Goal: Information Seeking & Learning: Check status

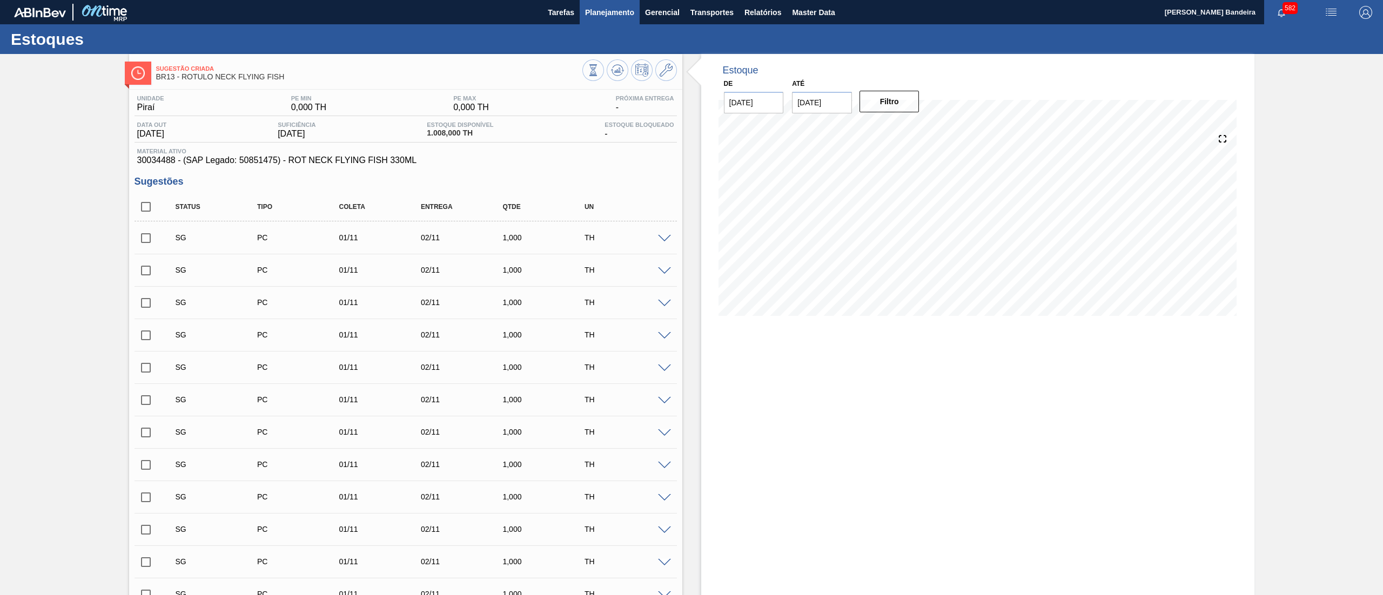
click at [619, 12] on span "Planejamento" at bounding box center [609, 12] width 49 height 13
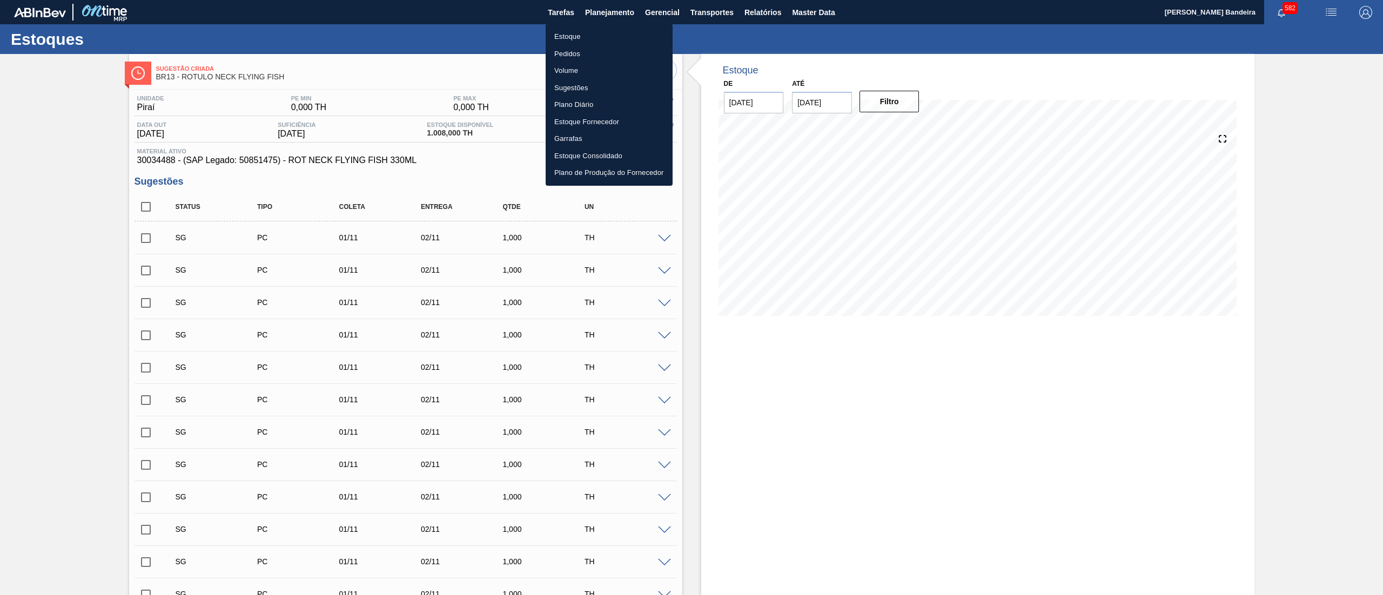
click at [604, 31] on li "Estoque" at bounding box center [608, 36] width 127 height 17
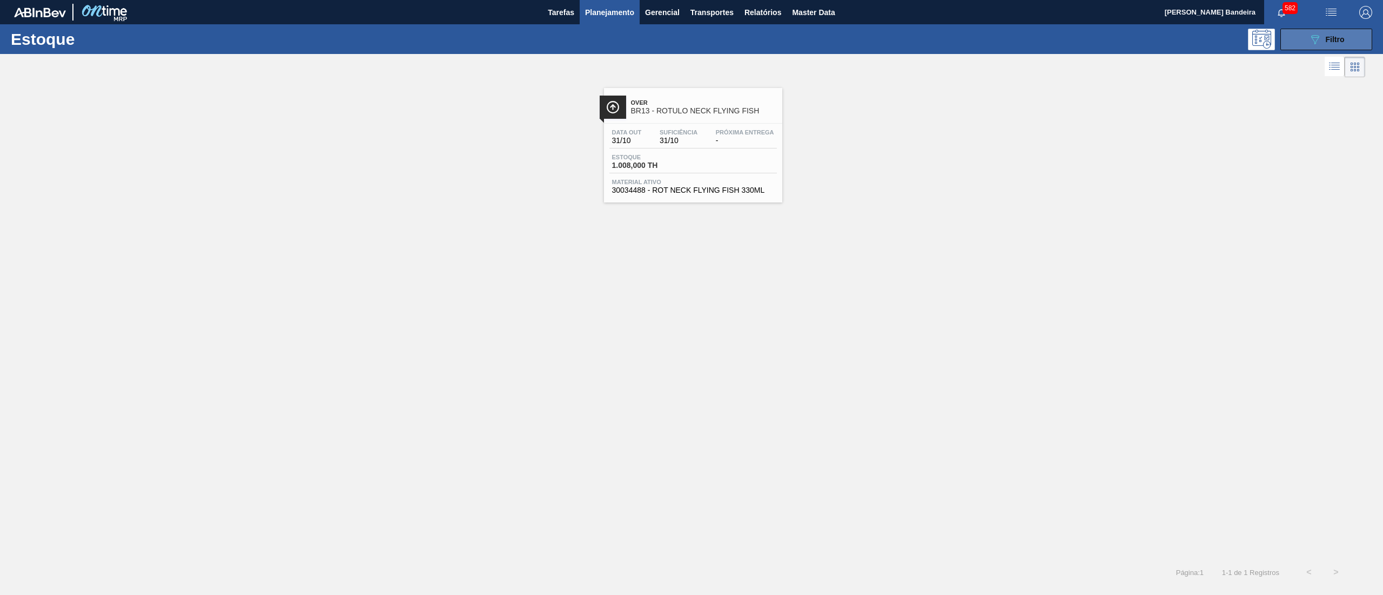
click at [1309, 31] on button "089F7B8B-B2A5-4AFE-B5C0-19BA573D28AC Filtro" at bounding box center [1326, 40] width 92 height 22
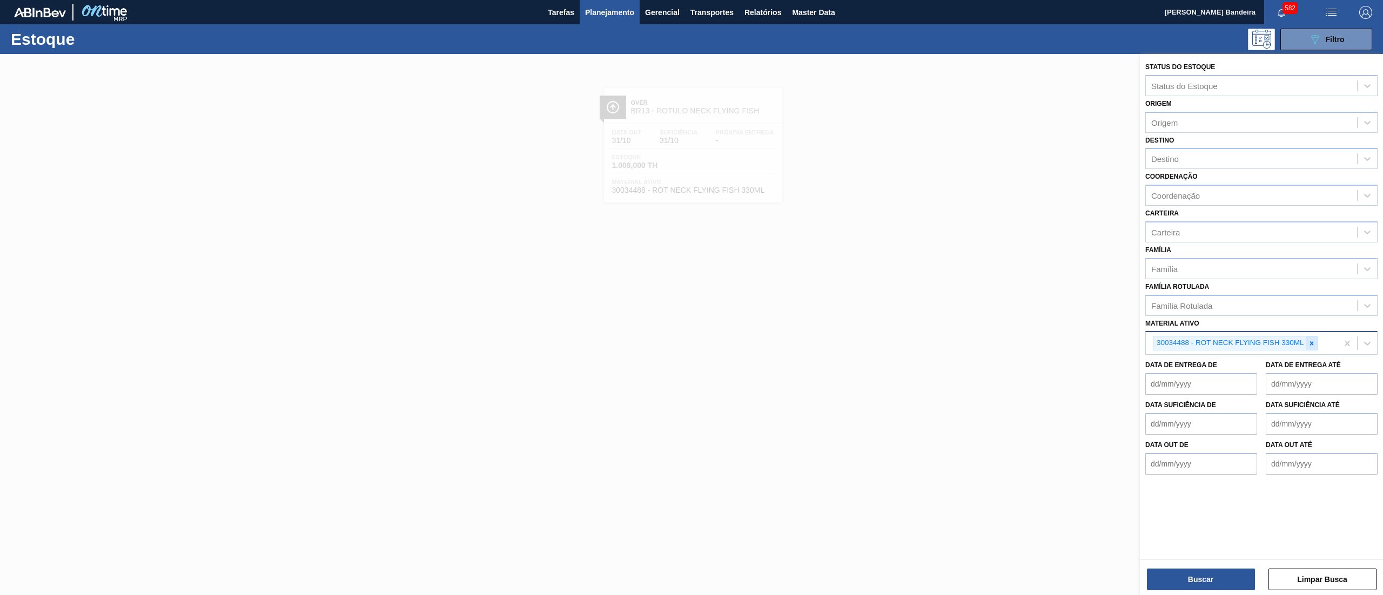
click at [1308, 340] on icon at bounding box center [1312, 344] width 8 height 8
paste ativo "30034484"
type ativo "30034484"
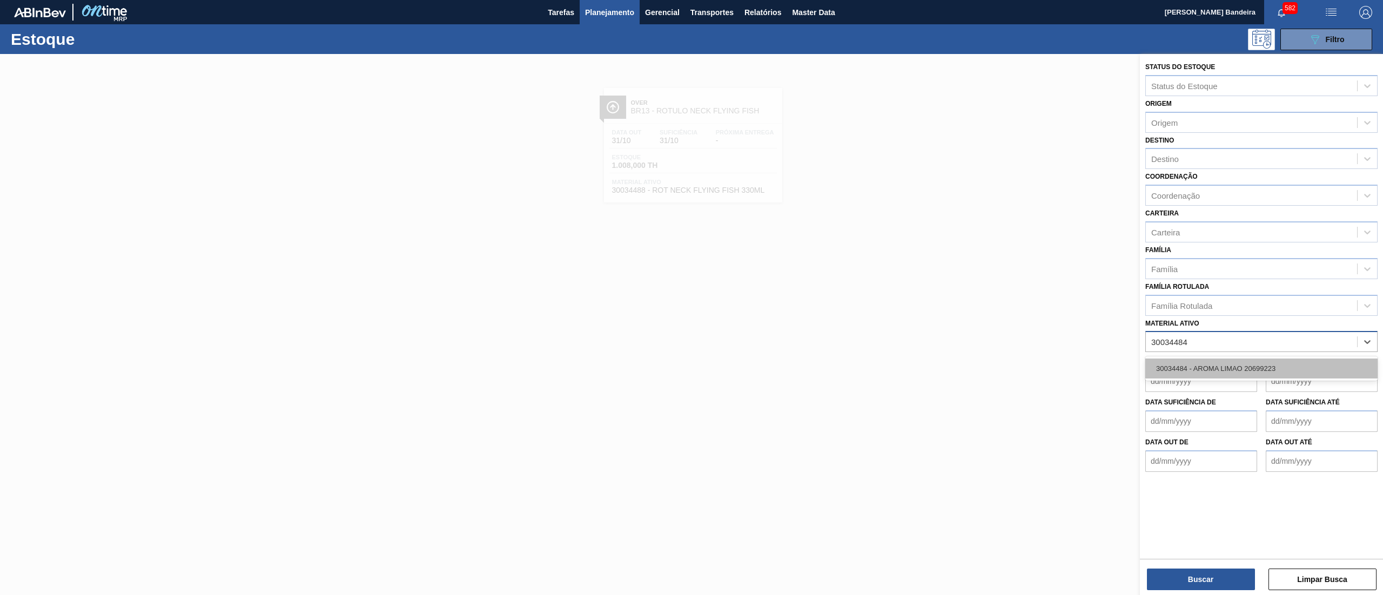
click at [1306, 361] on div "30034484 - AROMA LIMAO 20699223" at bounding box center [1261, 369] width 232 height 20
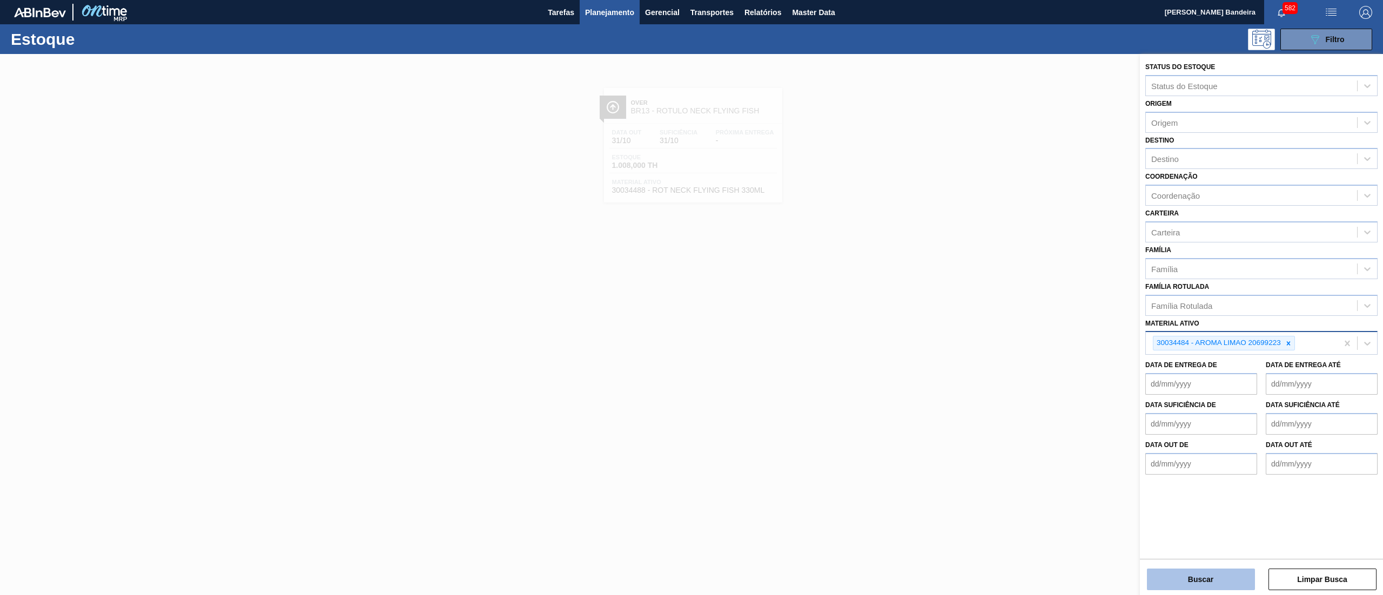
click at [1196, 583] on button "Buscar" at bounding box center [1201, 580] width 108 height 22
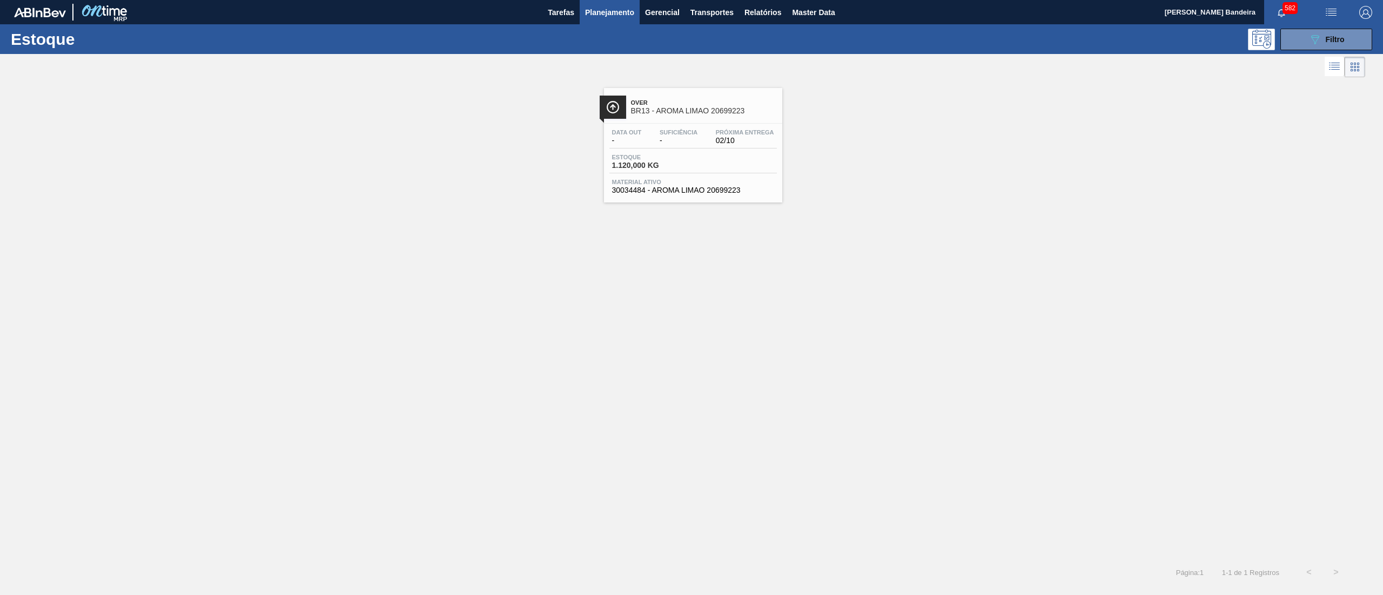
click at [720, 138] on span "02/10" at bounding box center [745, 141] width 58 height 8
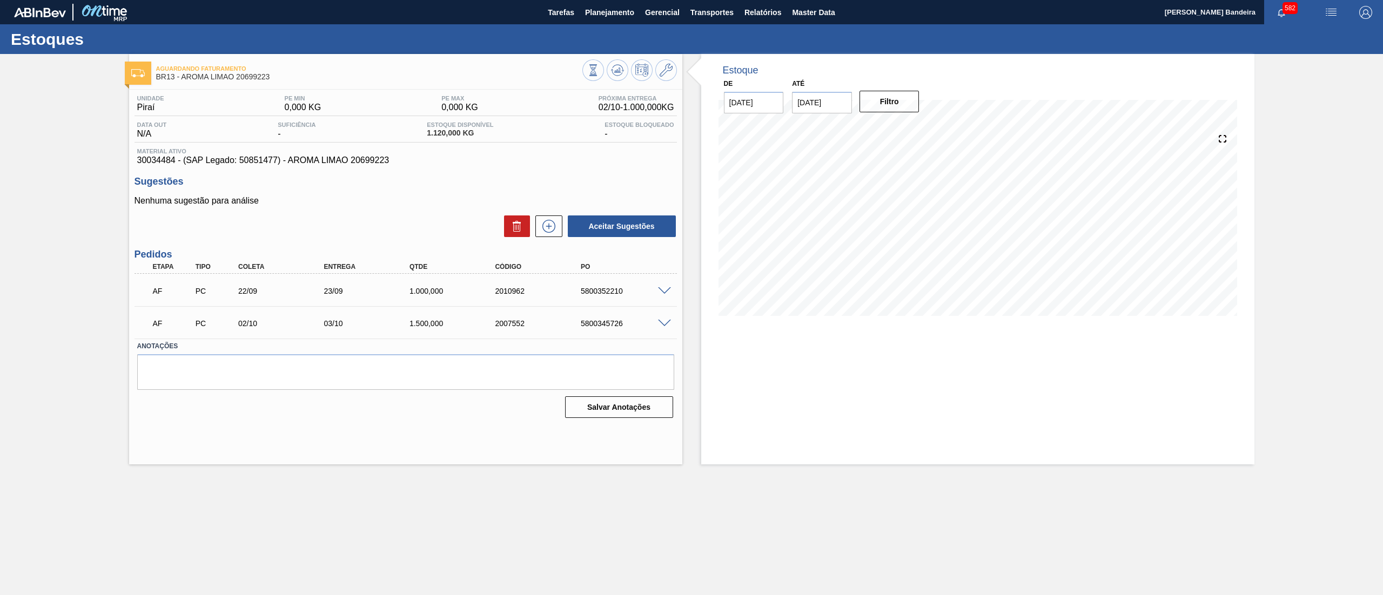
click at [664, 293] on span at bounding box center [664, 291] width 13 height 8
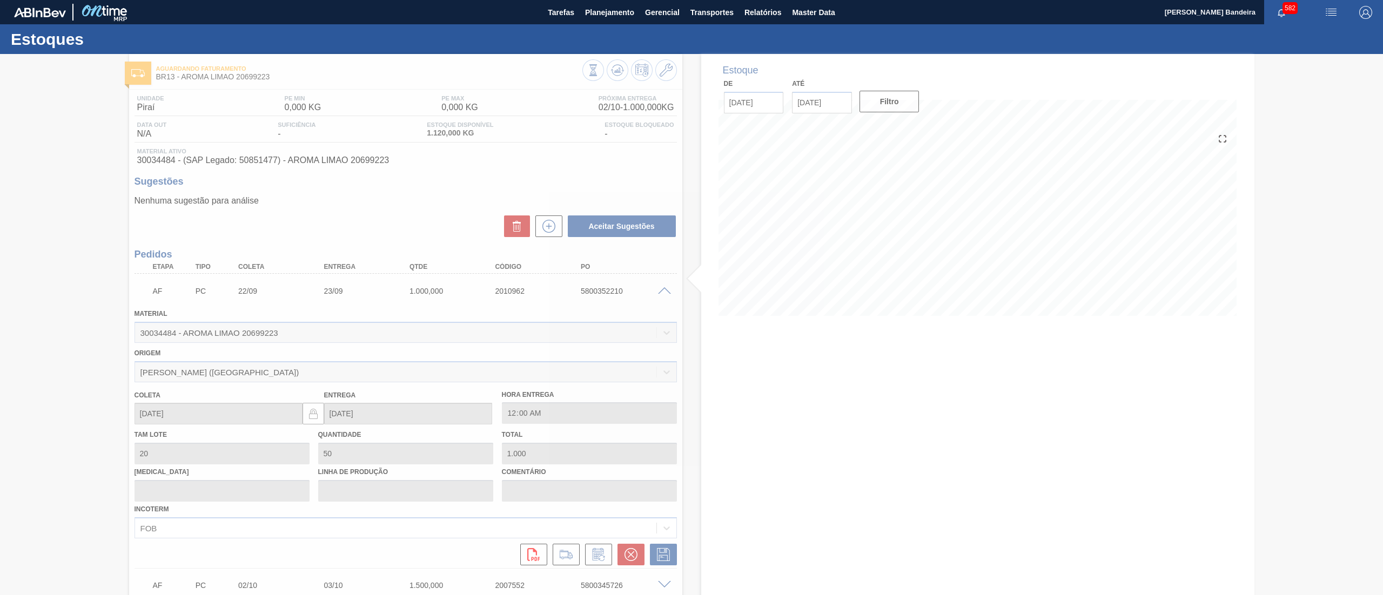
click at [664, 293] on div at bounding box center [691, 324] width 1383 height 541
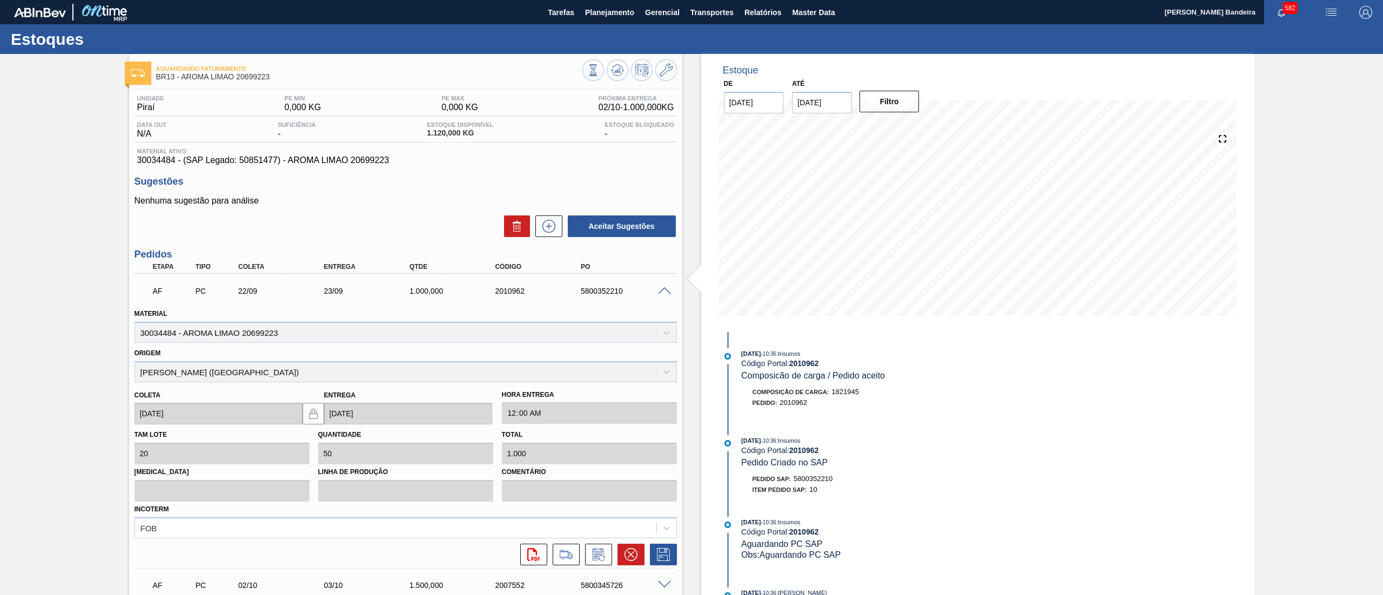
click at [666, 289] on span at bounding box center [664, 291] width 13 height 8
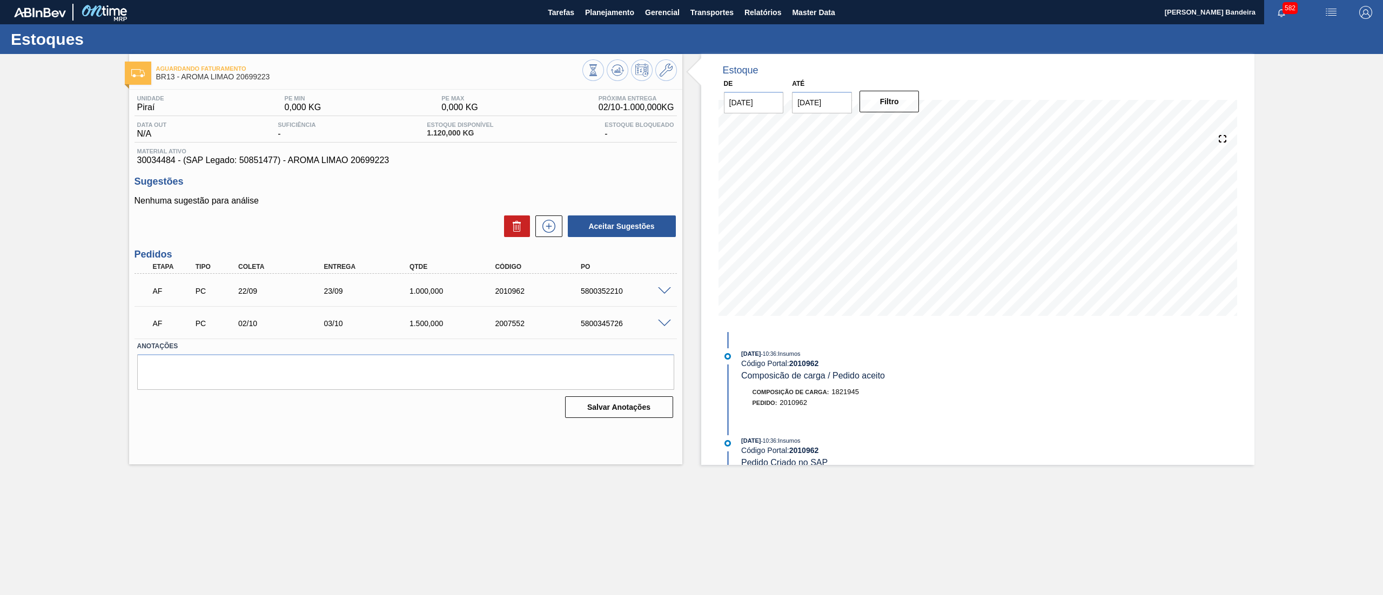
click at [662, 324] on span at bounding box center [664, 324] width 13 height 8
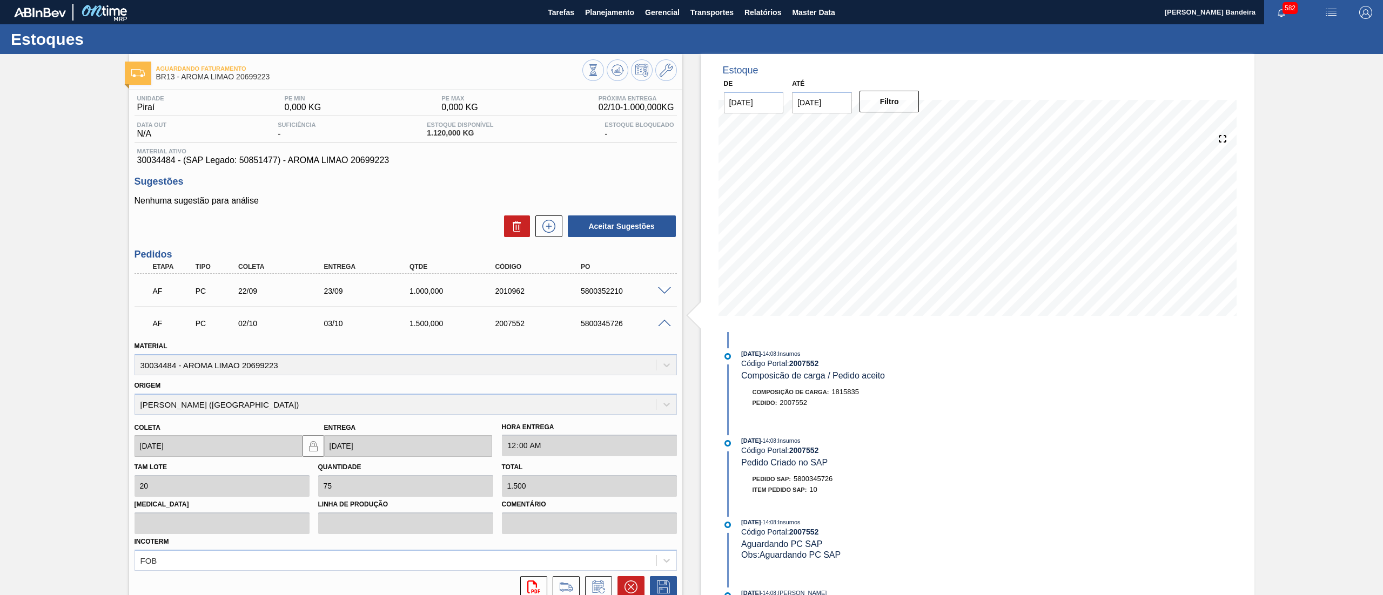
scroll to position [283, 0]
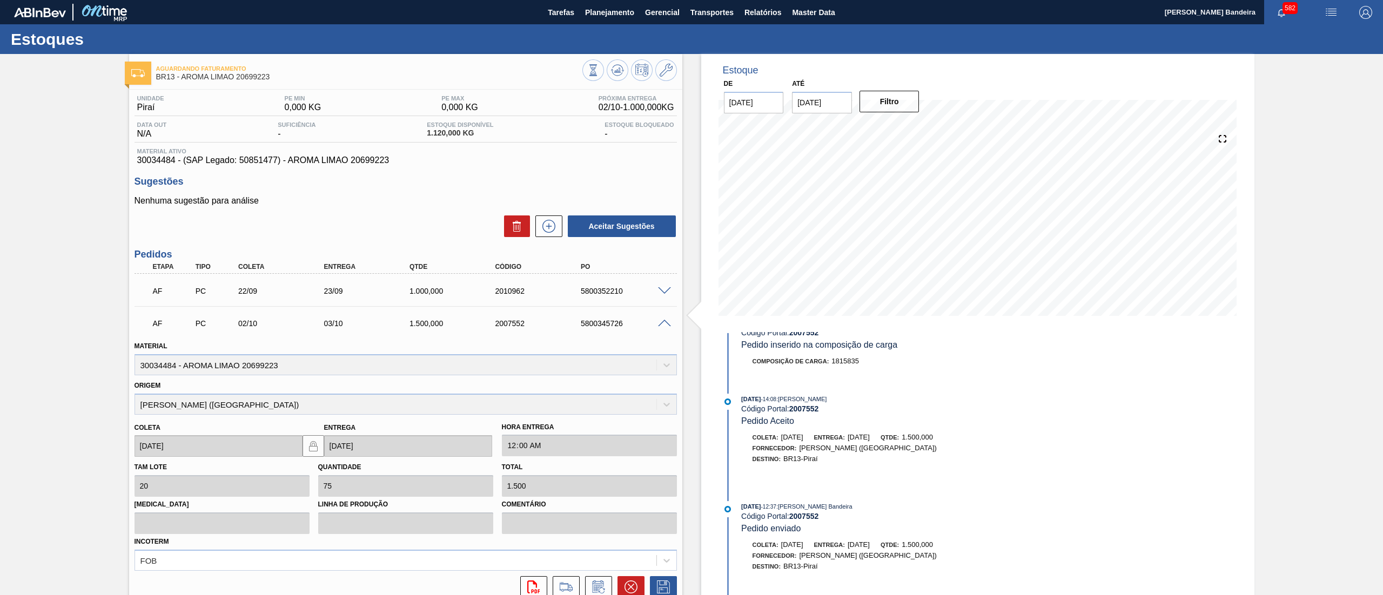
click at [659, 321] on span at bounding box center [664, 324] width 13 height 8
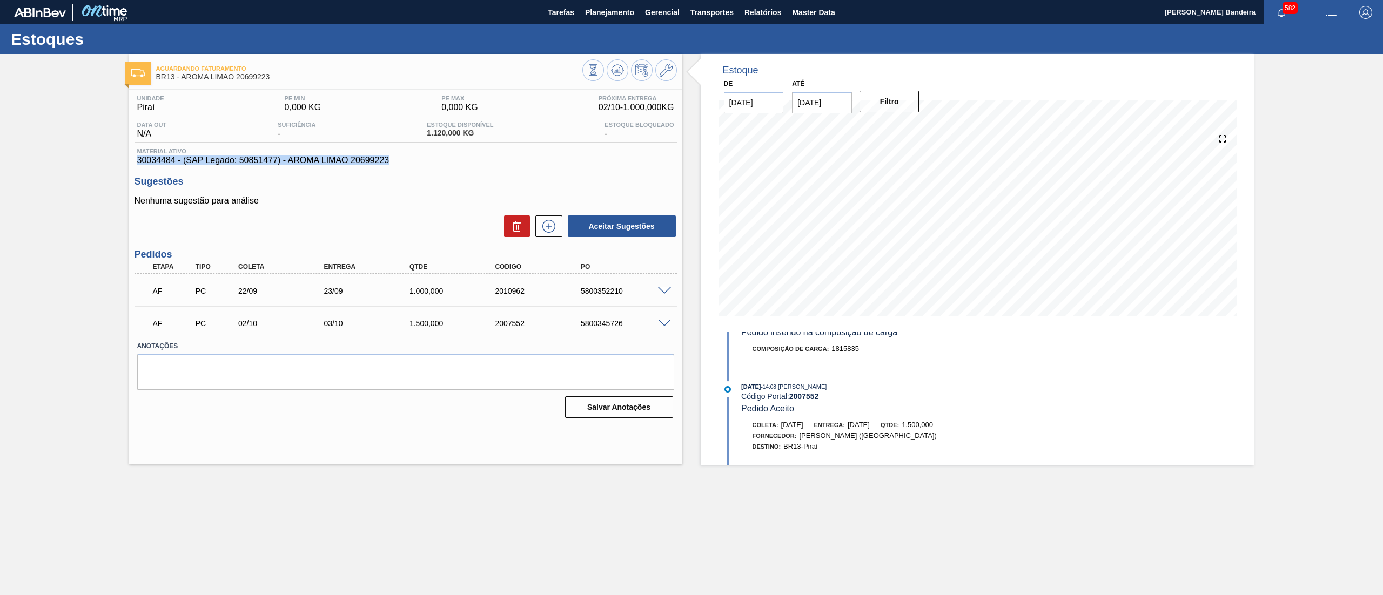
drag, startPoint x: 389, startPoint y: 159, endPoint x: 87, endPoint y: 162, distance: 301.9
click at [87, 162] on div "Aguardando Faturamento BR13 - AROMA LIMAO 20699223 Unidade Piraí PE MIN 0,000 K…" at bounding box center [691, 259] width 1383 height 411
copy span "30034484 - (SAP Legado: 50851477) - AROMA LIMAO 20699223"
drag, startPoint x: 710, startPoint y: 509, endPoint x: 699, endPoint y: 551, distance: 43.5
click at [710, 509] on main "Tarefas Planejamento Gerencial Transportes Relatórios Master Data [PERSON_NAME]…" at bounding box center [691, 297] width 1383 height 595
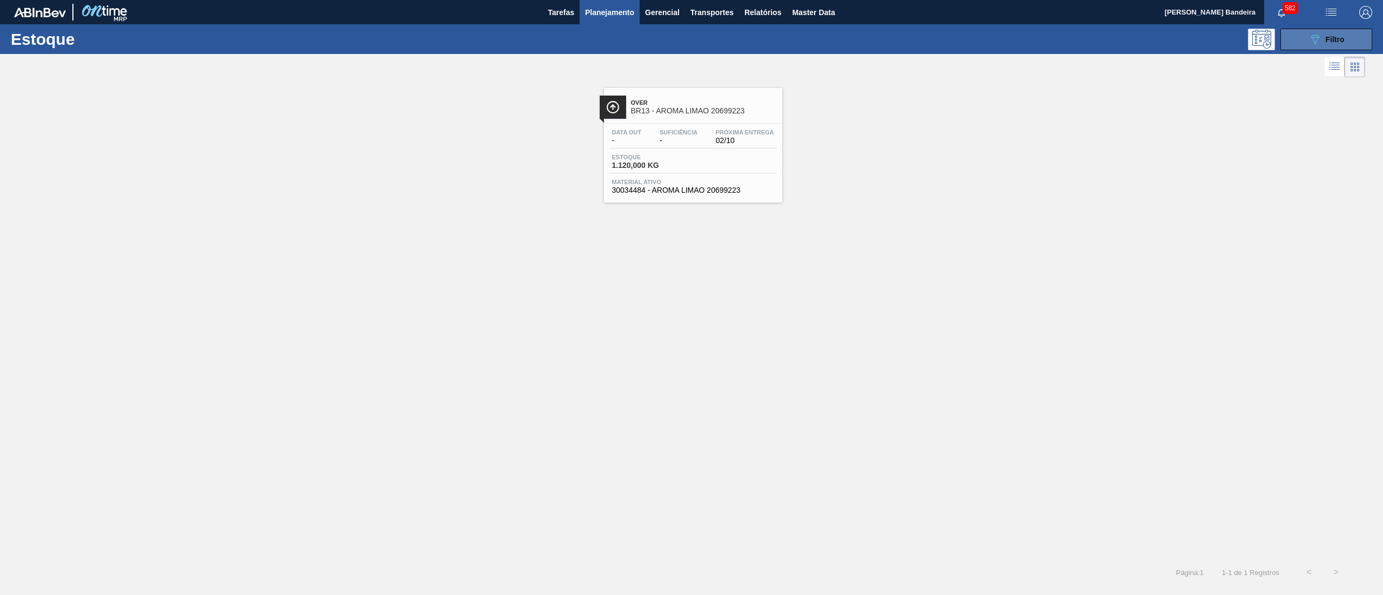
click at [1306, 47] on button "089F7B8B-B2A5-4AFE-B5C0-19BA573D28AC Filtro" at bounding box center [1326, 40] width 92 height 22
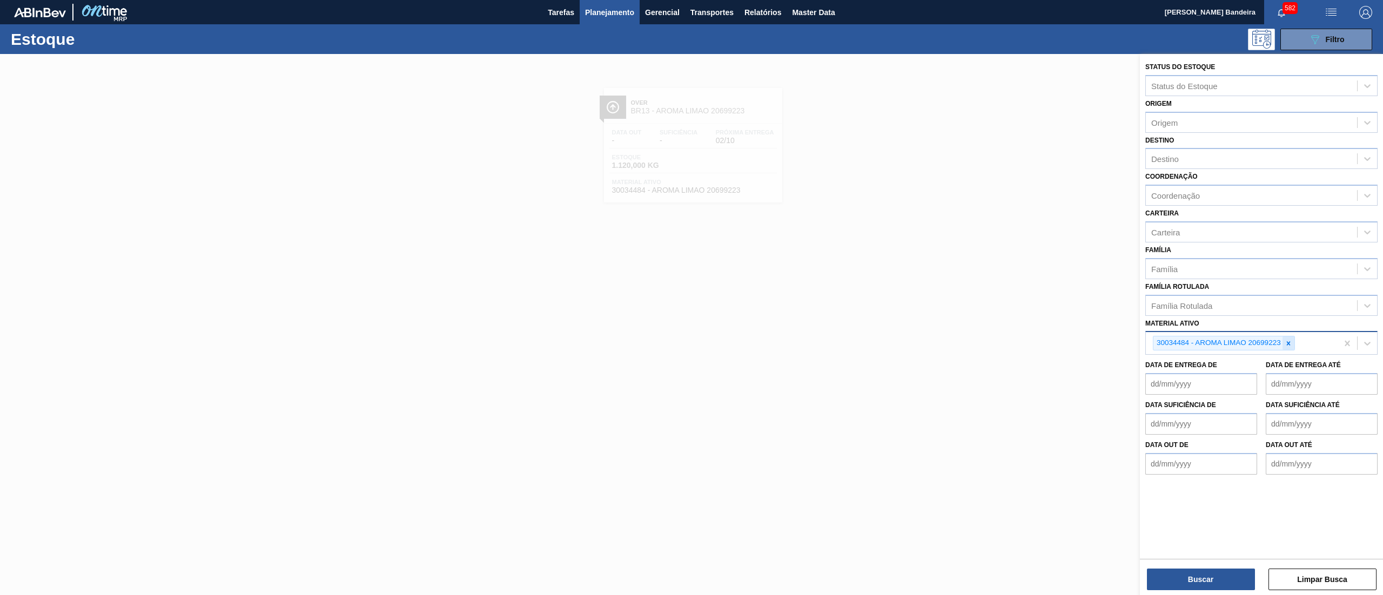
click at [1290, 342] on icon at bounding box center [1288, 344] width 8 height 8
paste ativo "30034483"
type ativo "30034483"
click at [1282, 366] on div "30034483 - AROMA NAT TASTESENSE 20639899" at bounding box center [1261, 369] width 232 height 20
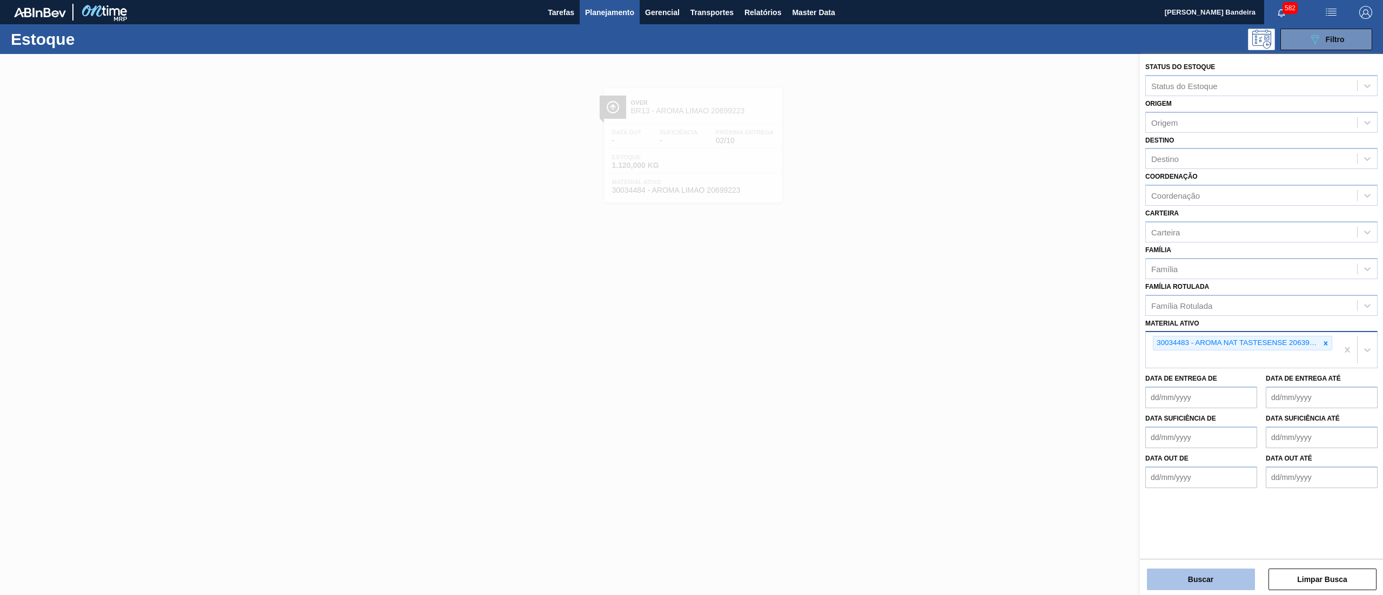
click at [1204, 588] on button "Buscar" at bounding box center [1201, 580] width 108 height 22
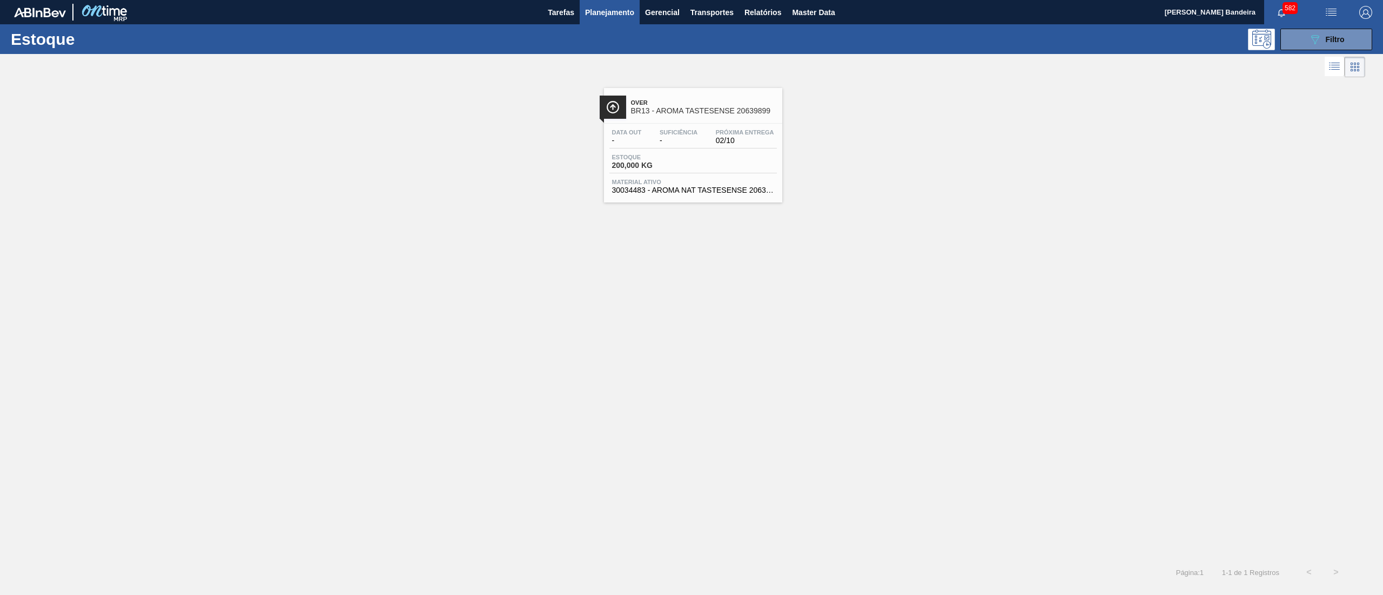
click at [690, 157] on div "Estoque 200,000 KG" at bounding box center [692, 163] width 167 height 19
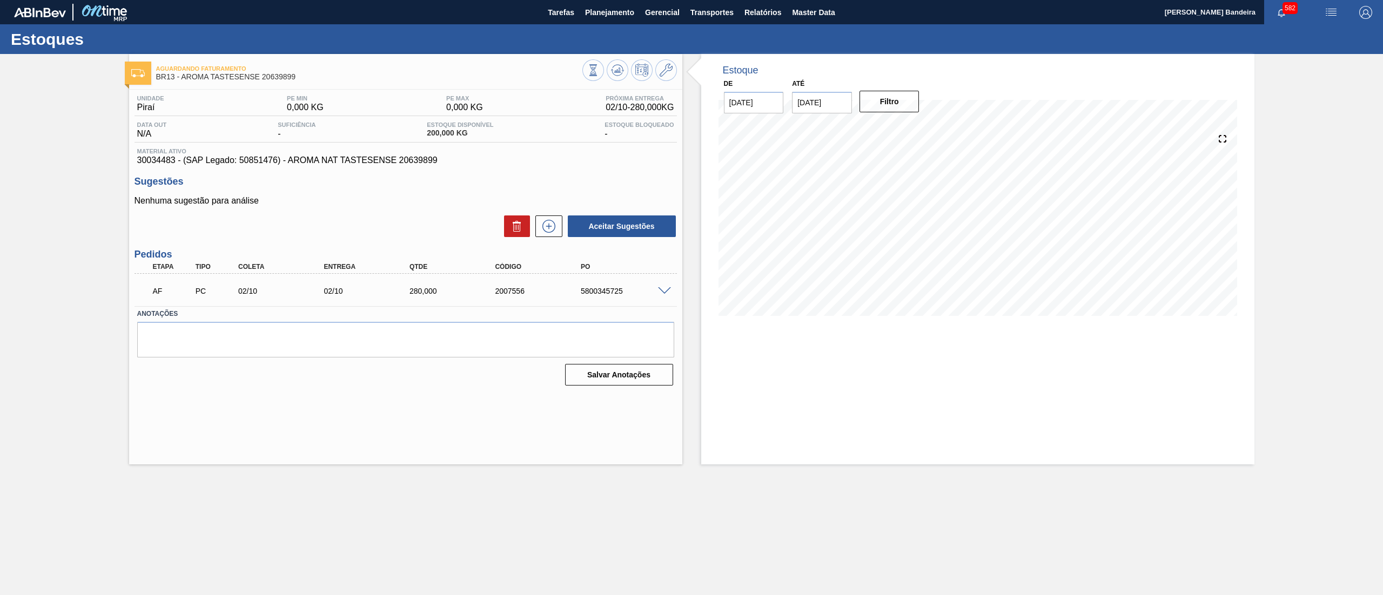
click at [665, 287] on span at bounding box center [664, 291] width 13 height 8
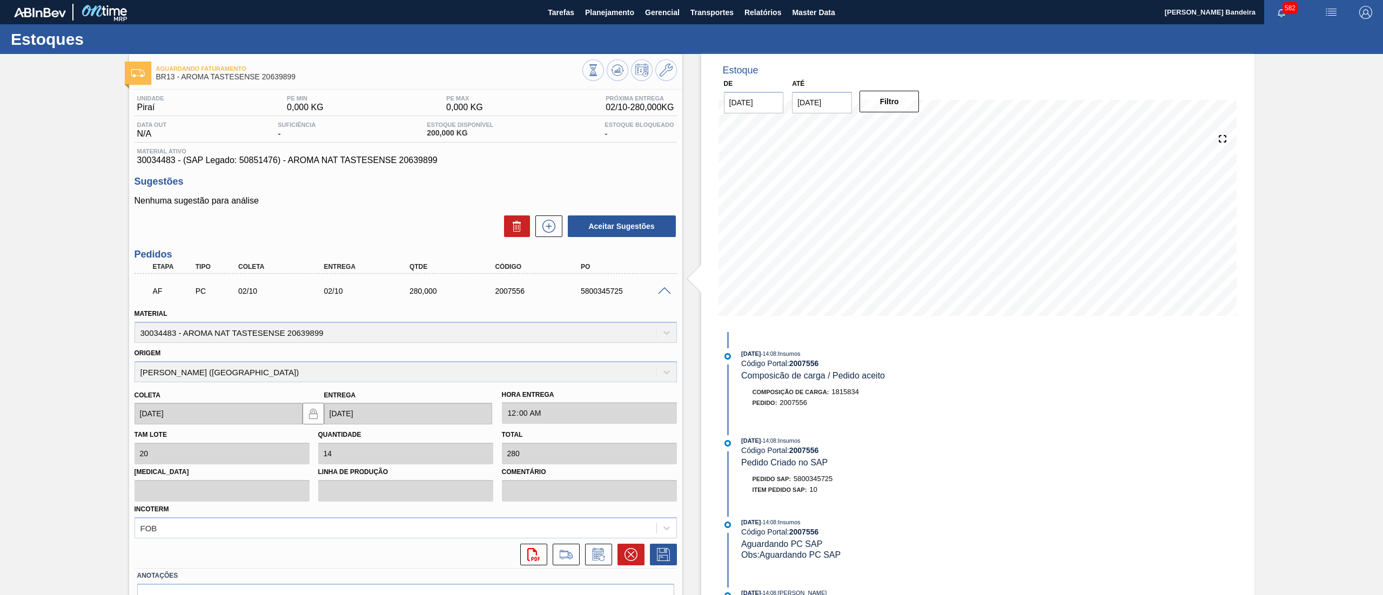
click at [665, 287] on span at bounding box center [664, 291] width 13 height 8
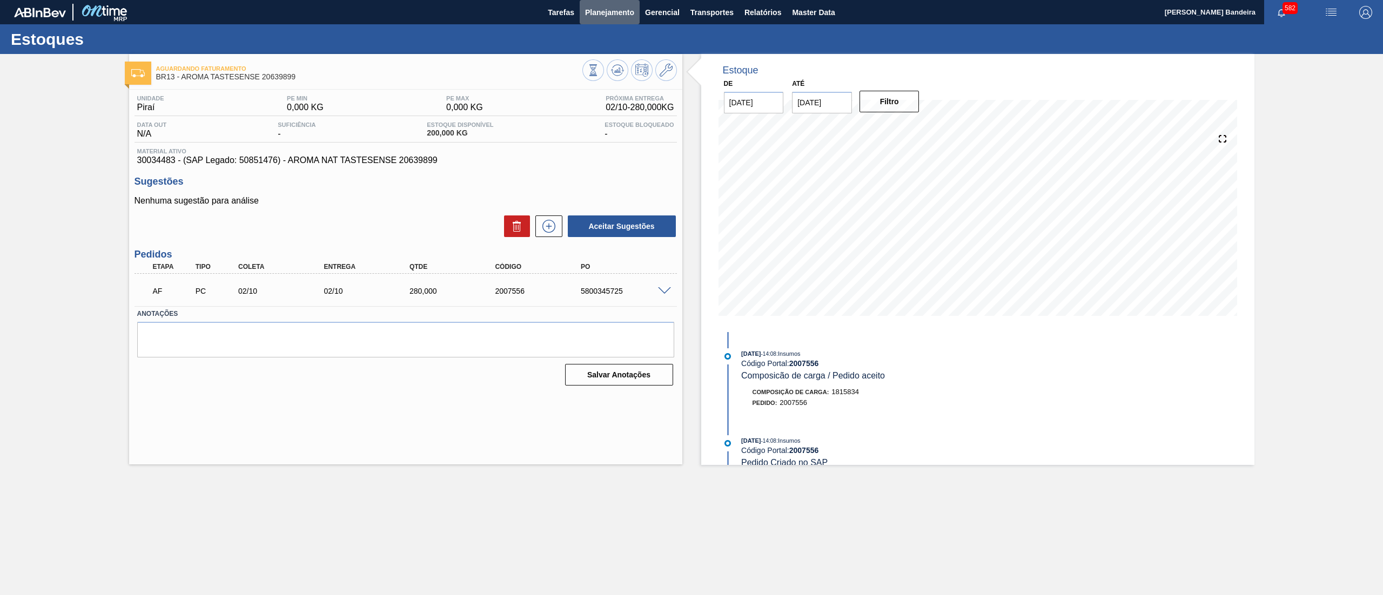
drag, startPoint x: 604, startPoint y: 17, endPoint x: 595, endPoint y: 39, distance: 23.8
click at [604, 15] on span "Planejamento" at bounding box center [609, 12] width 49 height 13
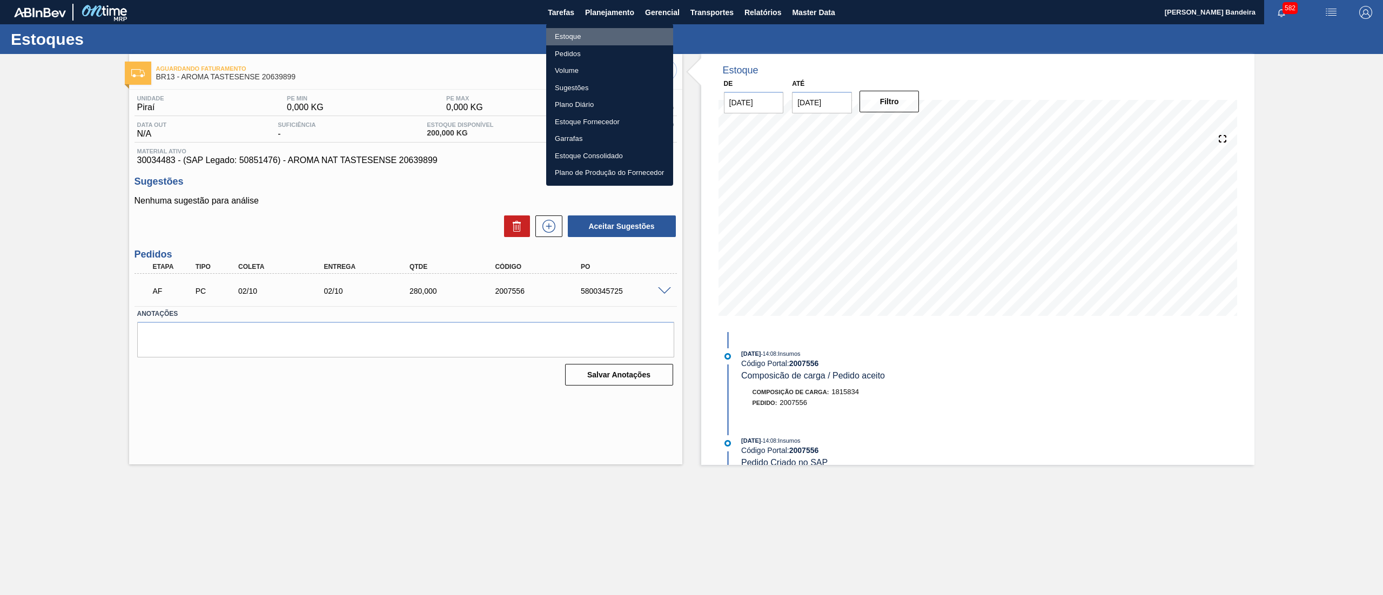
click at [594, 43] on li "Estoque" at bounding box center [609, 36] width 127 height 17
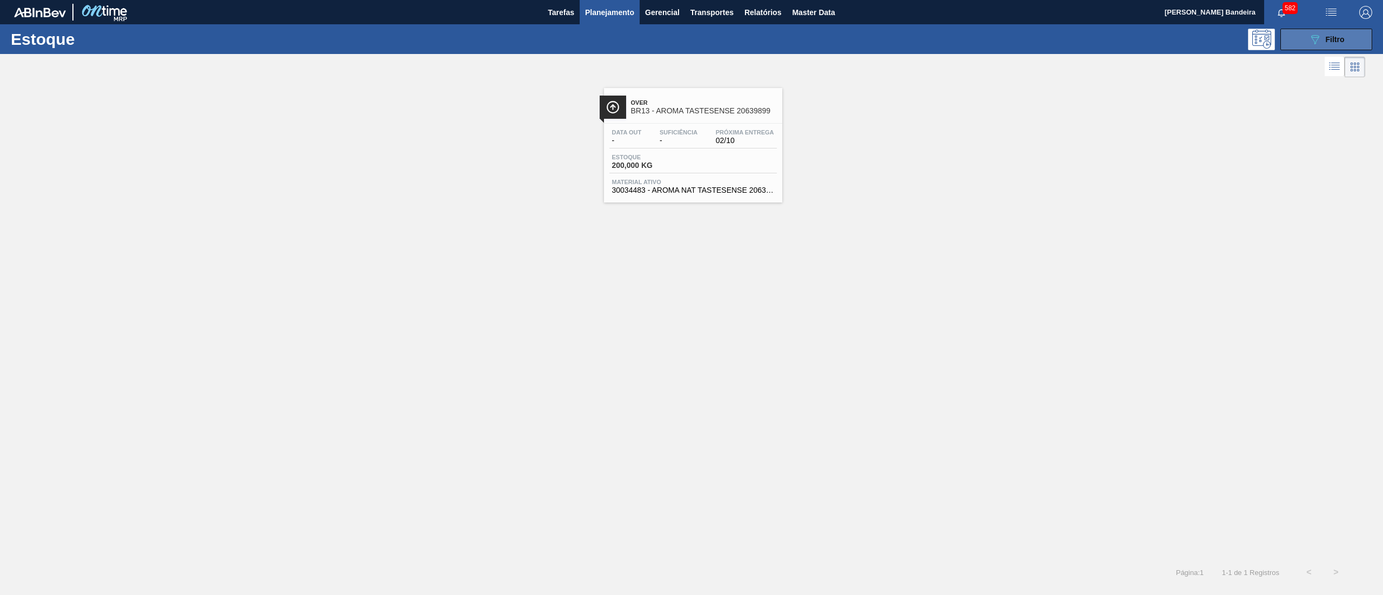
click at [1332, 37] on span "Filtro" at bounding box center [1334, 39] width 19 height 9
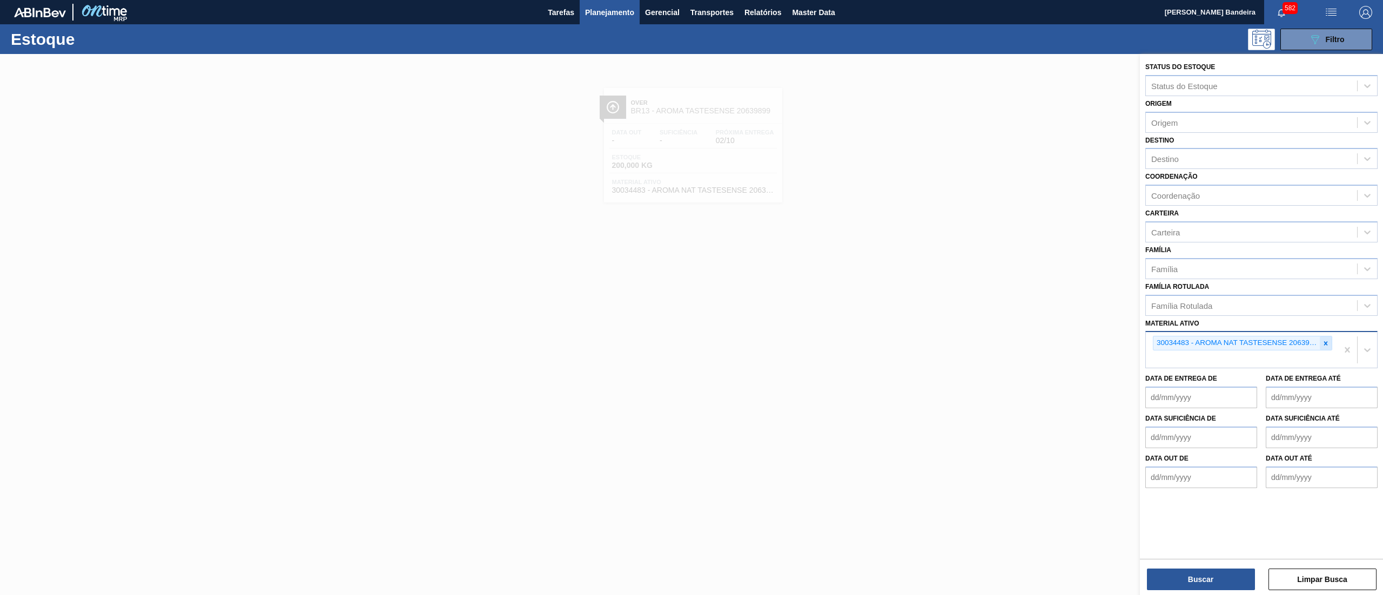
click at [1324, 342] on icon at bounding box center [1326, 343] width 4 height 4
click at [1325, 340] on icon at bounding box center [1326, 344] width 8 height 8
paste ativo "30008340"
type ativo "30008340"
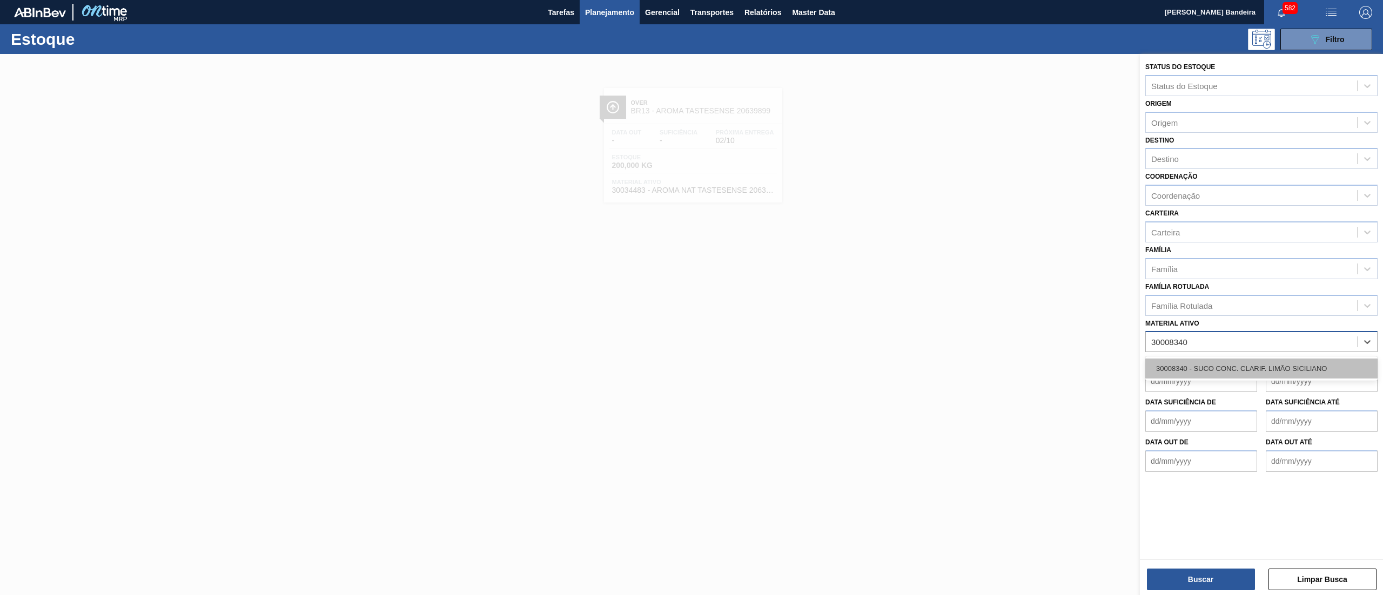
click at [1297, 367] on div "30008340 - SUCO CONC. CLARIF. LIMÃO SICILIANO" at bounding box center [1261, 369] width 232 height 20
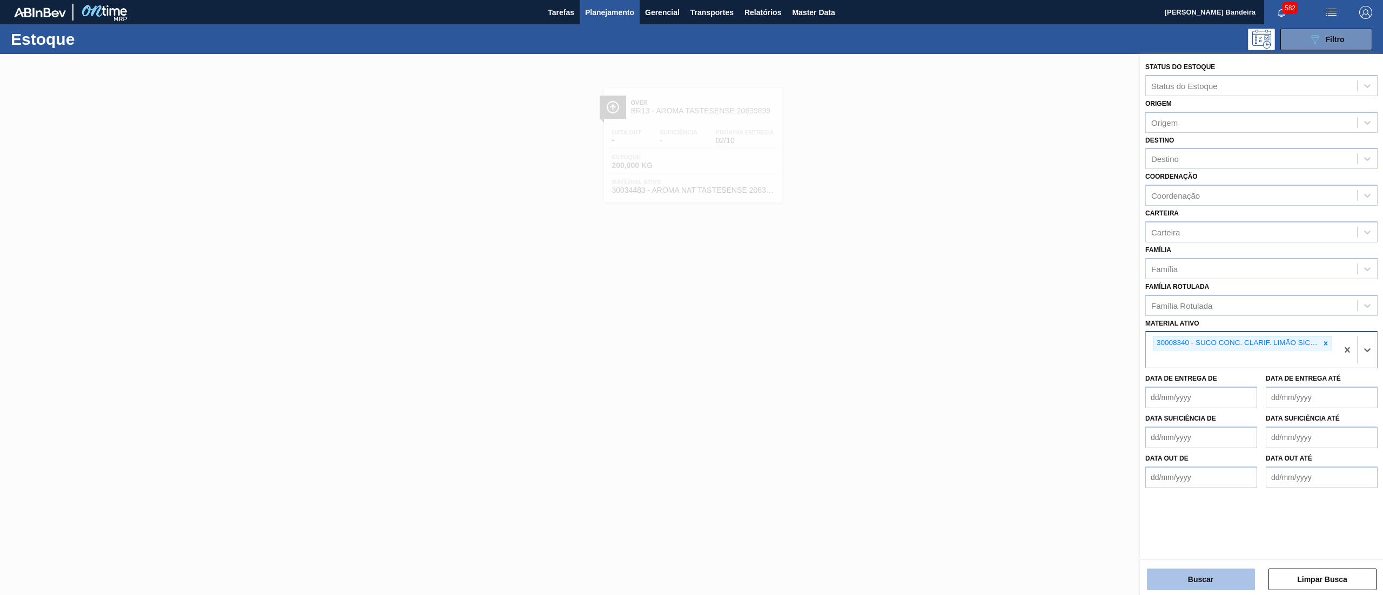
click at [1212, 583] on button "Buscar" at bounding box center [1201, 580] width 108 height 22
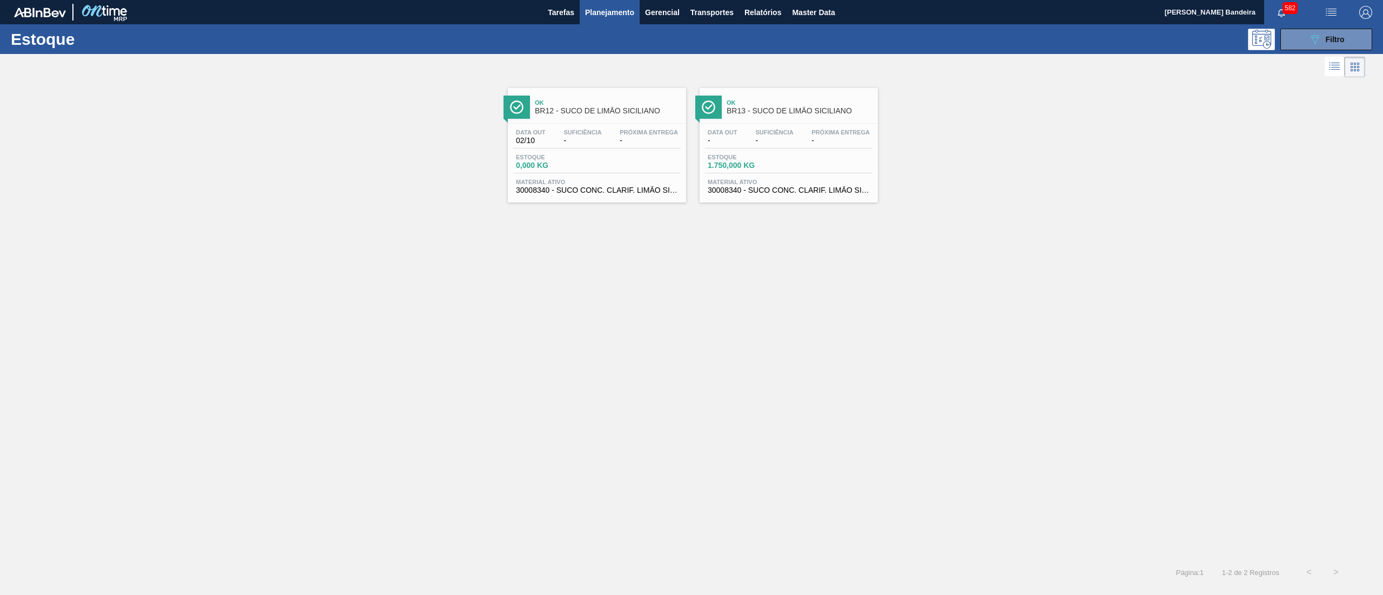
click at [783, 166] on div "Estoque 1.750,000 KG" at bounding box center [745, 162] width 81 height 16
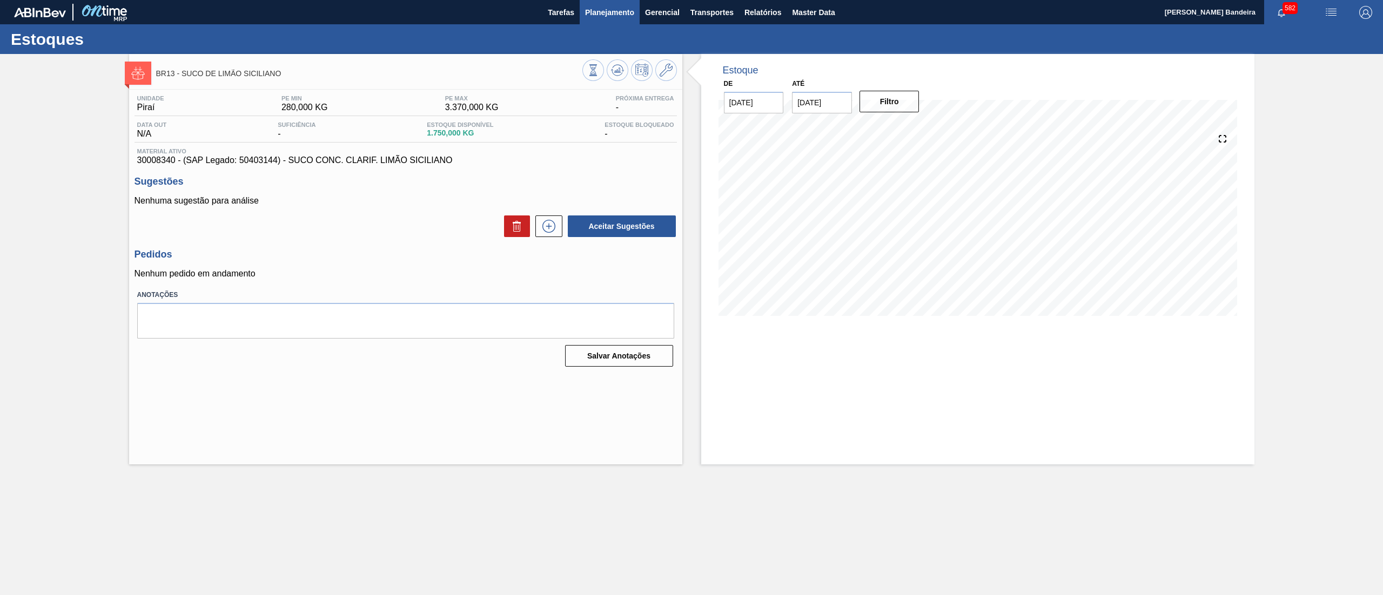
click at [610, 10] on span "Planejamento" at bounding box center [609, 12] width 49 height 13
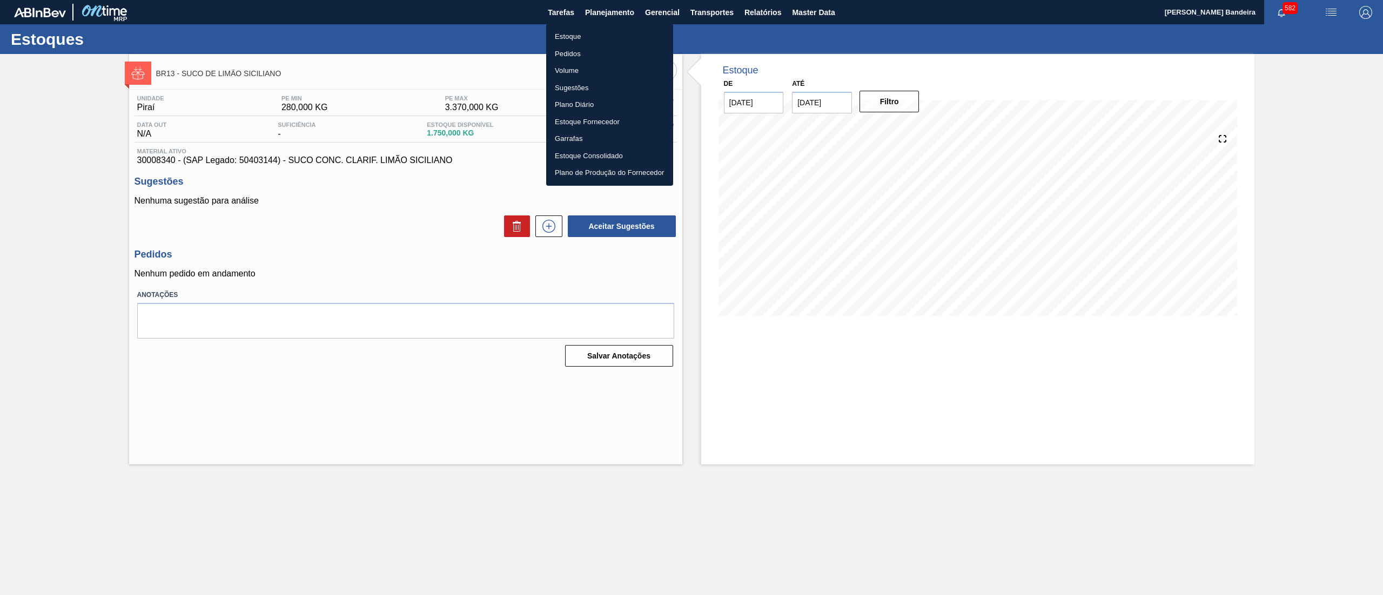
click at [591, 32] on li "Estoque" at bounding box center [609, 36] width 127 height 17
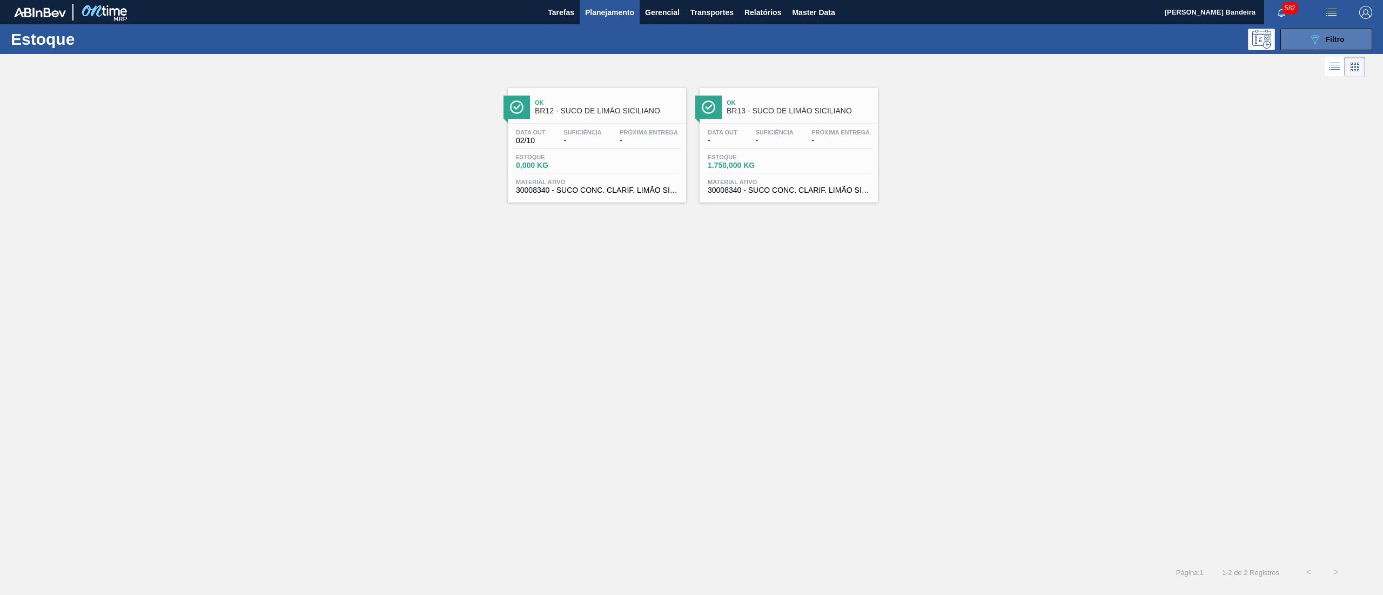
click at [1329, 38] on span "Filtro" at bounding box center [1334, 39] width 19 height 9
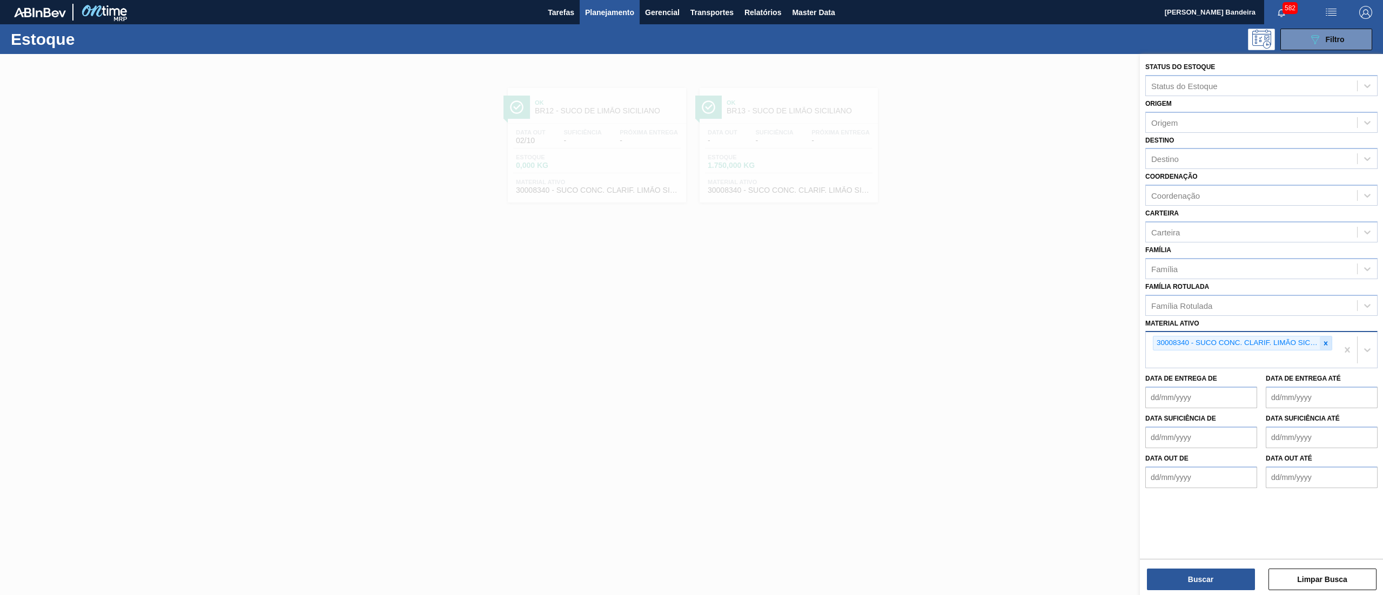
click at [1327, 340] on icon at bounding box center [1326, 344] width 8 height 8
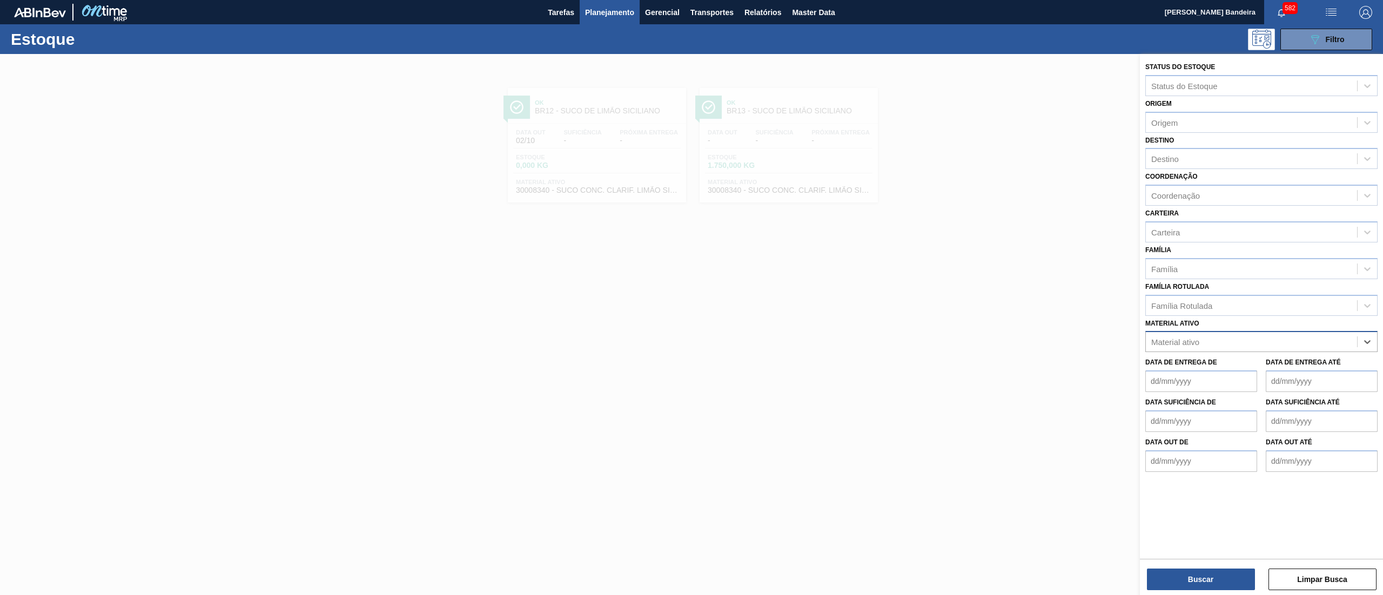
paste ativo "30034518"
type ativo "30034518"
click at [1230, 365] on div "30034518 - ENZIMA ALPHALASE THP 28KG" at bounding box center [1261, 369] width 232 height 20
click at [1191, 582] on button "Buscar" at bounding box center [1201, 580] width 108 height 22
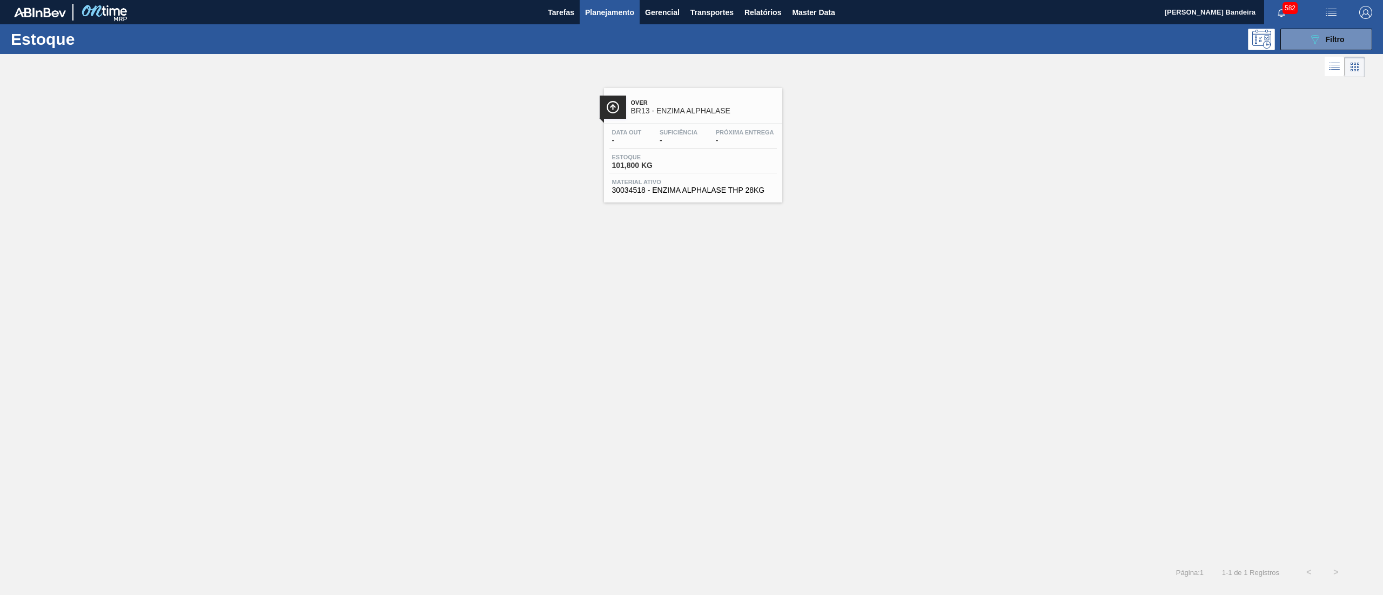
click at [701, 190] on span "30034518 - ENZIMA ALPHALASE THP 28KG" at bounding box center [693, 190] width 162 height 8
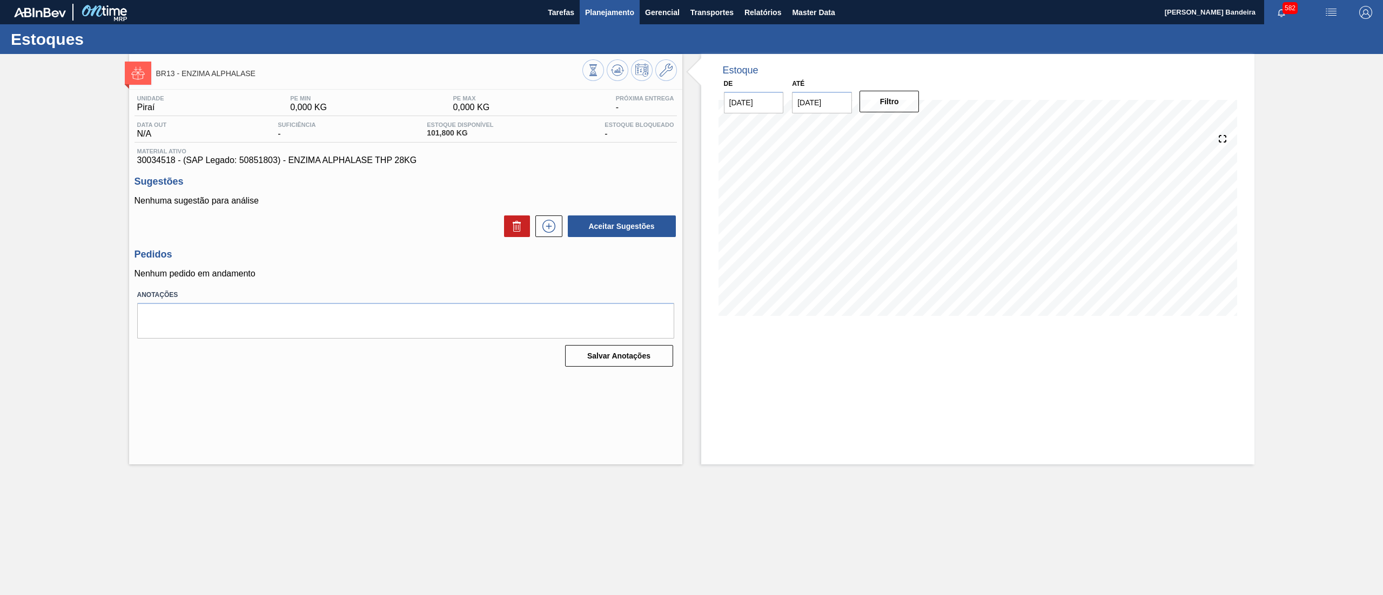
click at [608, 19] on button "Planejamento" at bounding box center [610, 12] width 60 height 24
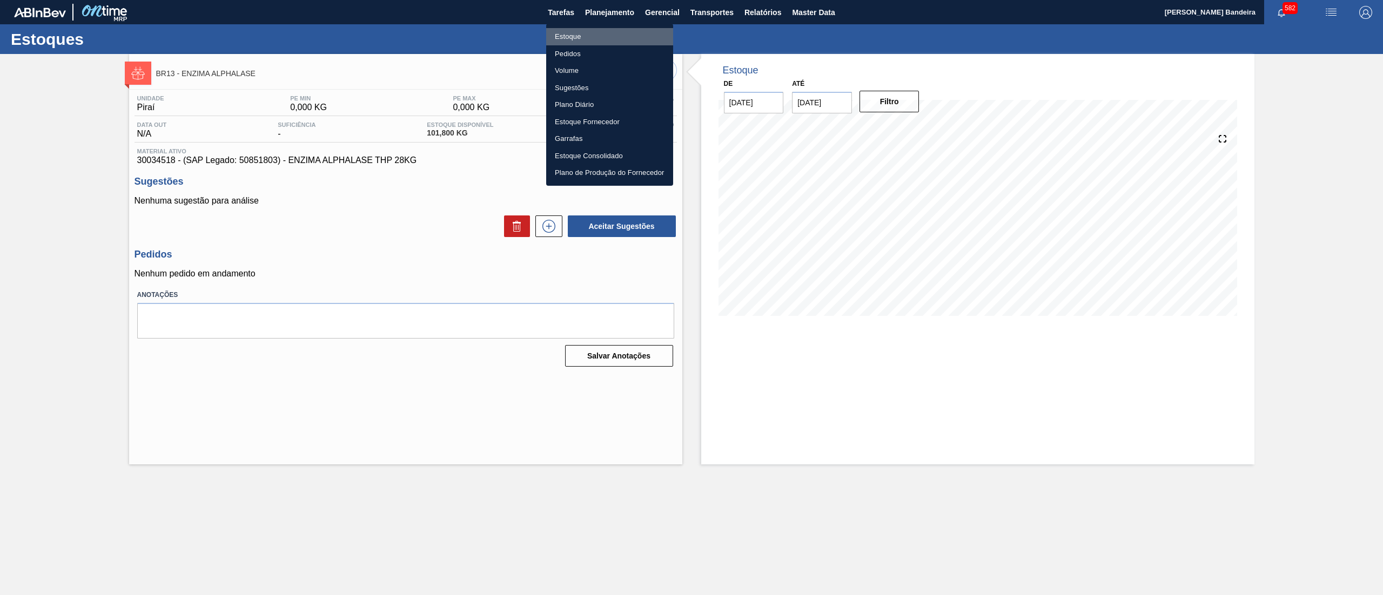
click at [608, 31] on li "Estoque" at bounding box center [609, 36] width 127 height 17
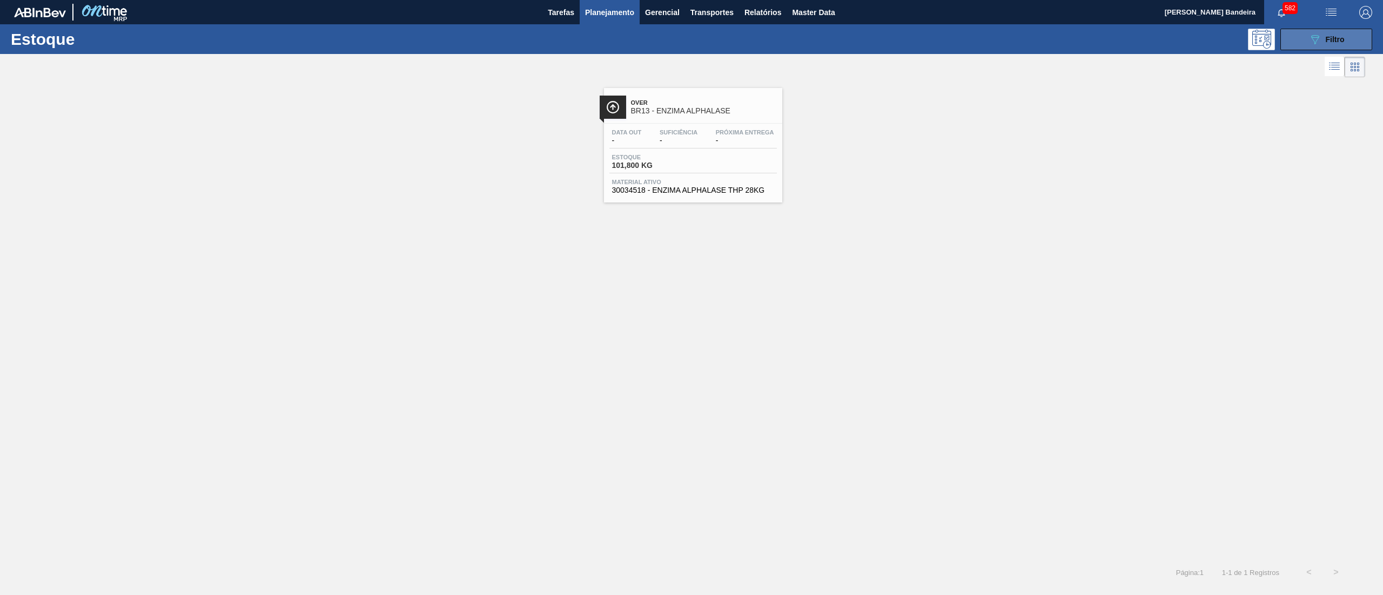
click at [1318, 38] on icon at bounding box center [1315, 39] width 8 height 9
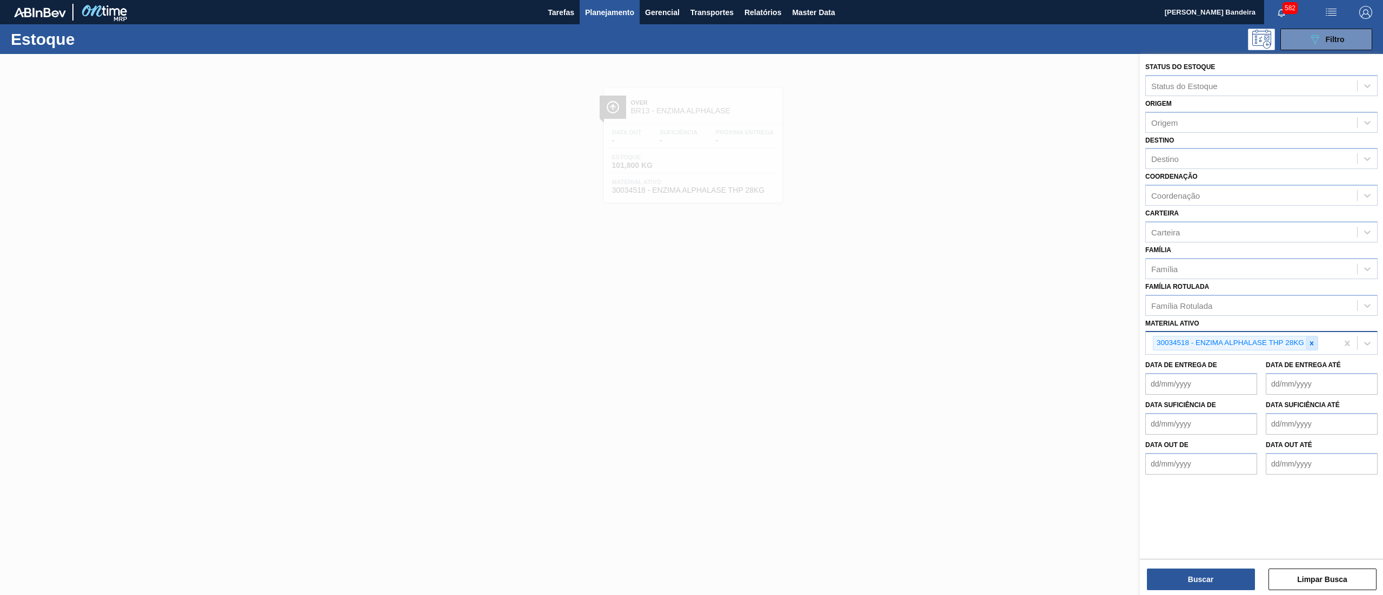
click at [1312, 343] on icon at bounding box center [1312, 344] width 8 height 8
paste ativo "30034518"
type ativo "30034518"
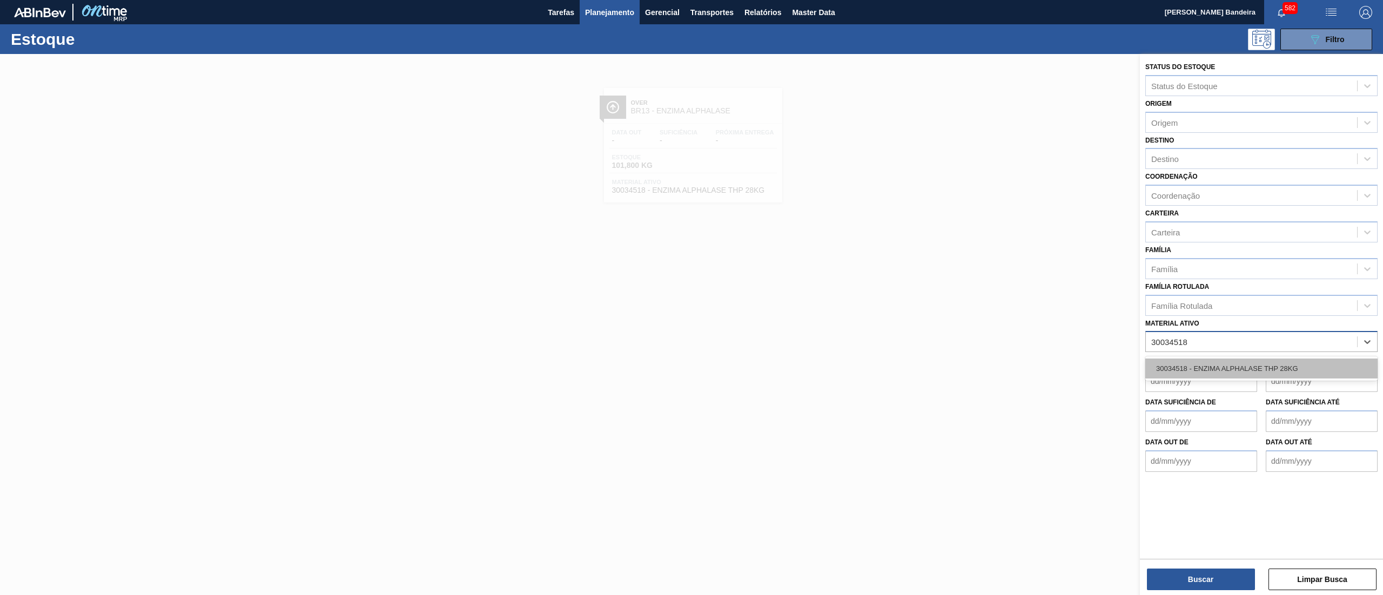
click at [1282, 364] on div "30034518 - ENZIMA ALPHALASE THP 28KG" at bounding box center [1261, 369] width 232 height 20
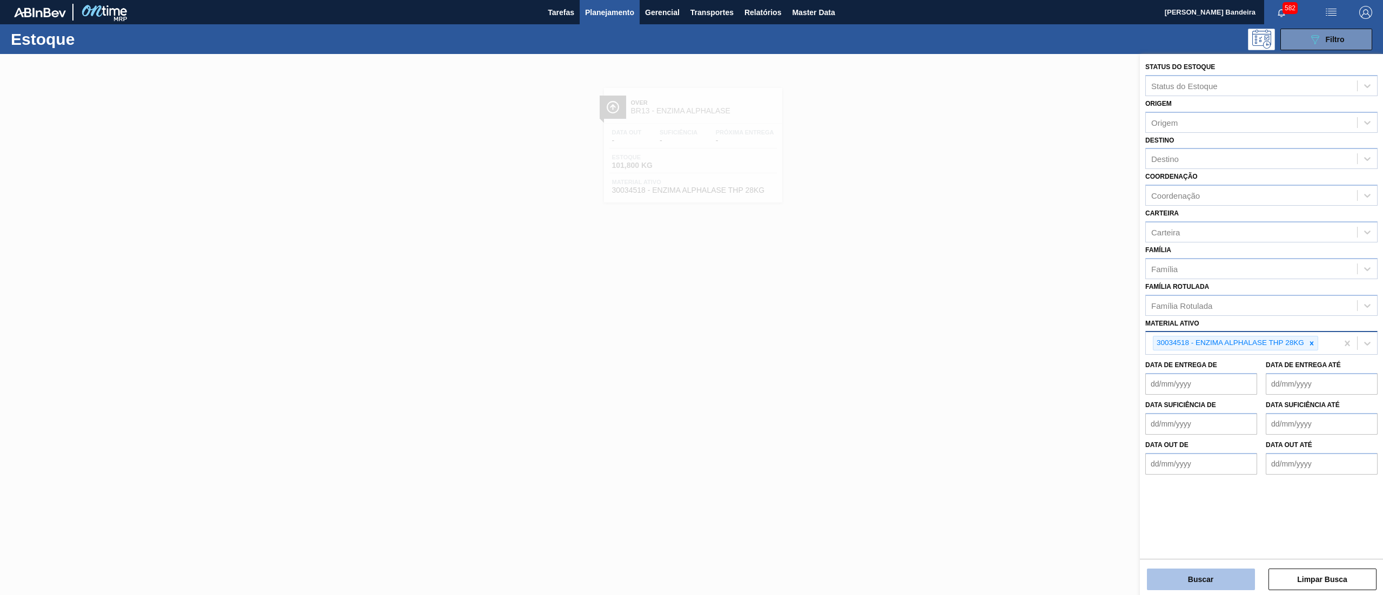
click at [1208, 578] on button "Buscar" at bounding box center [1201, 580] width 108 height 22
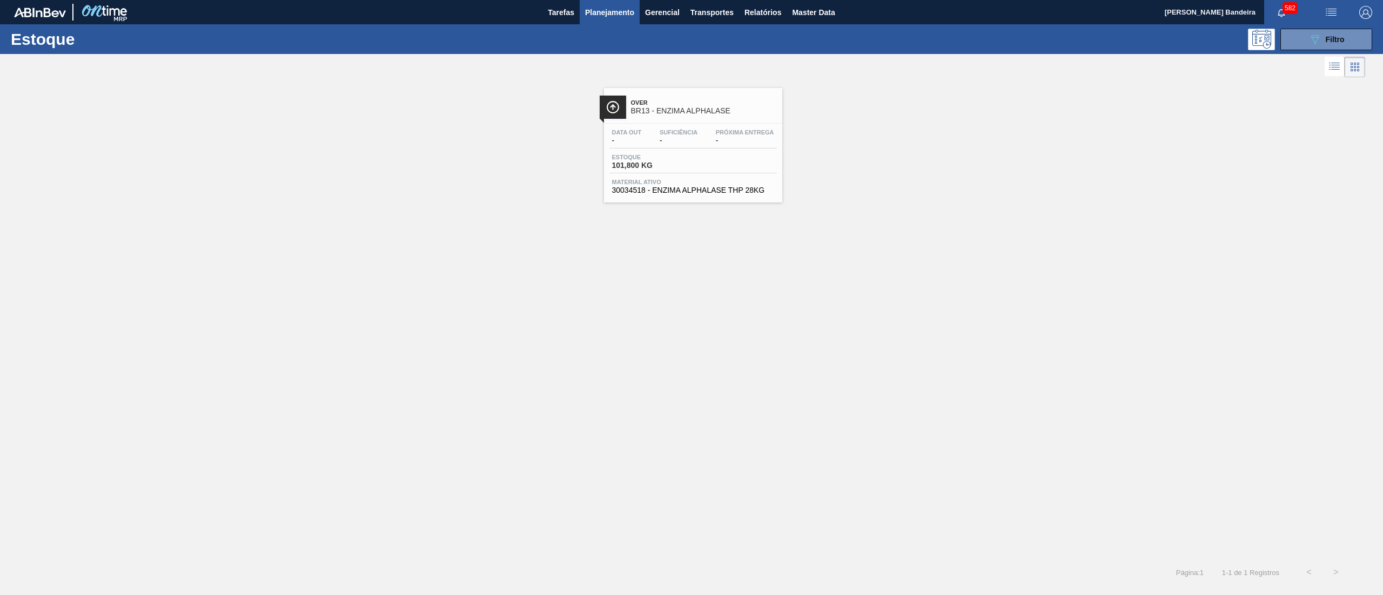
click at [683, 197] on div "Data out - Suficiência - Próxima Entrega - Estoque 101,800 KG Material ativo 30…" at bounding box center [693, 160] width 178 height 73
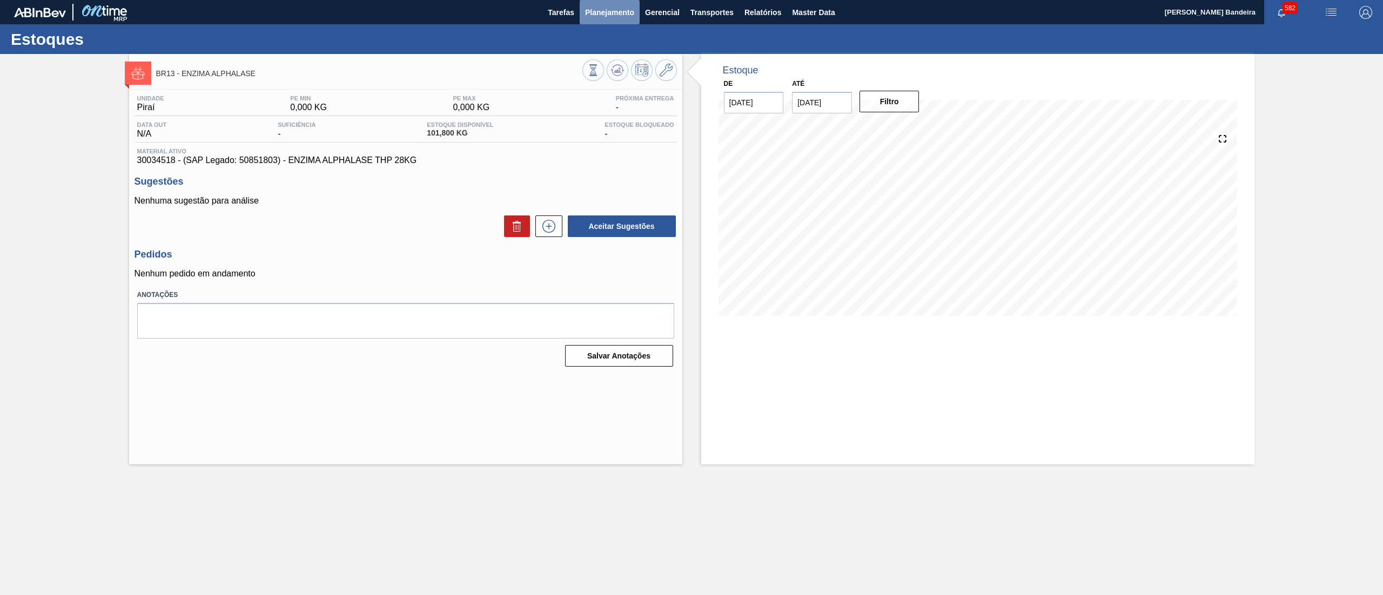
click at [618, 9] on span "Planejamento" at bounding box center [609, 12] width 49 height 13
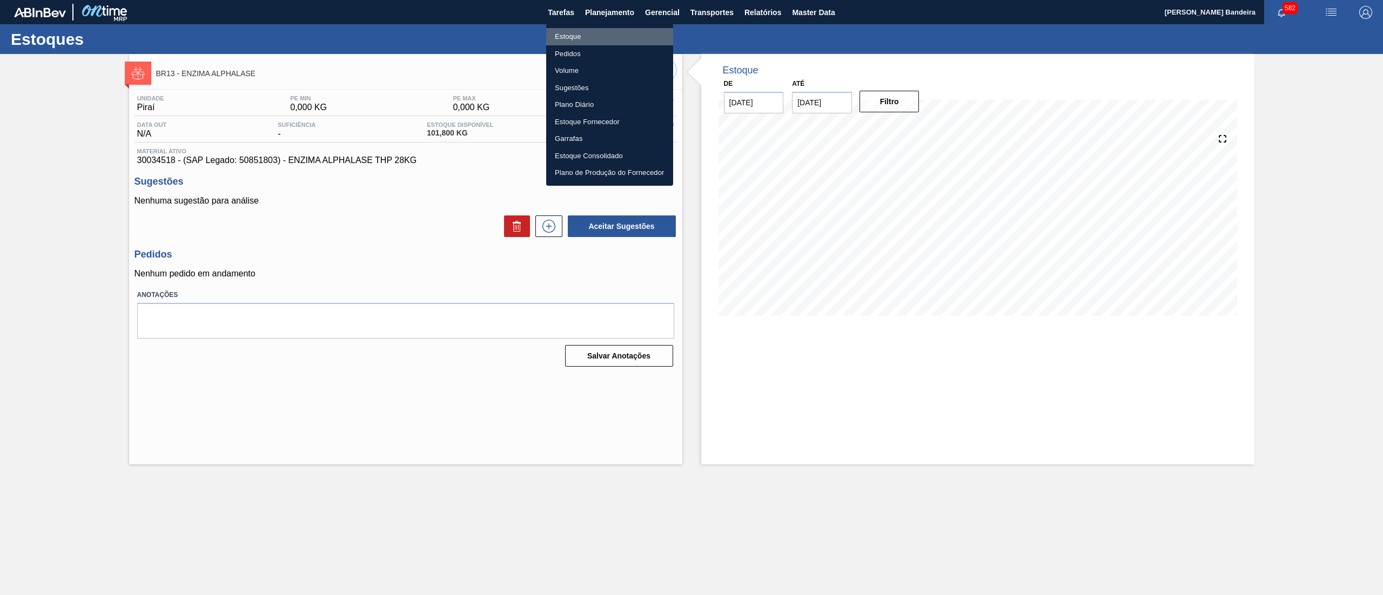
click at [598, 41] on li "Estoque" at bounding box center [609, 36] width 127 height 17
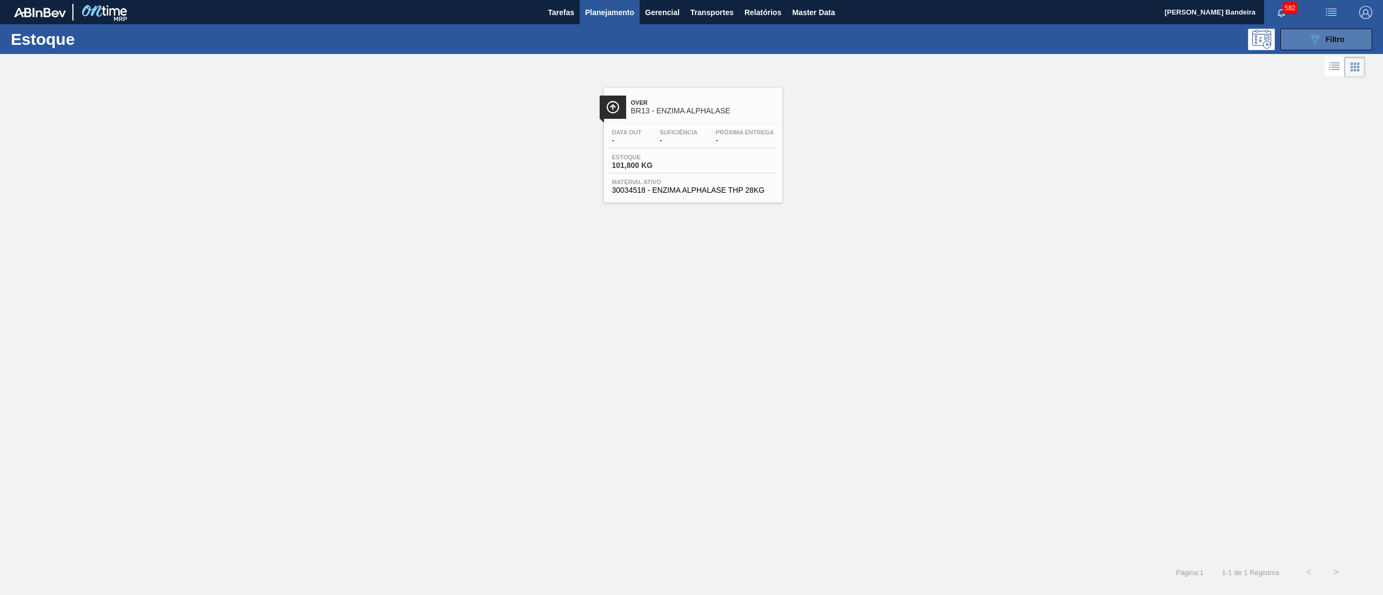
click at [1318, 38] on icon "089F7B8B-B2A5-4AFE-B5C0-19BA573D28AC" at bounding box center [1314, 39] width 13 height 13
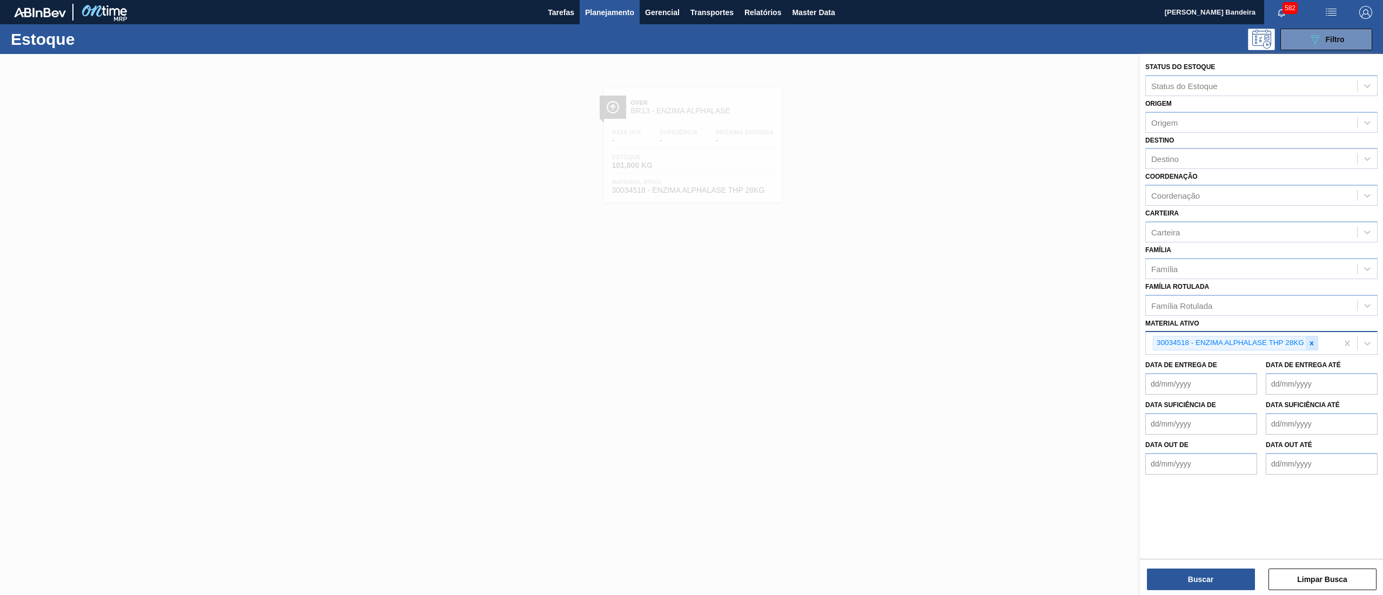
click at [1312, 345] on icon at bounding box center [1312, 344] width 8 height 8
paste ativo "30034326"
type ativo "30034326"
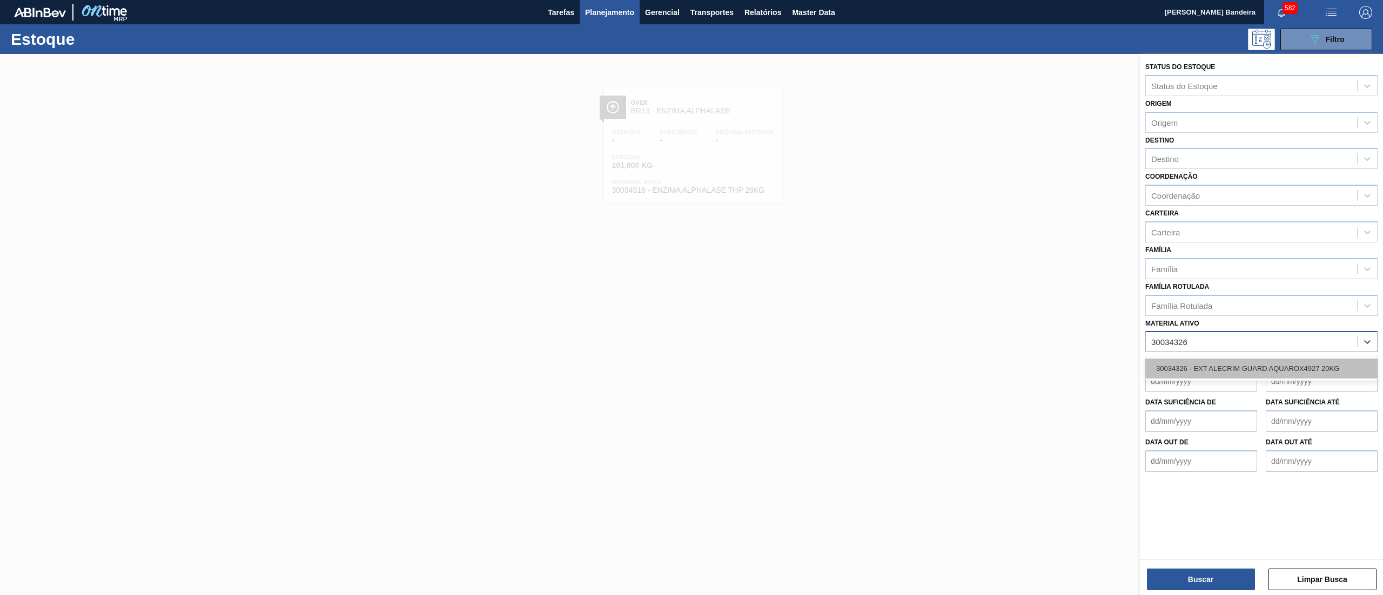
click at [1271, 360] on div "30034326 - EXT ALECRIM GUARD AQUAROX4927 20KG" at bounding box center [1261, 369] width 232 height 20
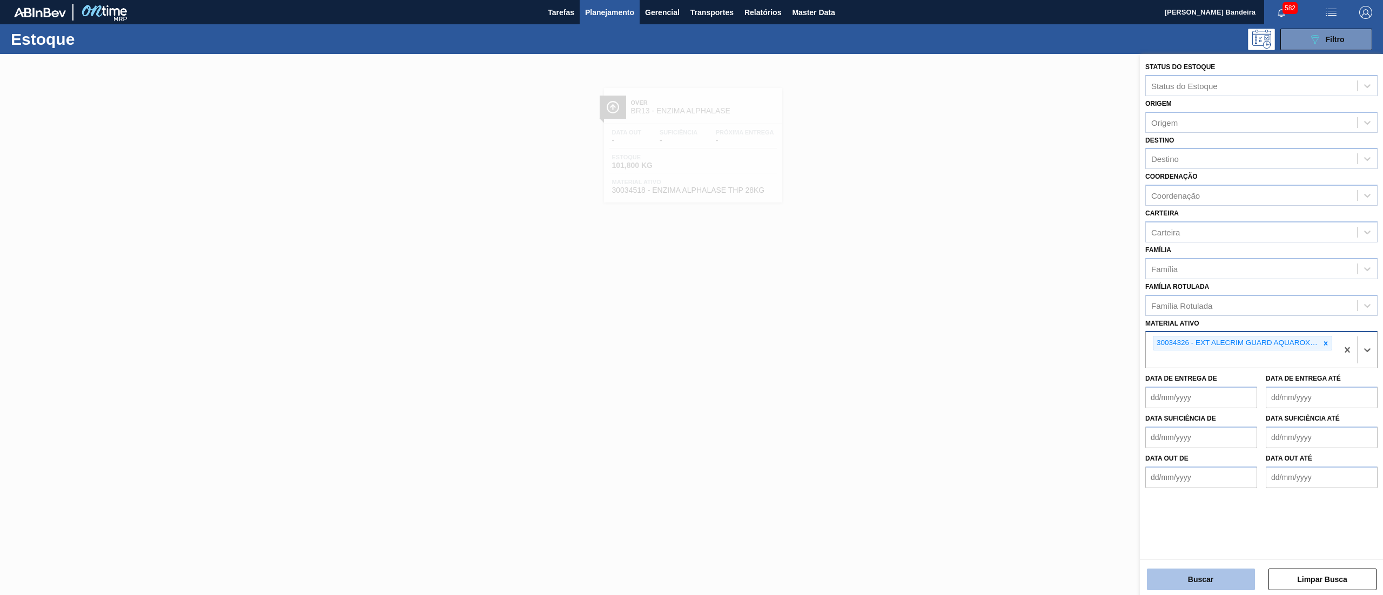
click at [1176, 577] on button "Buscar" at bounding box center [1201, 580] width 108 height 22
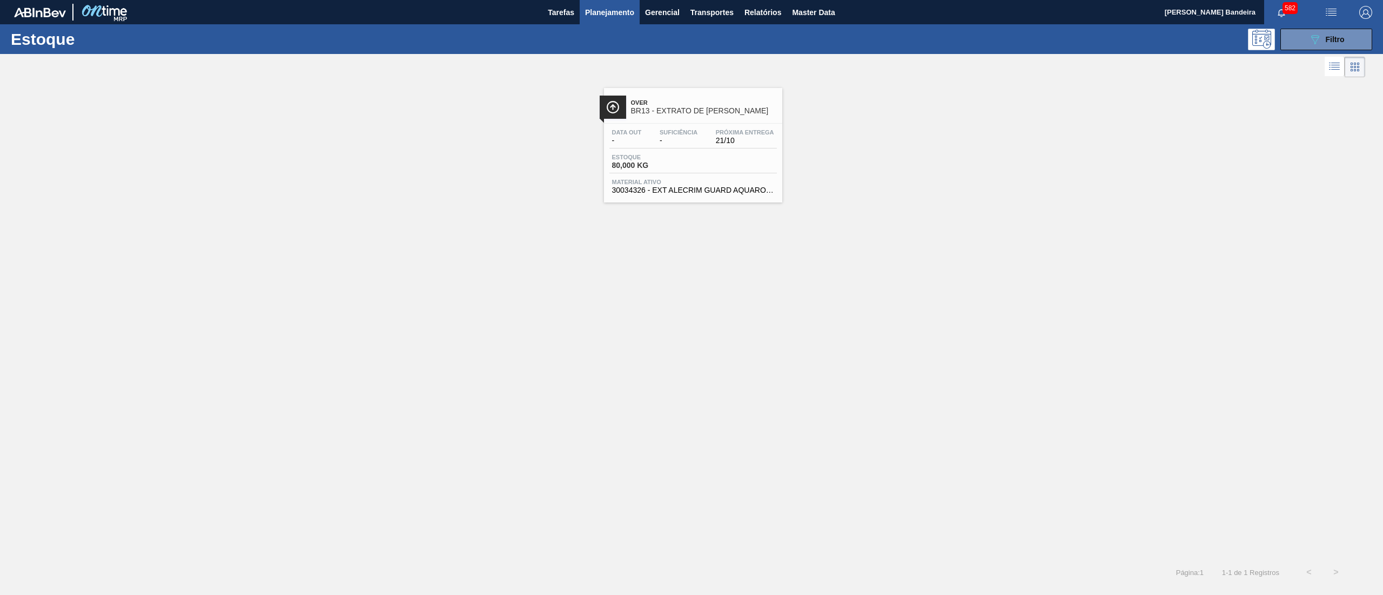
click at [682, 186] on div "Material ativo 30034326 - EXT ALECRIM GUARD AQUAROX4927 20KG" at bounding box center [692, 187] width 167 height 16
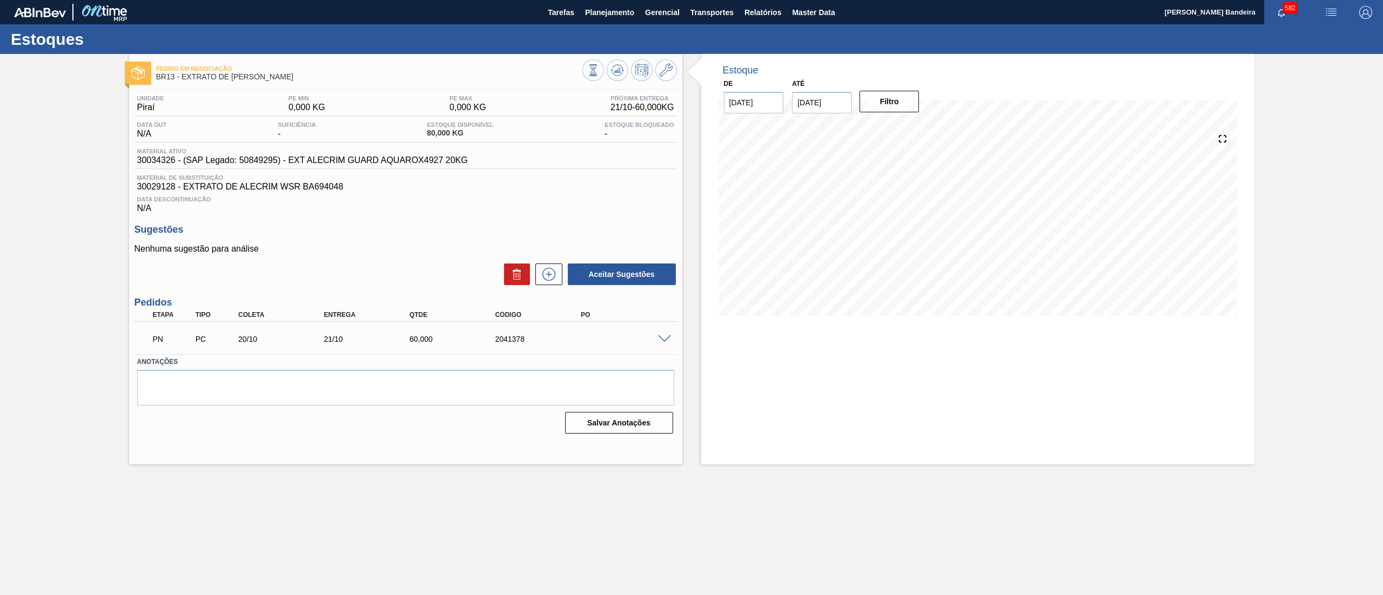
click at [668, 337] on span at bounding box center [664, 339] width 13 height 8
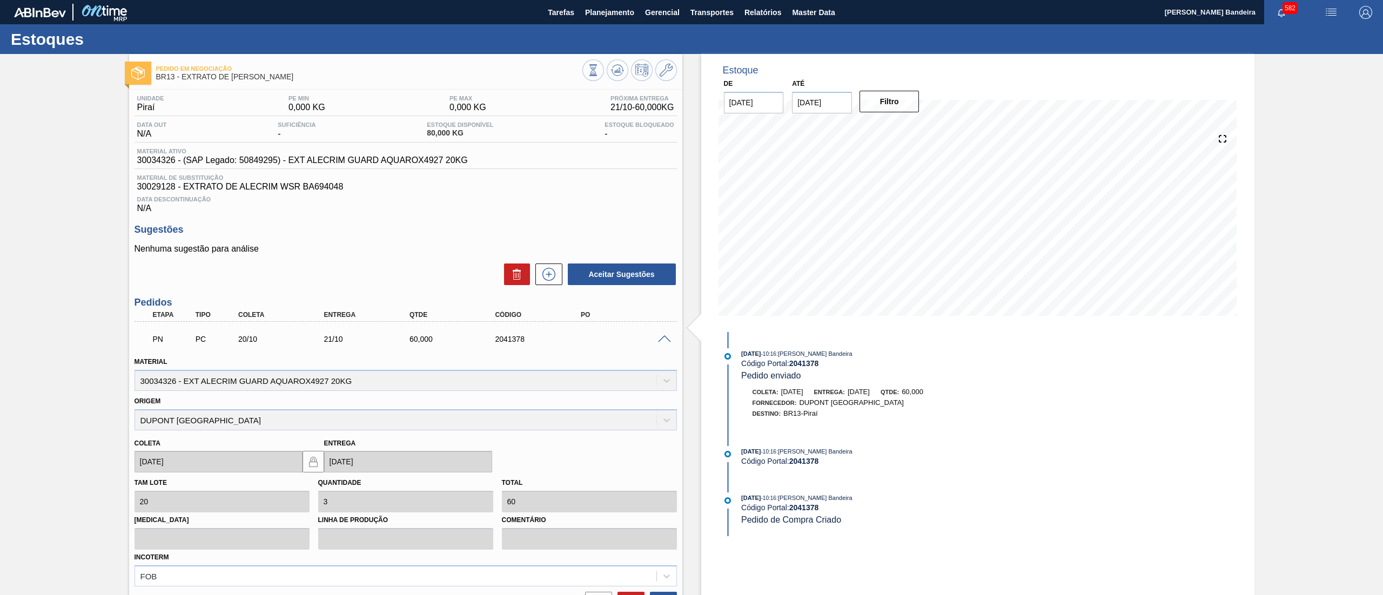
click at [668, 337] on span at bounding box center [664, 339] width 13 height 8
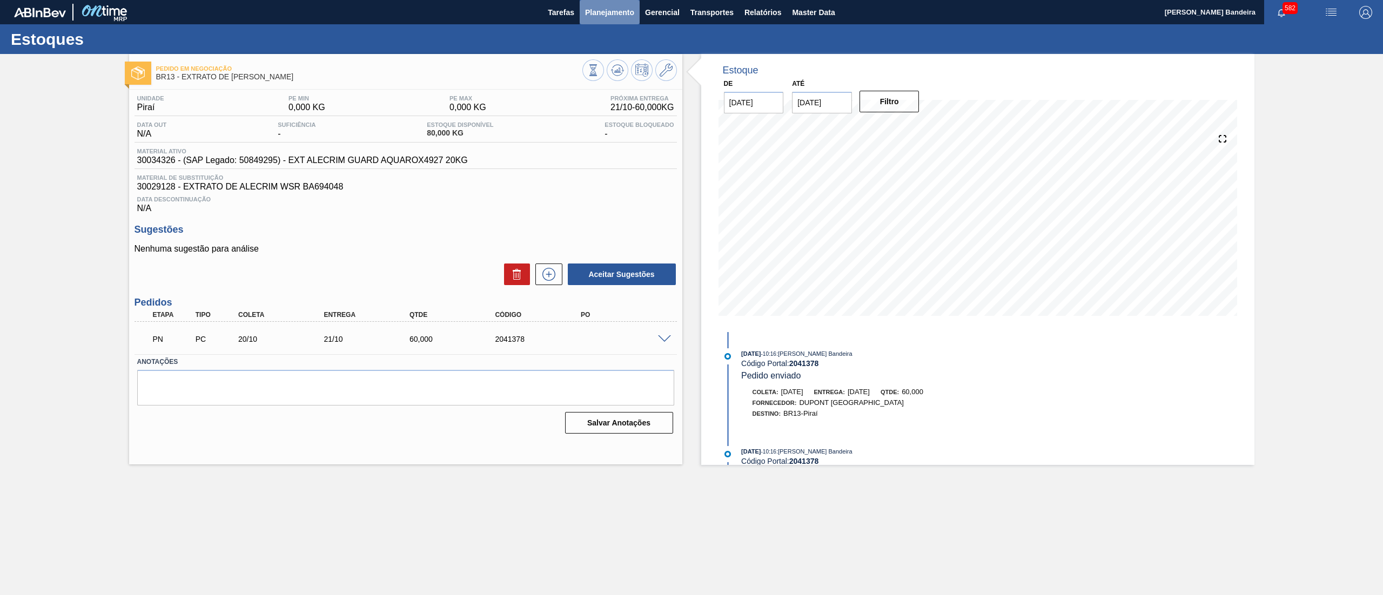
click at [596, 17] on span "Planejamento" at bounding box center [609, 12] width 49 height 13
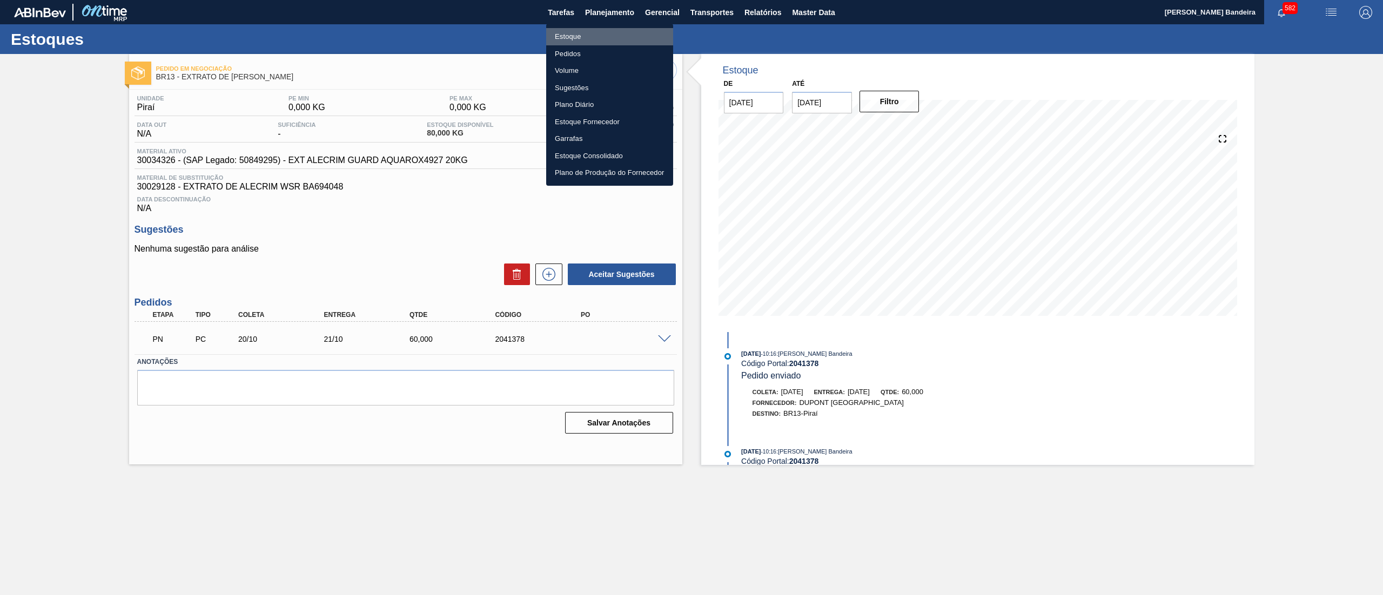
click at [596, 30] on li "Estoque" at bounding box center [609, 36] width 127 height 17
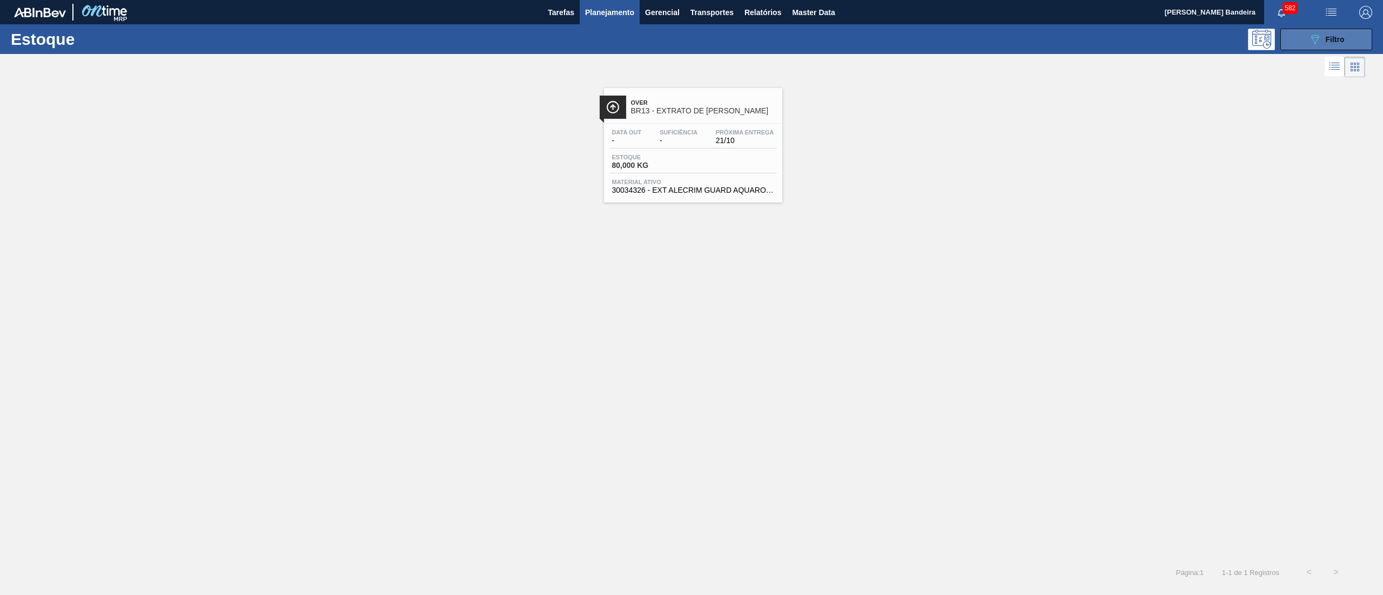
click at [1302, 40] on button "089F7B8B-B2A5-4AFE-B5C0-19BA573D28AC Filtro" at bounding box center [1326, 40] width 92 height 22
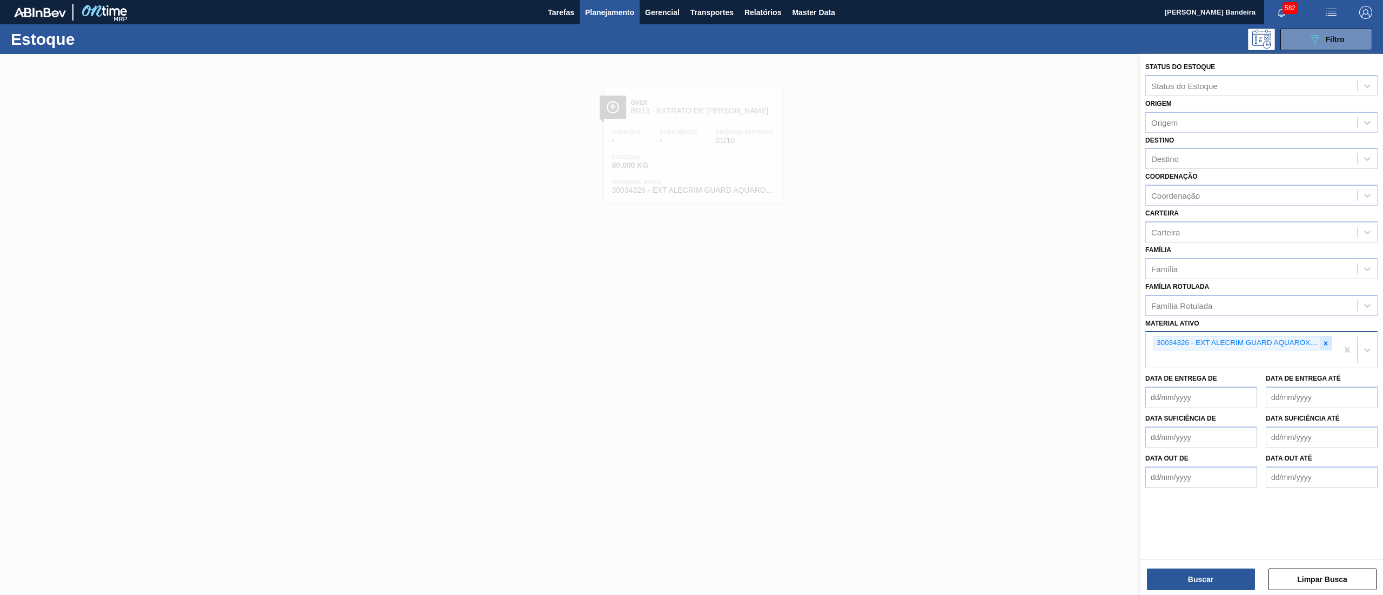
click at [1323, 340] on icon at bounding box center [1326, 344] width 8 height 8
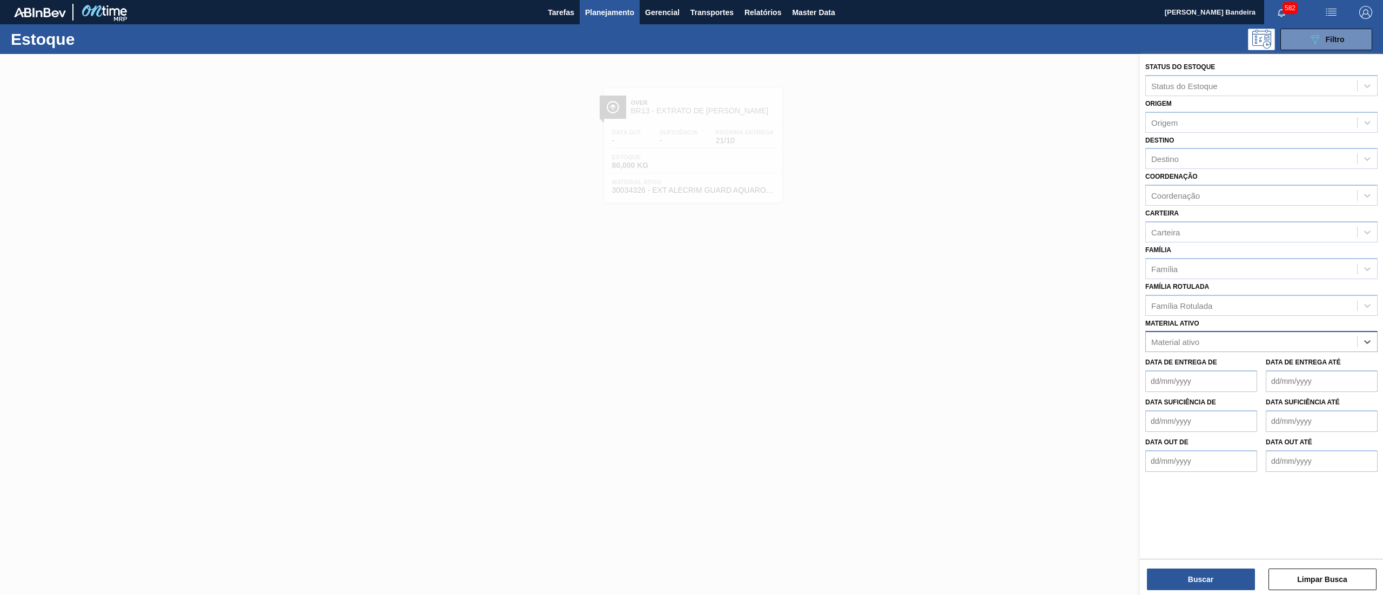
paste ativo "30034339"
type ativo "30034339"
click at [1245, 365] on div "30034339 - ROLHA MET FF TO" at bounding box center [1261, 369] width 232 height 20
click at [1180, 582] on button "Buscar" at bounding box center [1201, 580] width 108 height 22
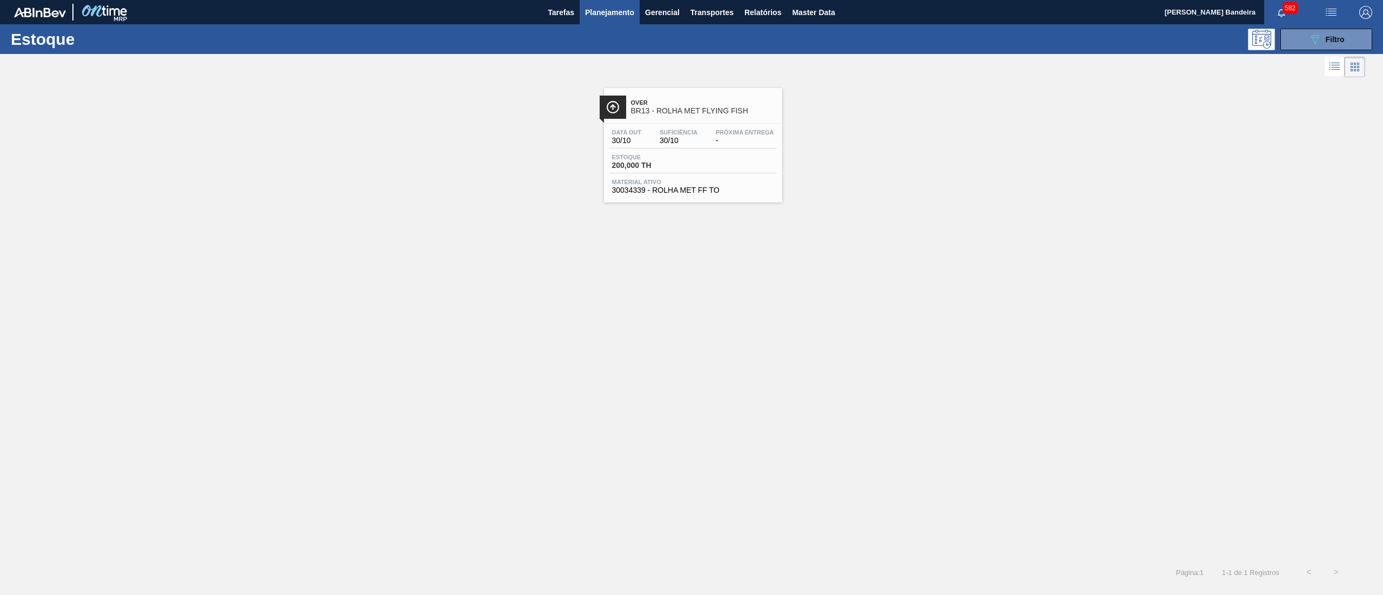
click at [668, 196] on div "Data [DATE] Suficiência 30/10 Próxima Entrega - Estoque 200,000 TH Material ati…" at bounding box center [693, 160] width 178 height 73
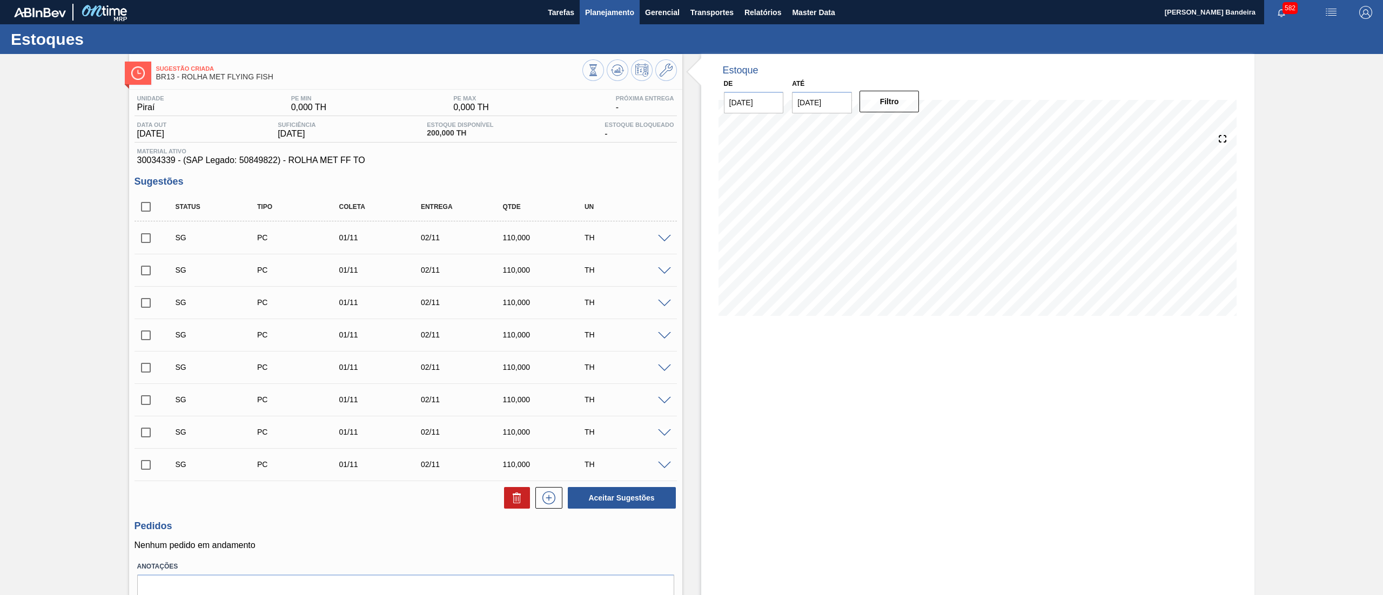
click at [601, 19] on button "Planejamento" at bounding box center [610, 12] width 60 height 24
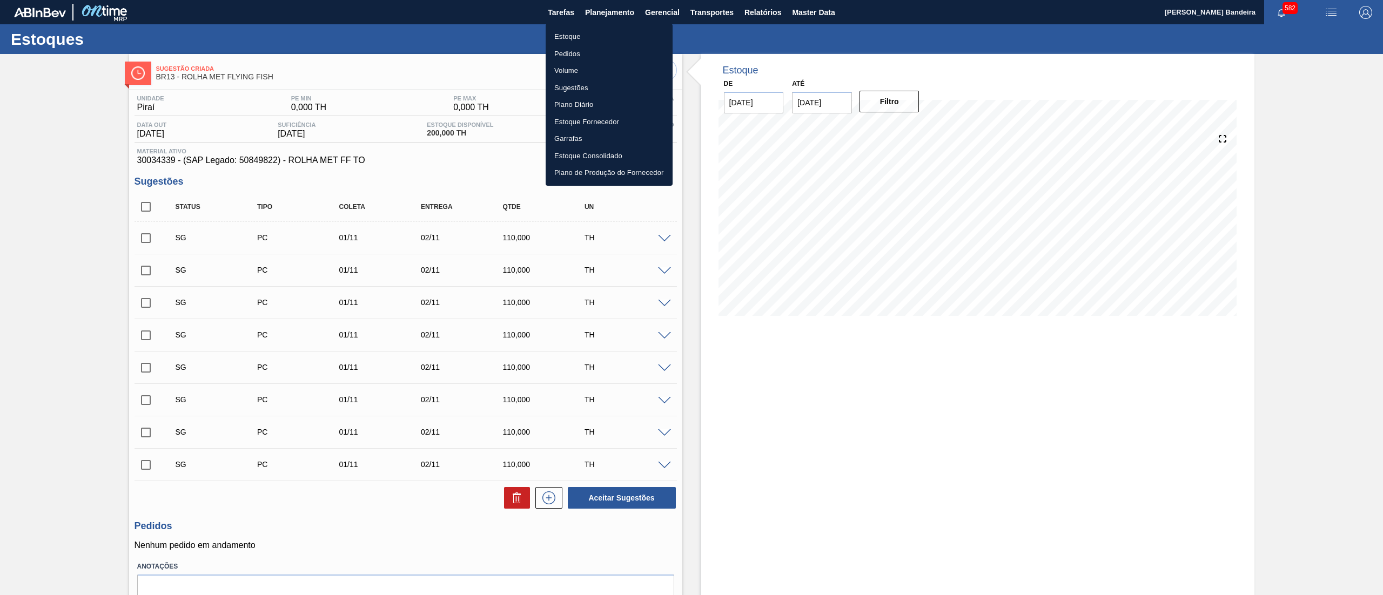
click at [601, 37] on li "Estoque" at bounding box center [608, 36] width 127 height 17
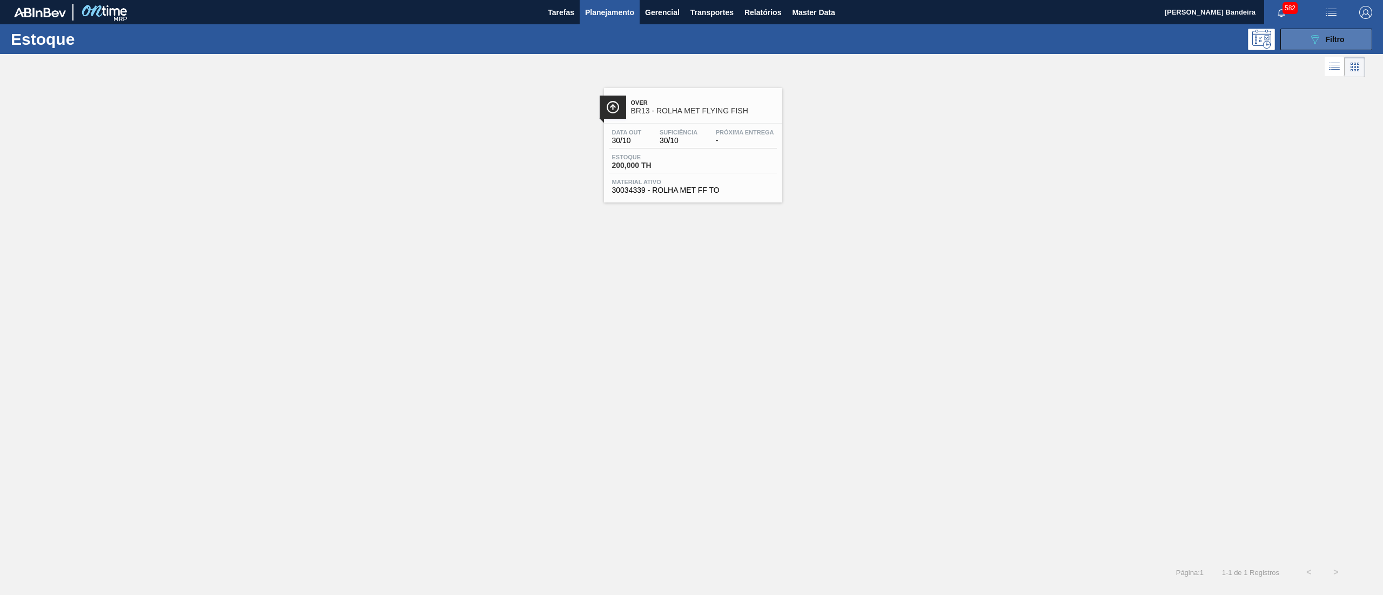
click at [1303, 45] on button "089F7B8B-B2A5-4AFE-B5C0-19BA573D28AC Filtro" at bounding box center [1326, 40] width 92 height 22
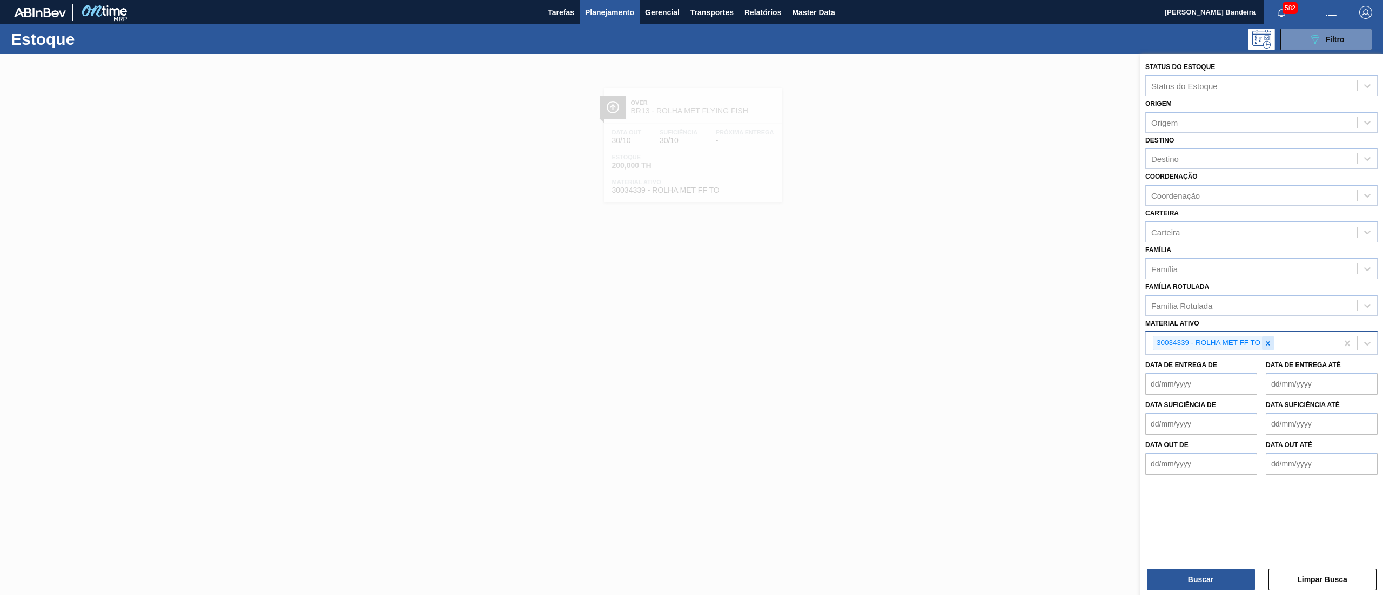
click at [1266, 341] on icon at bounding box center [1268, 344] width 8 height 8
paste ativo "30034340"
type ativo "30034340"
click at [1238, 369] on div "30034340 - CX CT FLYING FISH 330 C6 VERDE" at bounding box center [1261, 369] width 232 height 20
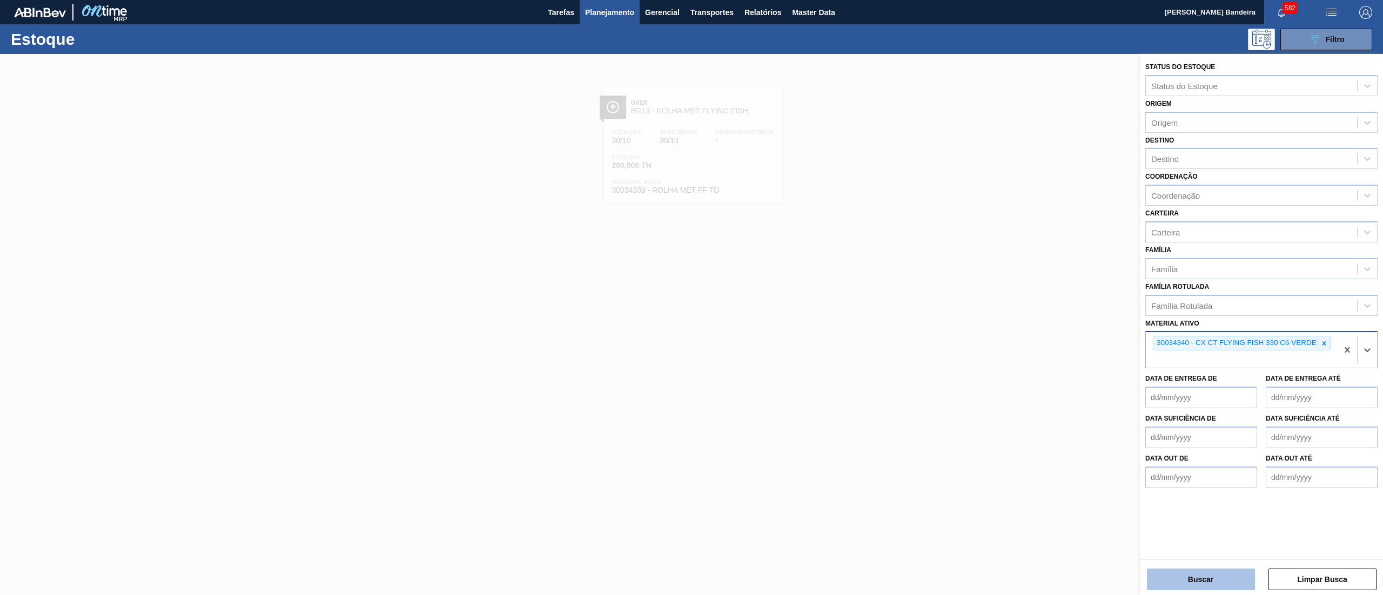
click at [1174, 579] on button "Buscar" at bounding box center [1201, 580] width 108 height 22
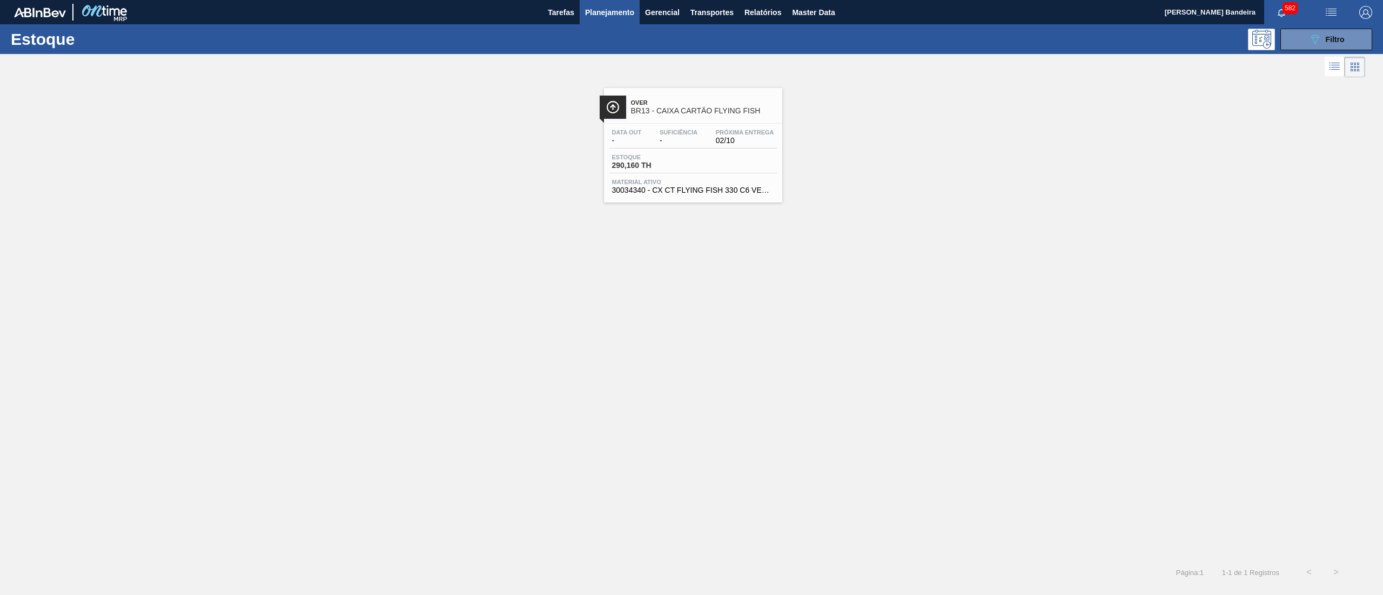
click at [663, 187] on span "30034340 - CX CT FLYING FISH 330 C6 VERDE" at bounding box center [693, 190] width 162 height 8
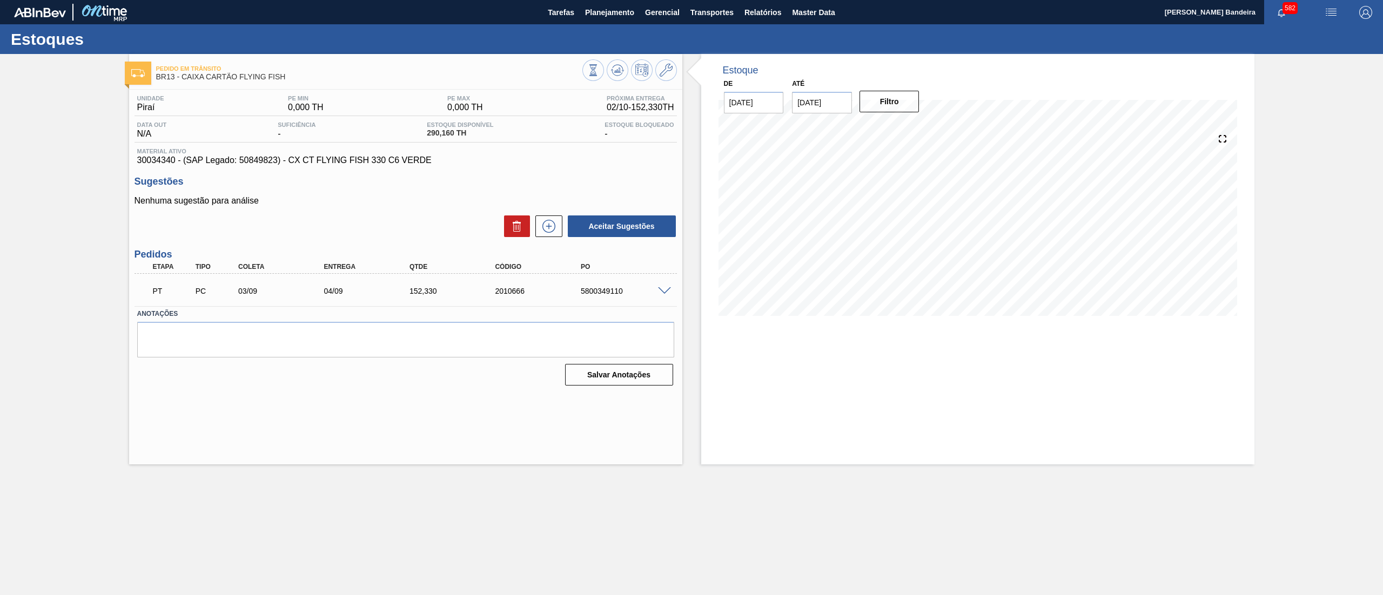
click at [663, 289] on span at bounding box center [664, 291] width 13 height 8
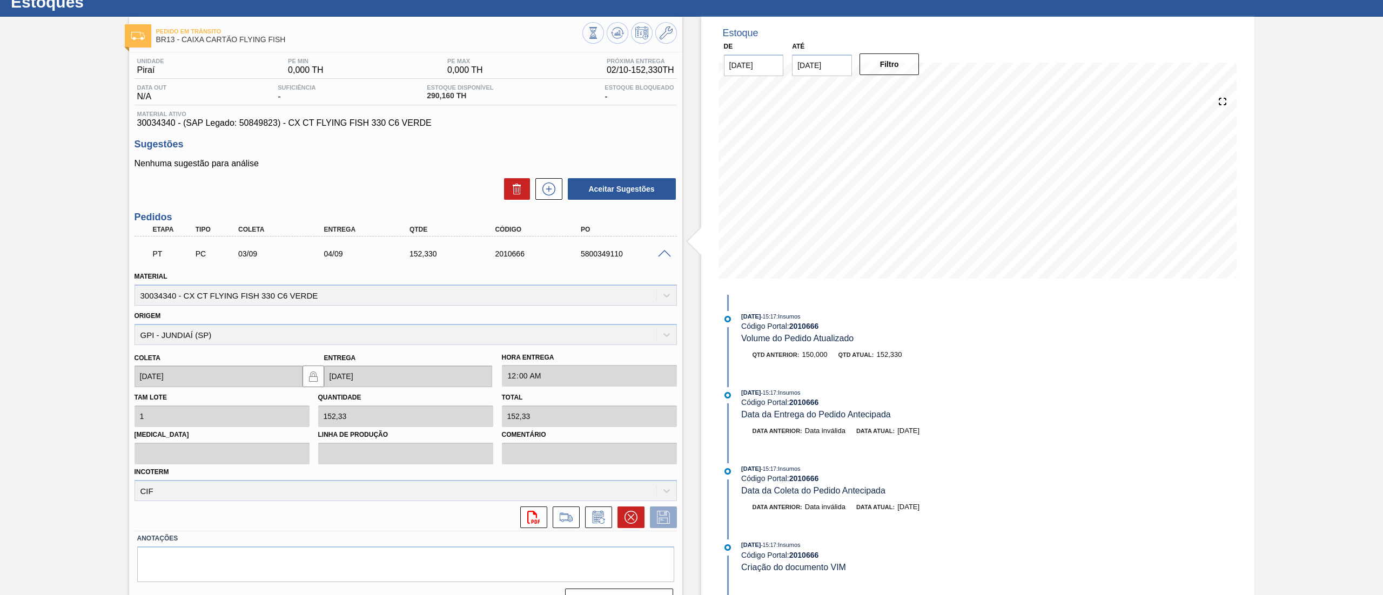
scroll to position [61, 0]
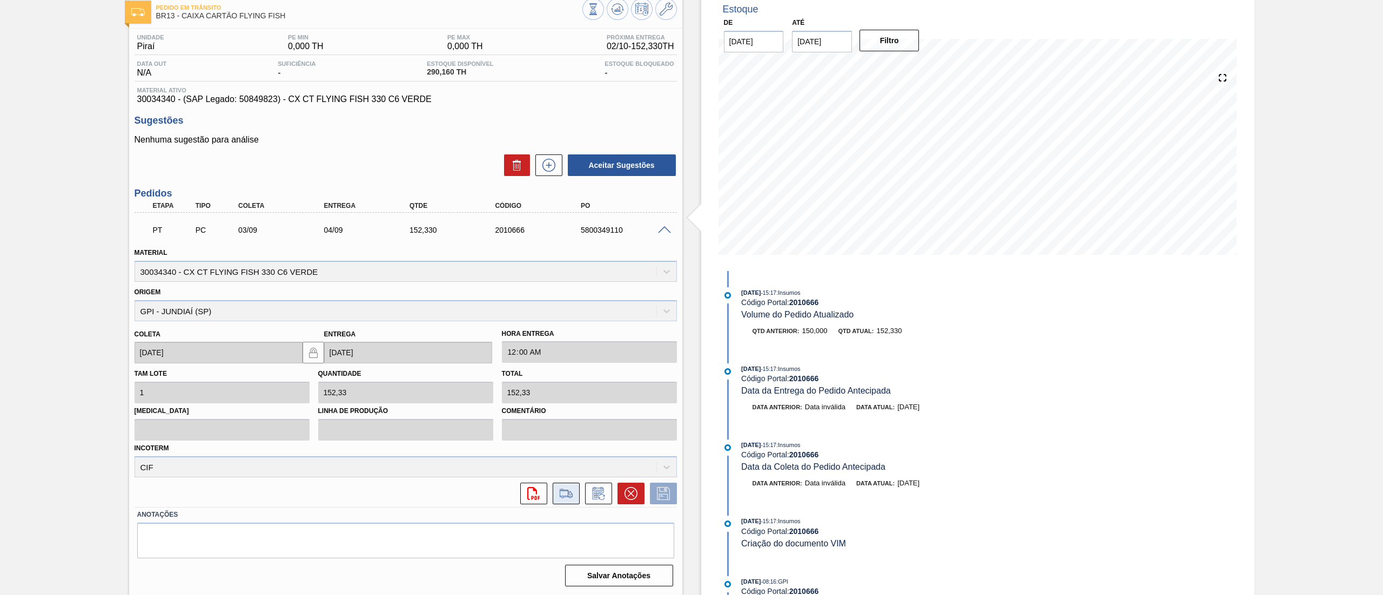
click at [570, 494] on icon at bounding box center [565, 493] width 17 height 13
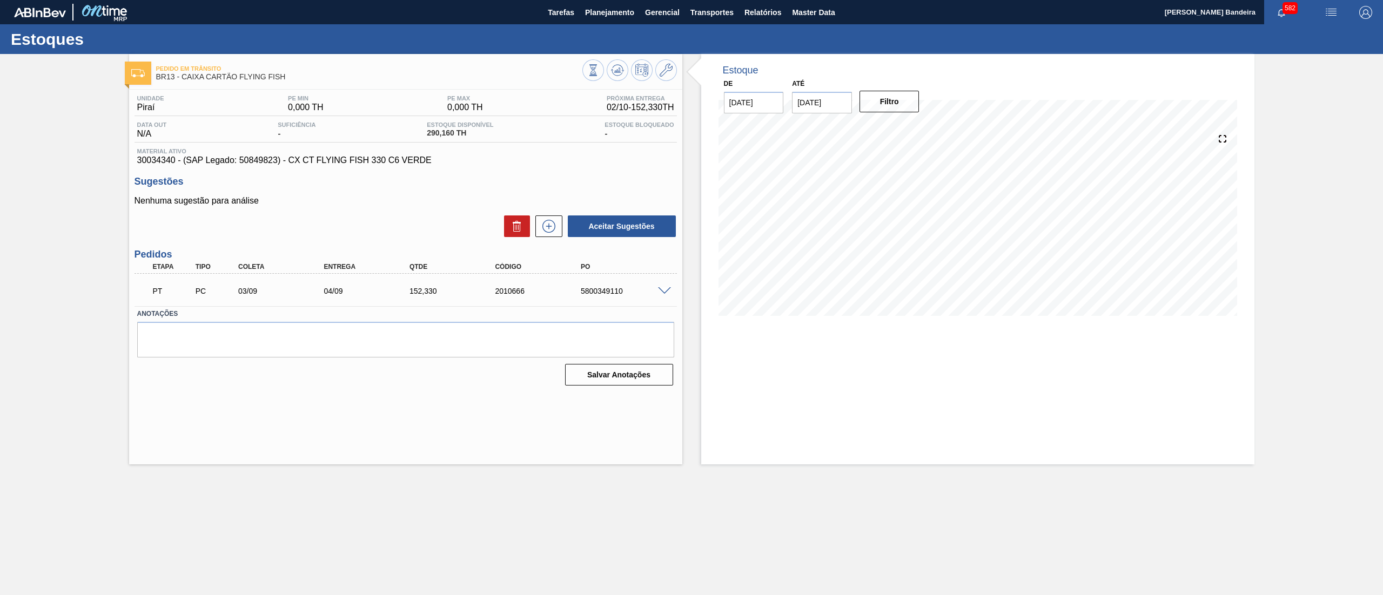
click at [669, 291] on span at bounding box center [664, 291] width 13 height 8
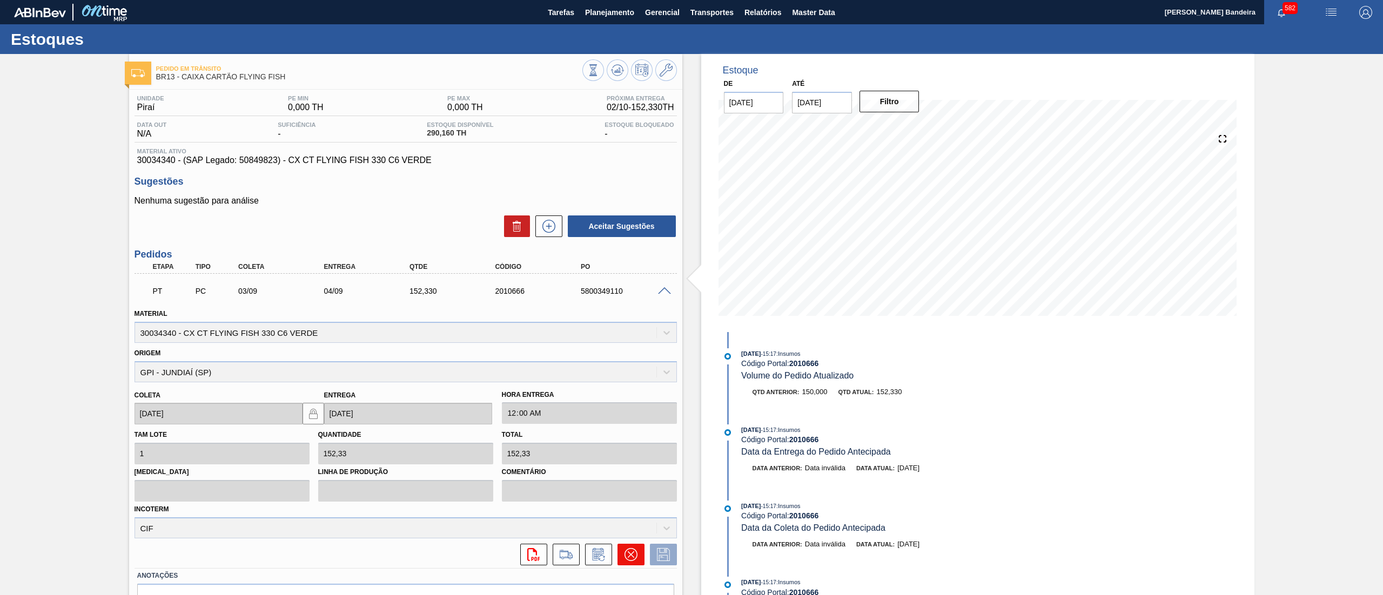
click at [628, 558] on icon at bounding box center [630, 554] width 13 height 13
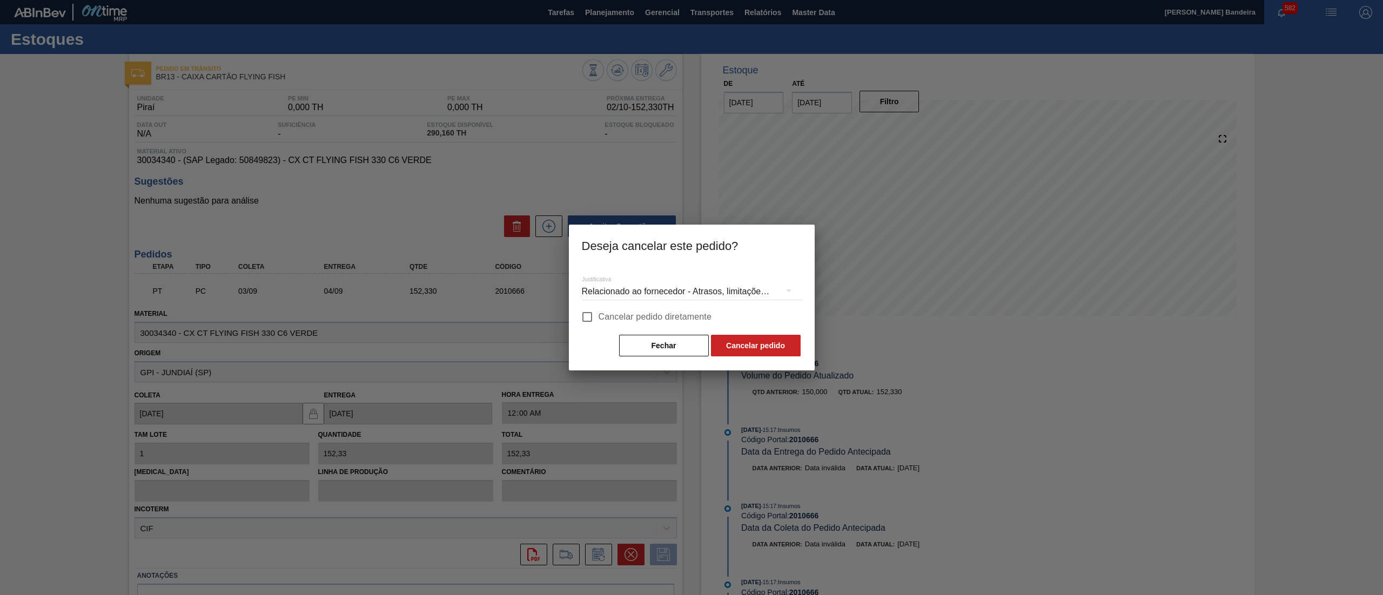
click at [611, 316] on span "Cancelar pedido diretamente" at bounding box center [654, 317] width 113 height 13
click at [598, 316] on input "Cancelar pedido diretamente" at bounding box center [587, 317] width 23 height 23
checkbox input "true"
click at [780, 347] on button "Cancelar pedido" at bounding box center [756, 346] width 90 height 22
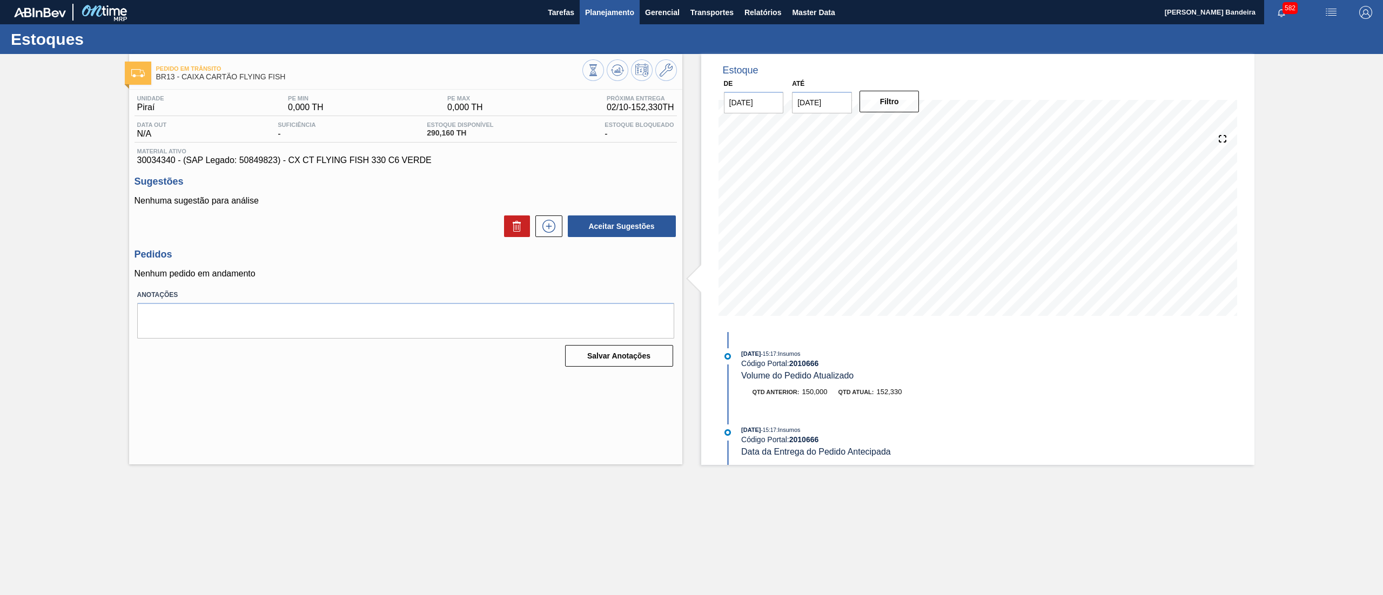
click at [610, 9] on span "Planejamento" at bounding box center [609, 12] width 49 height 13
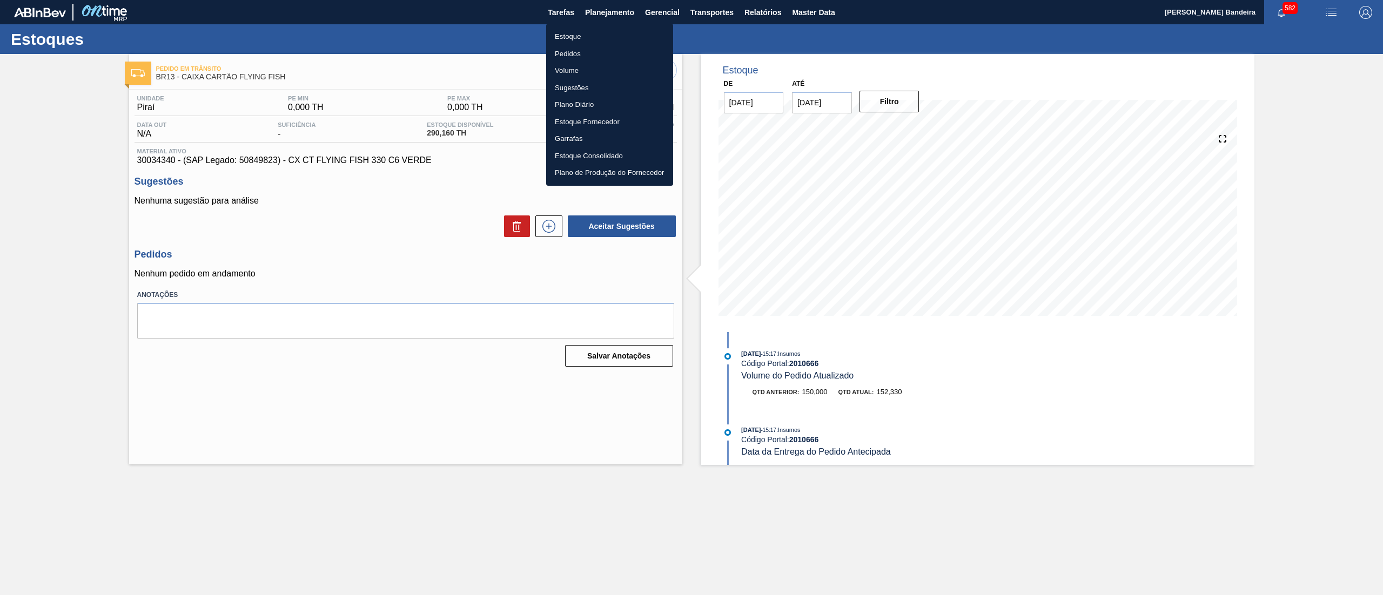
click at [610, 25] on ul "Estoque Pedidos Volume Sugestões Plano Diário Estoque Fornecedor Garrafas Estoq…" at bounding box center [609, 105] width 127 height 162
click at [610, 34] on li "Estoque" at bounding box center [609, 36] width 127 height 17
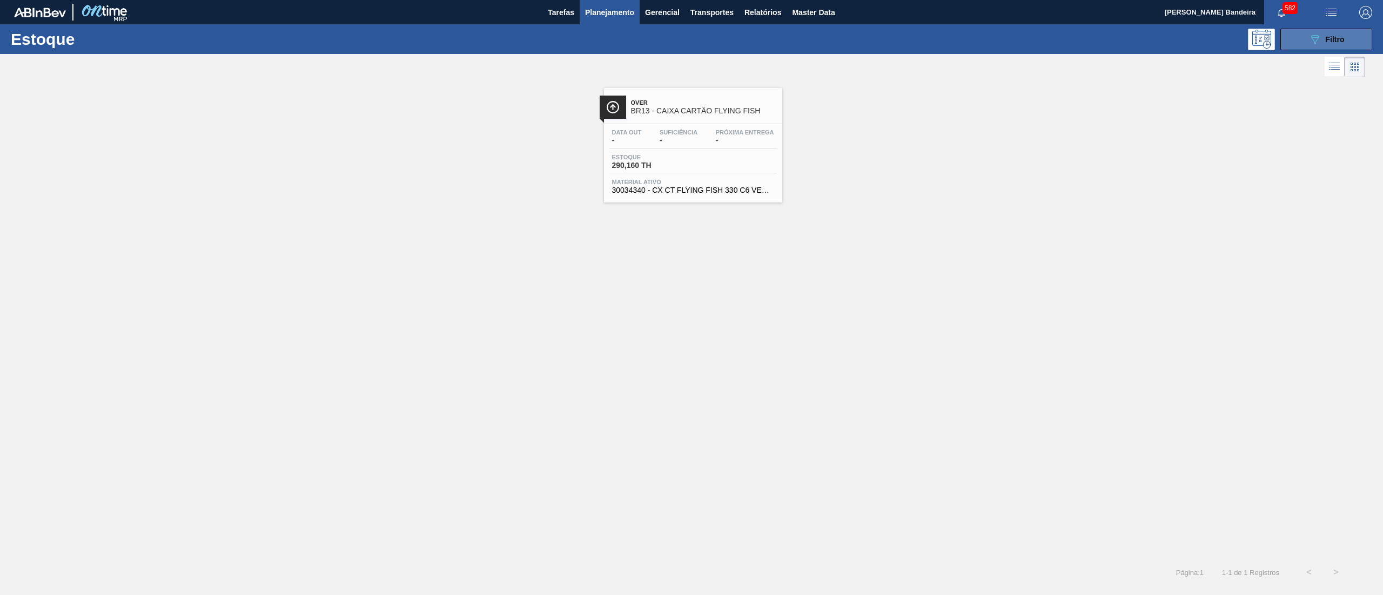
click at [1321, 44] on div "089F7B8B-B2A5-4AFE-B5C0-19BA573D28AC Filtro" at bounding box center [1326, 39] width 36 height 13
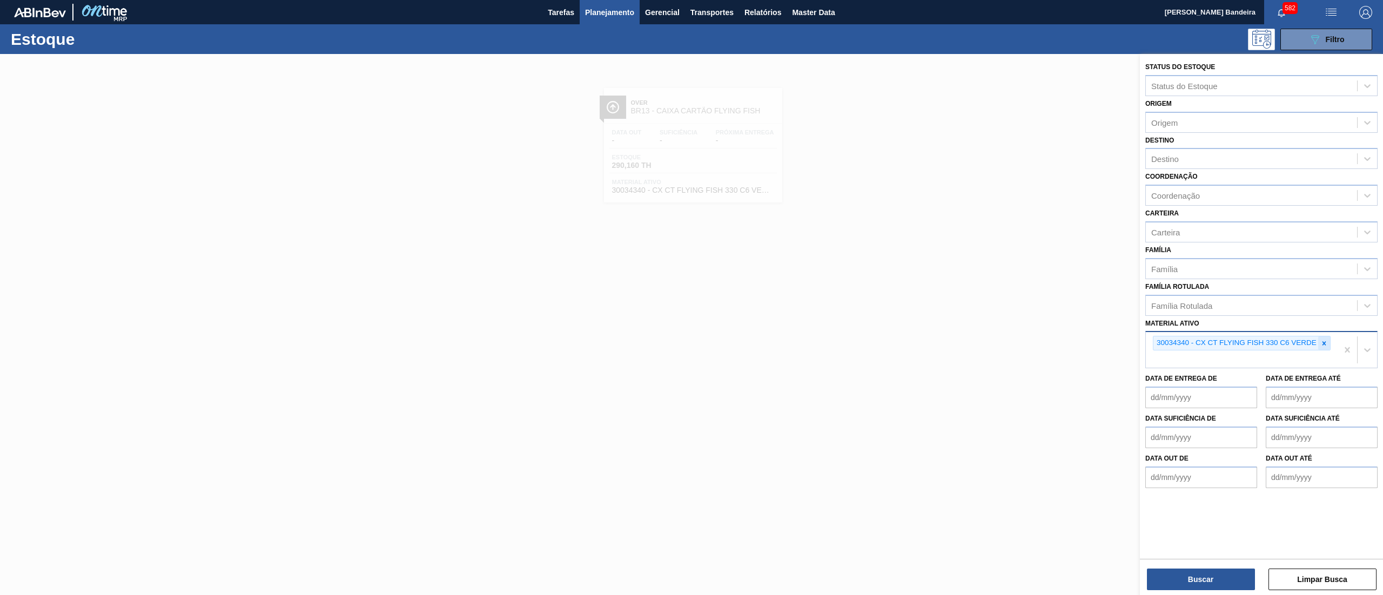
click at [1321, 336] on div at bounding box center [1324, 343] width 12 height 14
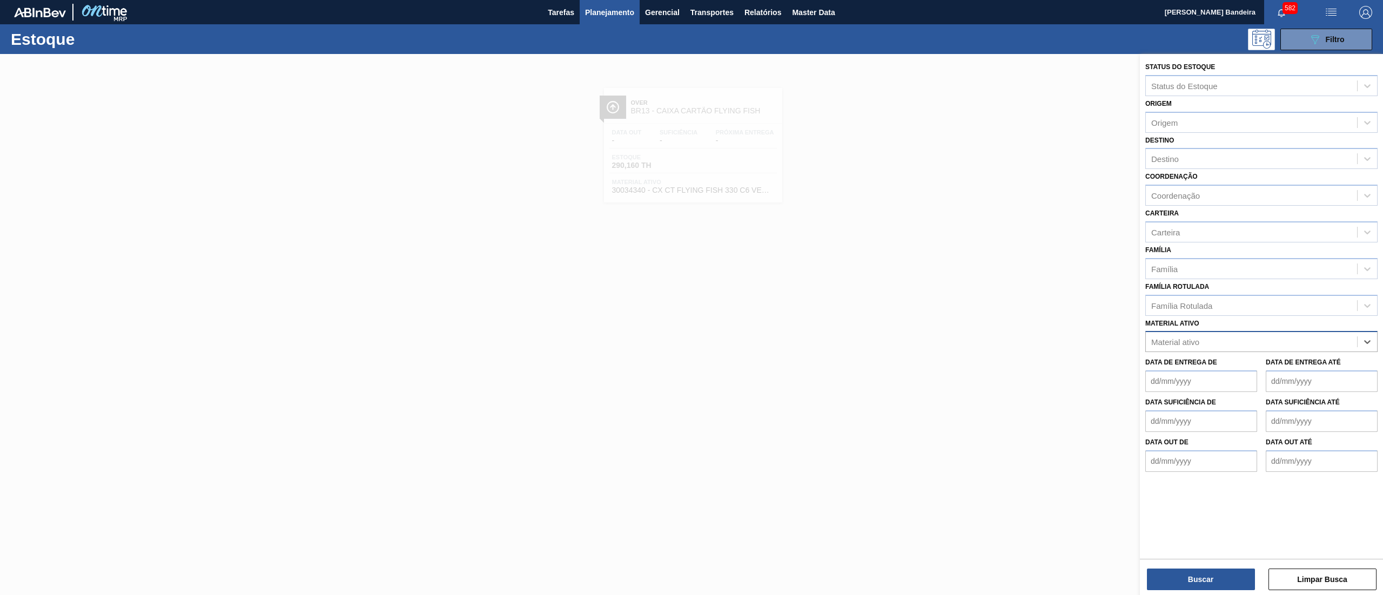
paste ativo "30034670"
type ativo "30034670"
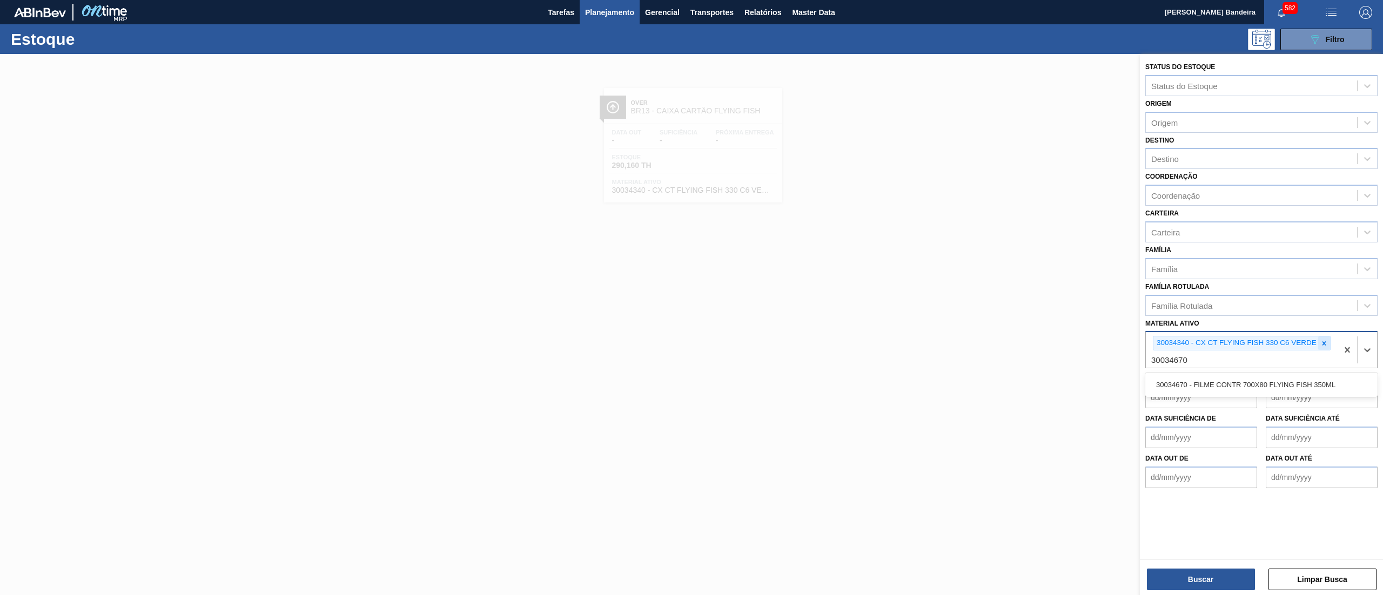
click at [1325, 341] on icon at bounding box center [1324, 344] width 8 height 8
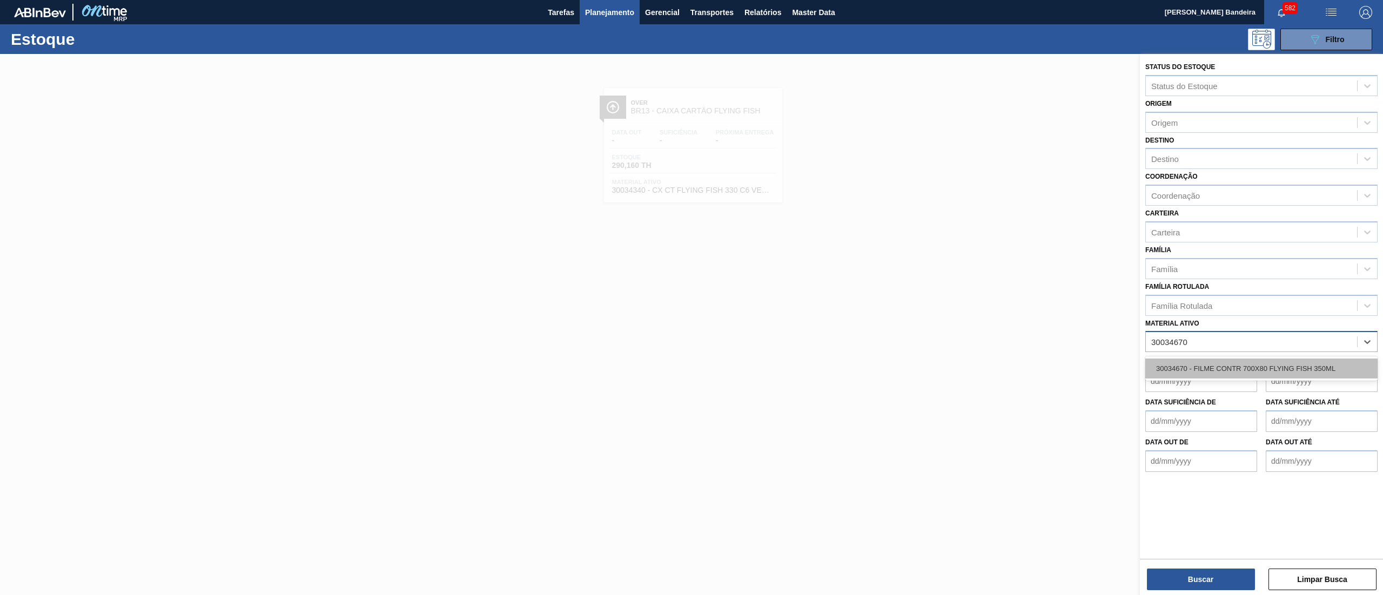
click at [1293, 360] on div "30034670 - FILME CONTR 700X80 FLYING FISH 350ML" at bounding box center [1261, 369] width 232 height 20
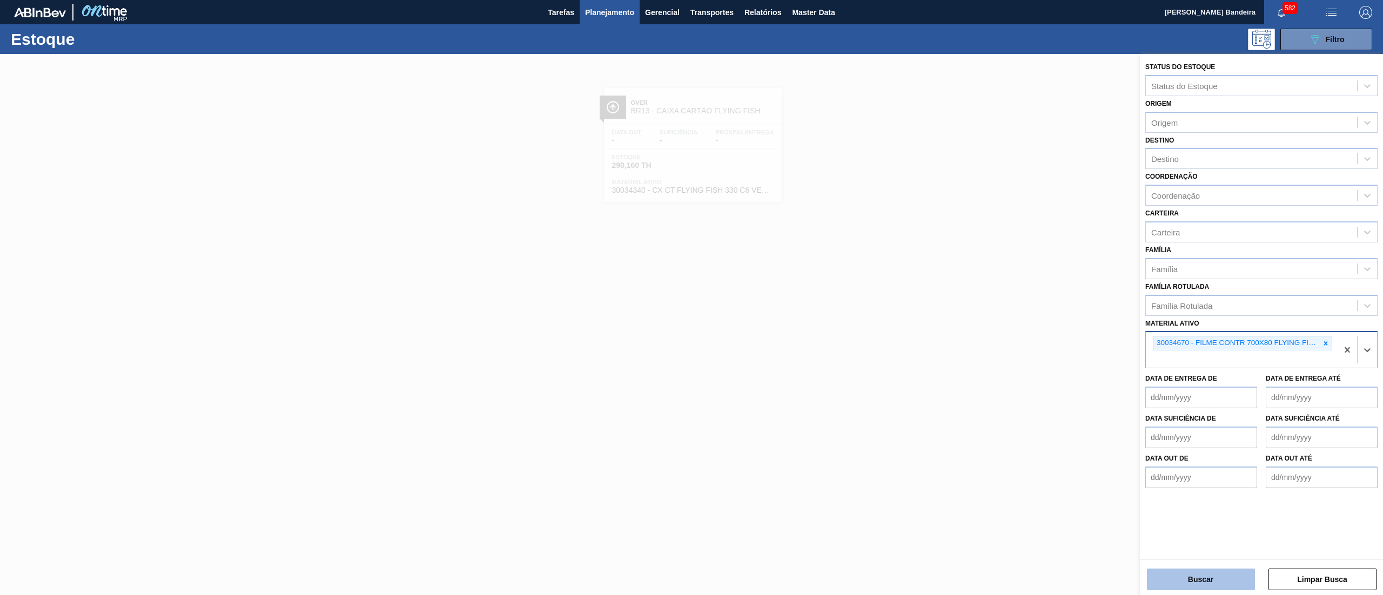
click at [1191, 569] on button "Buscar" at bounding box center [1201, 580] width 108 height 22
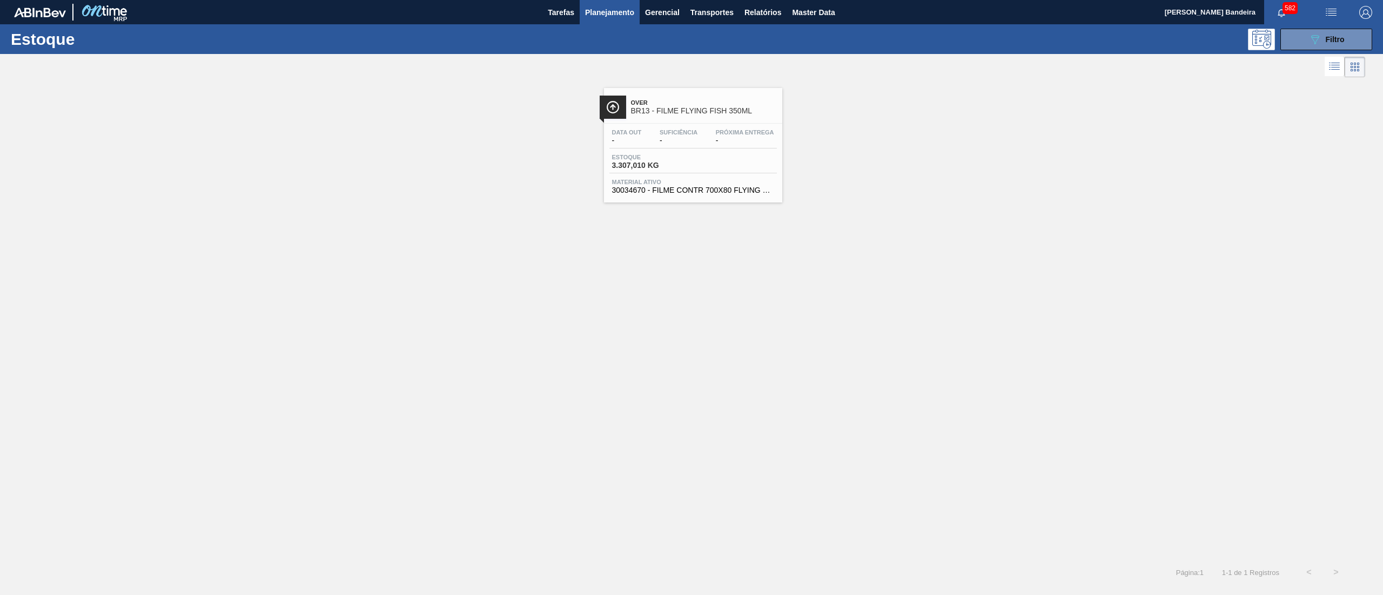
click at [690, 177] on div "Data out - Suficiência - Próxima Entrega - Estoque 3.307,010 KG Material ativo …" at bounding box center [693, 160] width 178 height 73
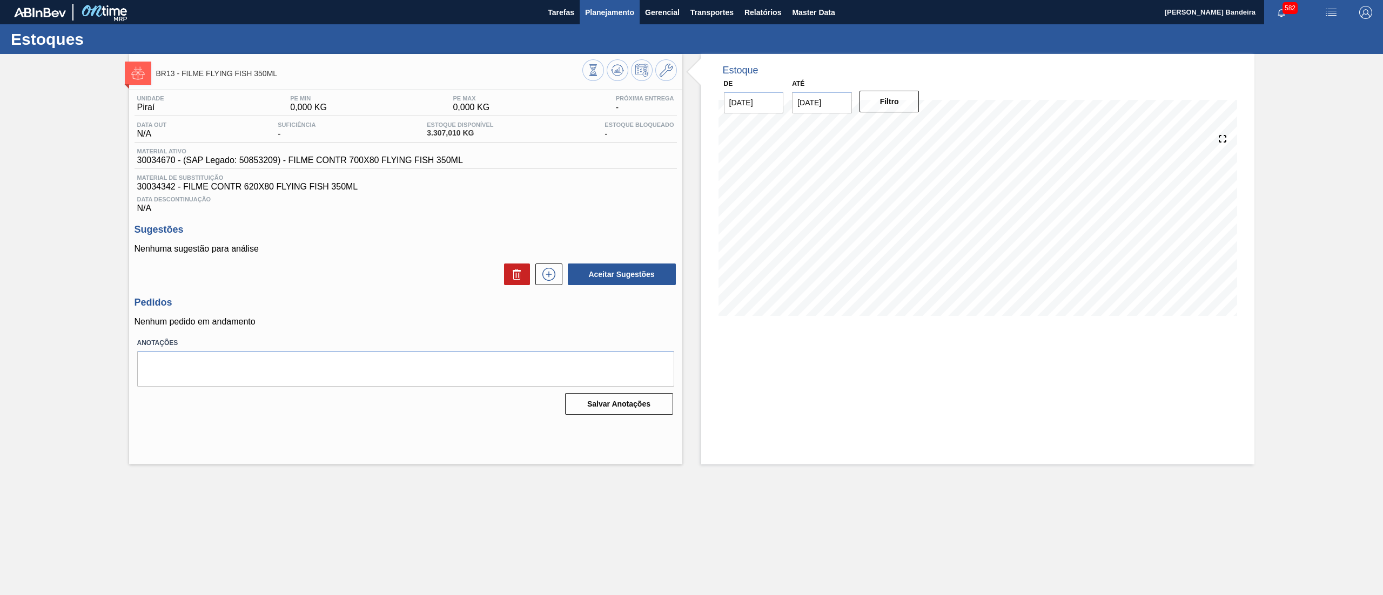
click at [615, 21] on button "Planejamento" at bounding box center [610, 12] width 60 height 24
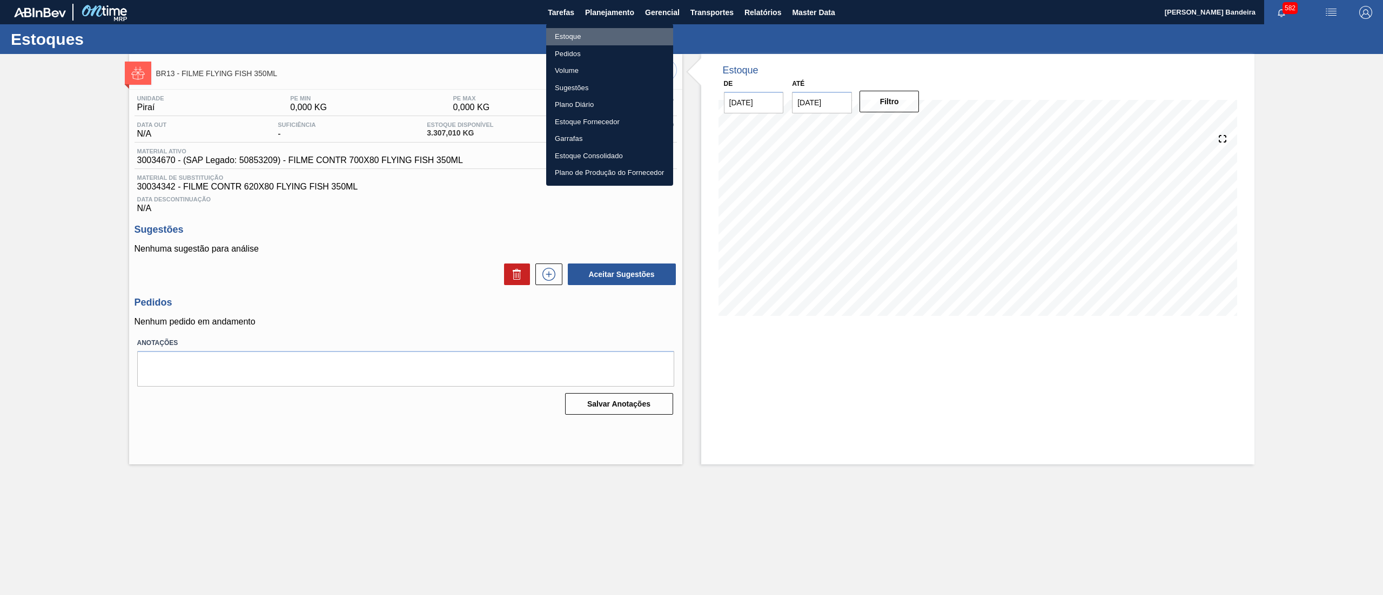
click at [602, 36] on li "Estoque" at bounding box center [609, 36] width 127 height 17
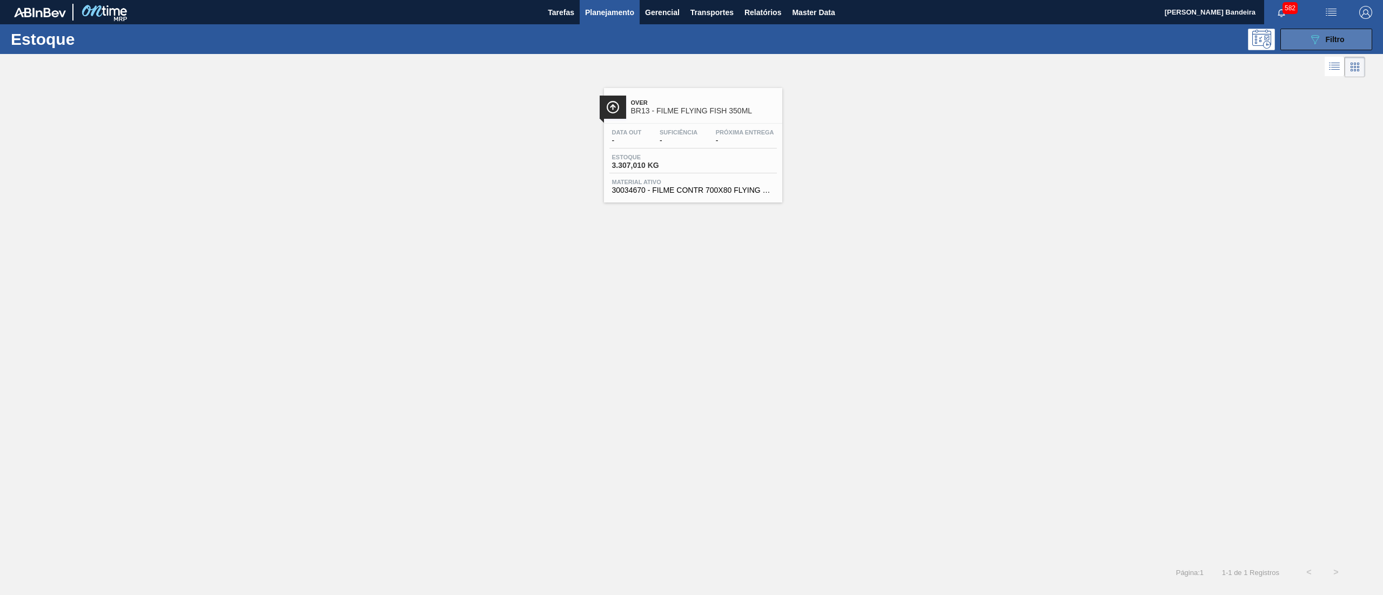
click at [1324, 45] on div "089F7B8B-B2A5-4AFE-B5C0-19BA573D28AC Filtro" at bounding box center [1326, 39] width 36 height 13
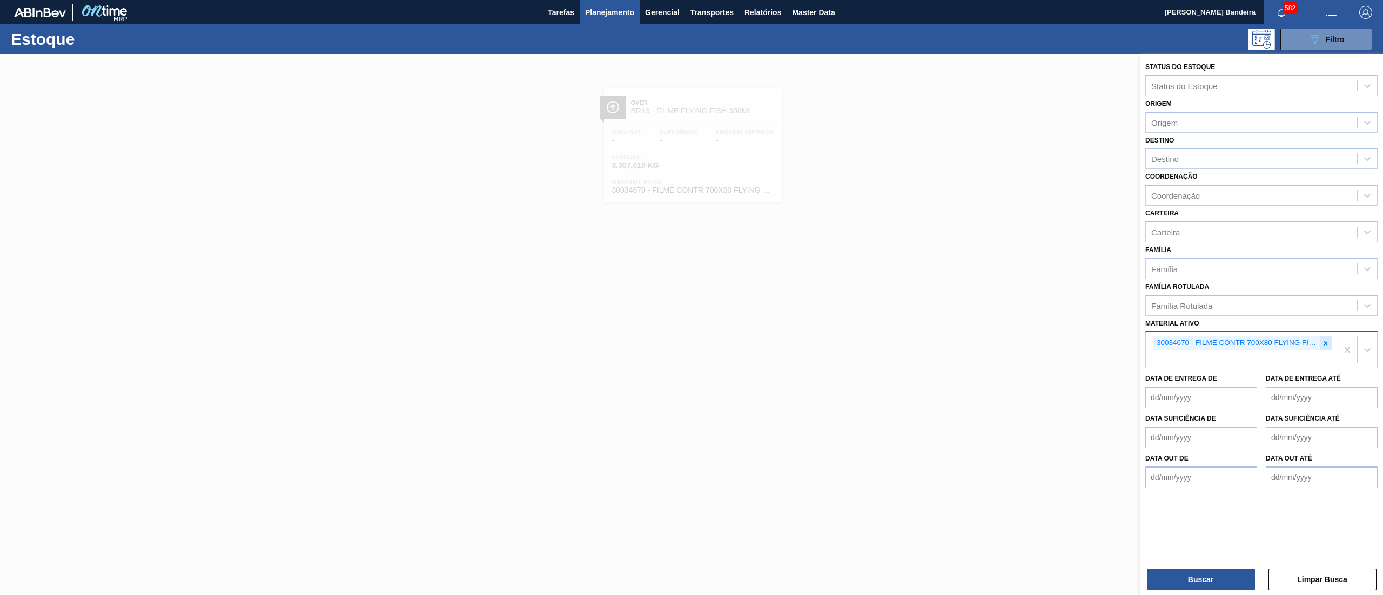
click at [1326, 346] on div at bounding box center [1325, 343] width 12 height 14
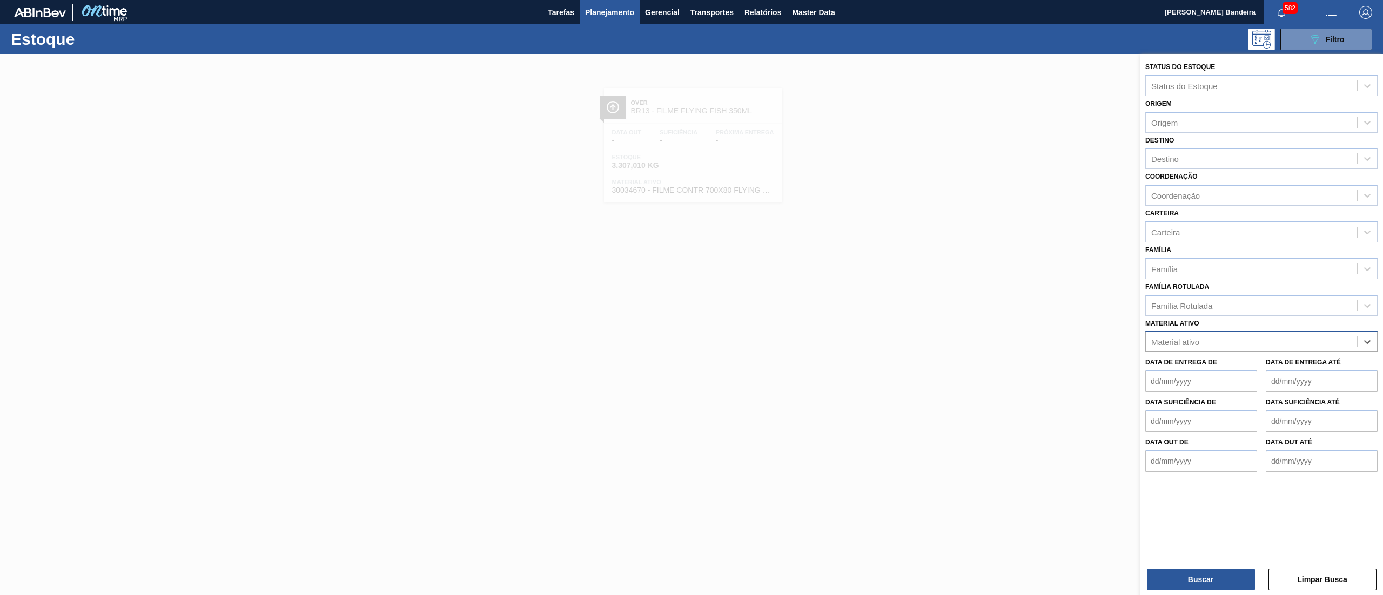
paste ativo "30003188"
type ativo "30003188"
click at [1294, 364] on div "30003188 - TAMPA AL.CDL PRATEADA LATA-AUTOMATICA" at bounding box center [1261, 369] width 232 height 20
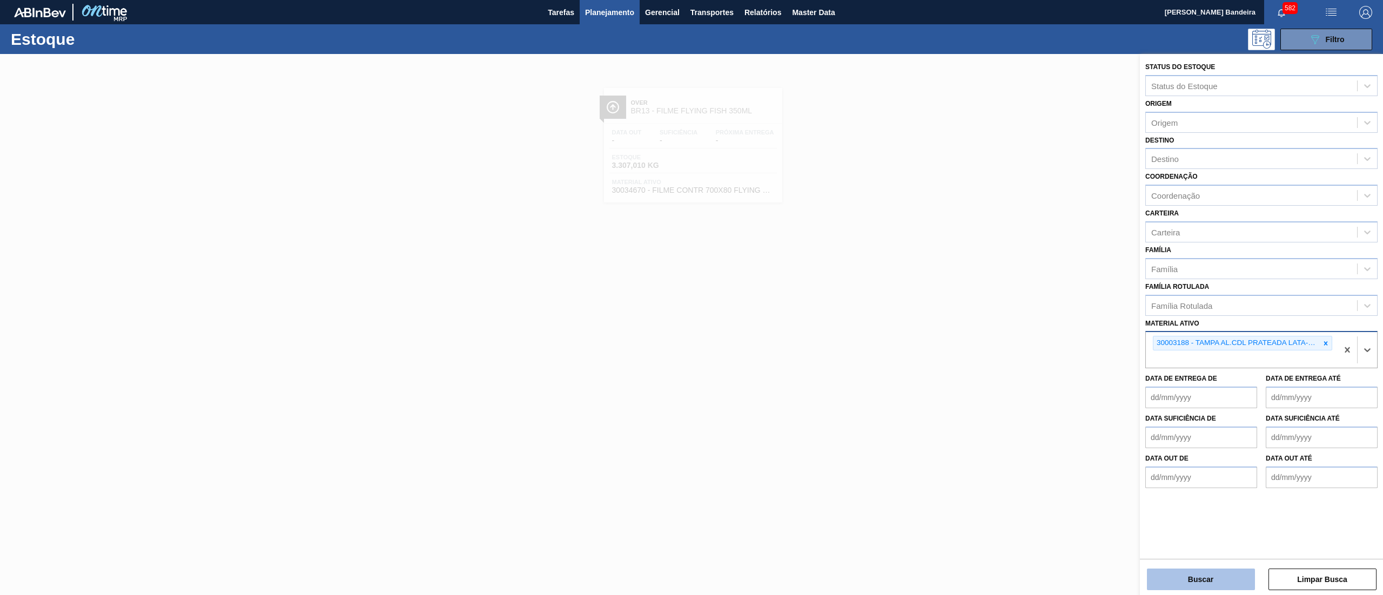
click at [1189, 572] on button "Buscar" at bounding box center [1201, 580] width 108 height 22
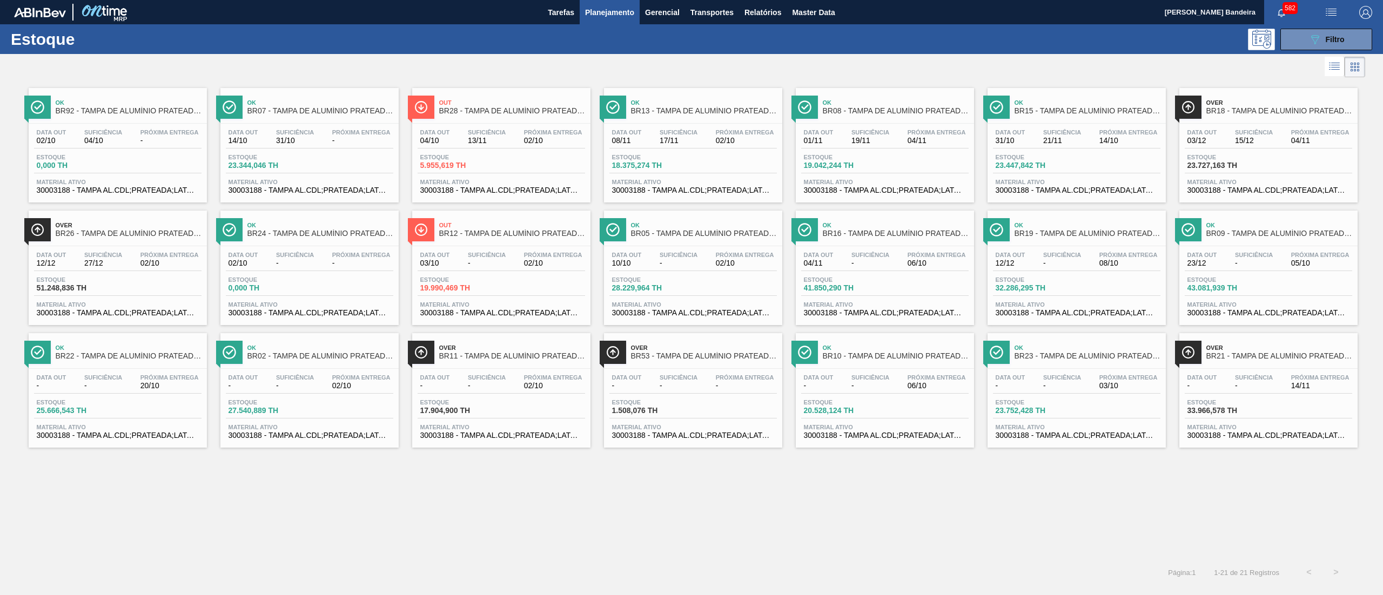
click at [737, 154] on div "Estoque 18.375,274 TH" at bounding box center [692, 163] width 167 height 19
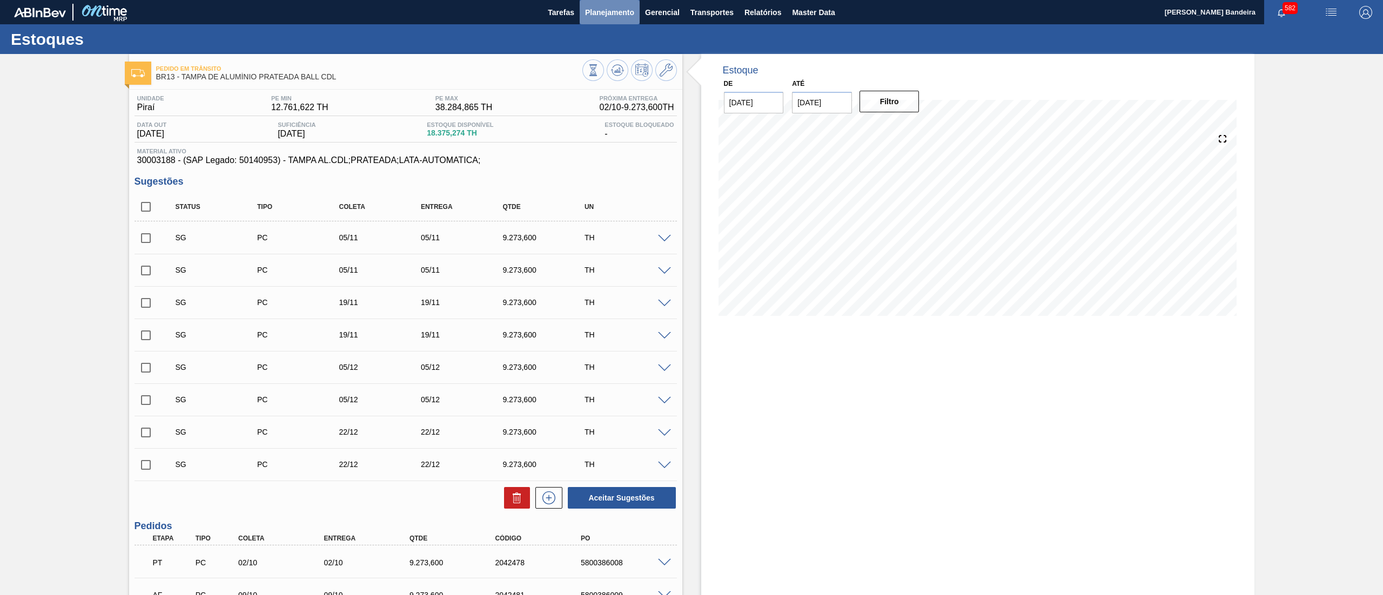
click at [614, 6] on span "Planejamento" at bounding box center [609, 12] width 49 height 13
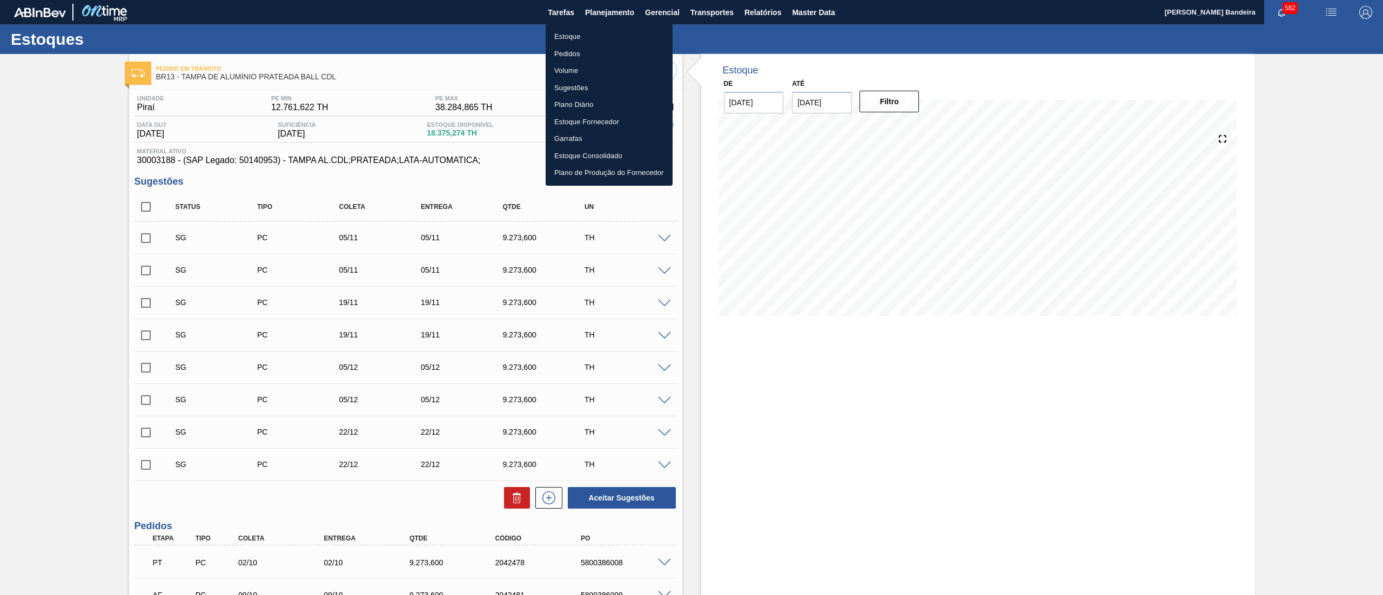
click at [614, 32] on li "Estoque" at bounding box center [608, 36] width 127 height 17
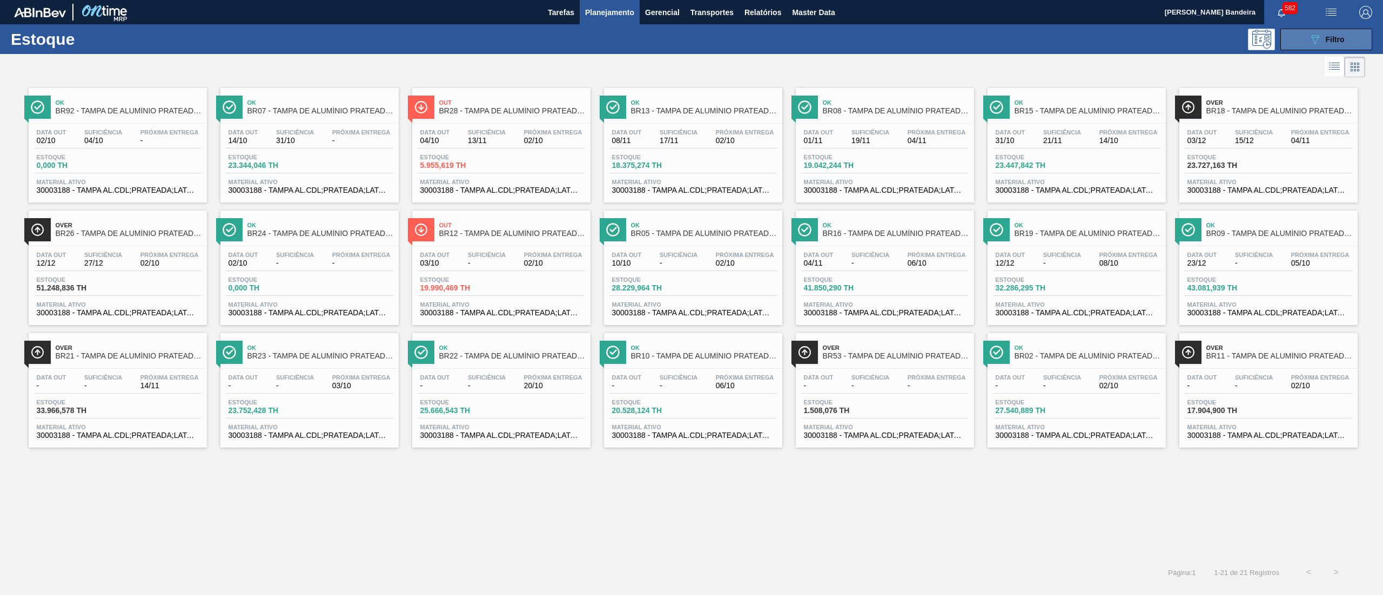
click at [1329, 45] on div "089F7B8B-B2A5-4AFE-B5C0-19BA573D28AC Filtro" at bounding box center [1326, 39] width 36 height 13
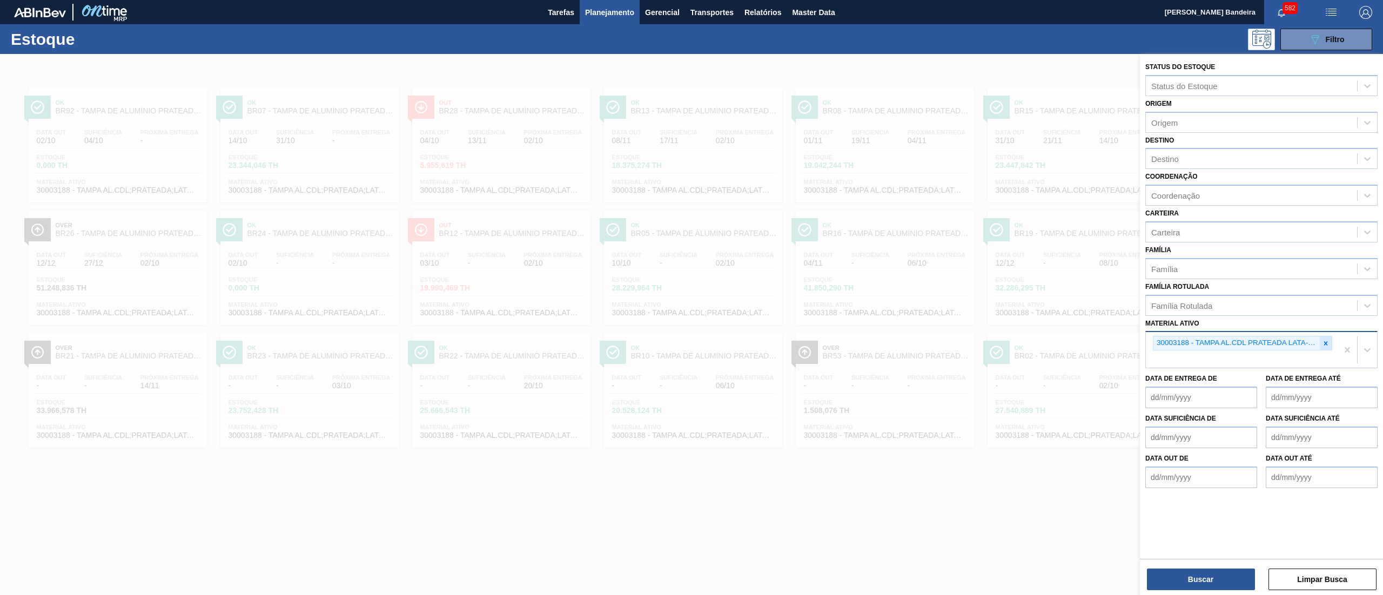
click at [1323, 345] on icon at bounding box center [1326, 344] width 8 height 8
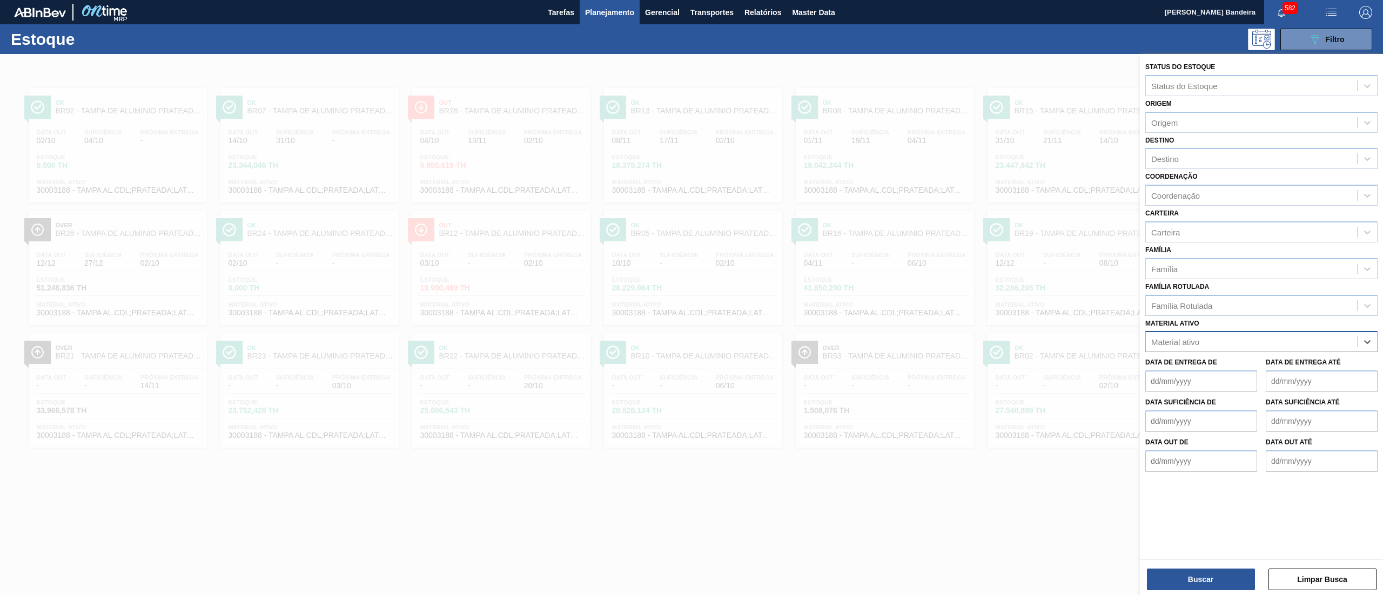
click at [1298, 345] on div "Material ativo" at bounding box center [1251, 342] width 211 height 16
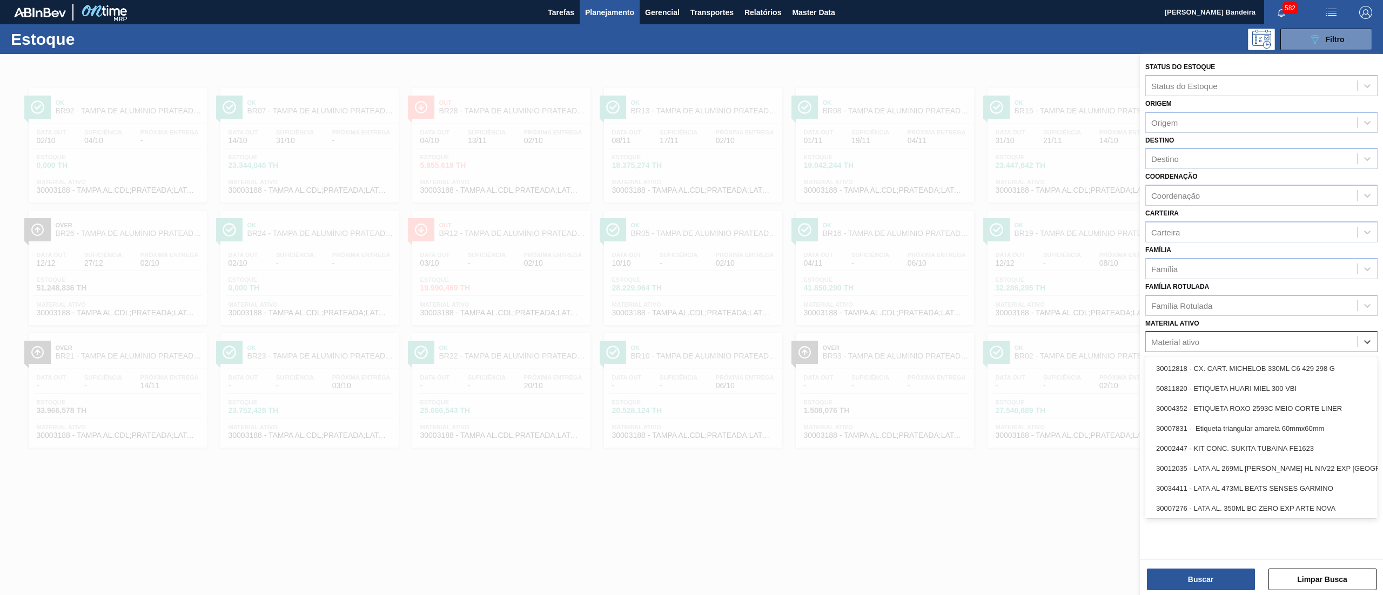
paste ativo "30034483"
type ativo "30034483"
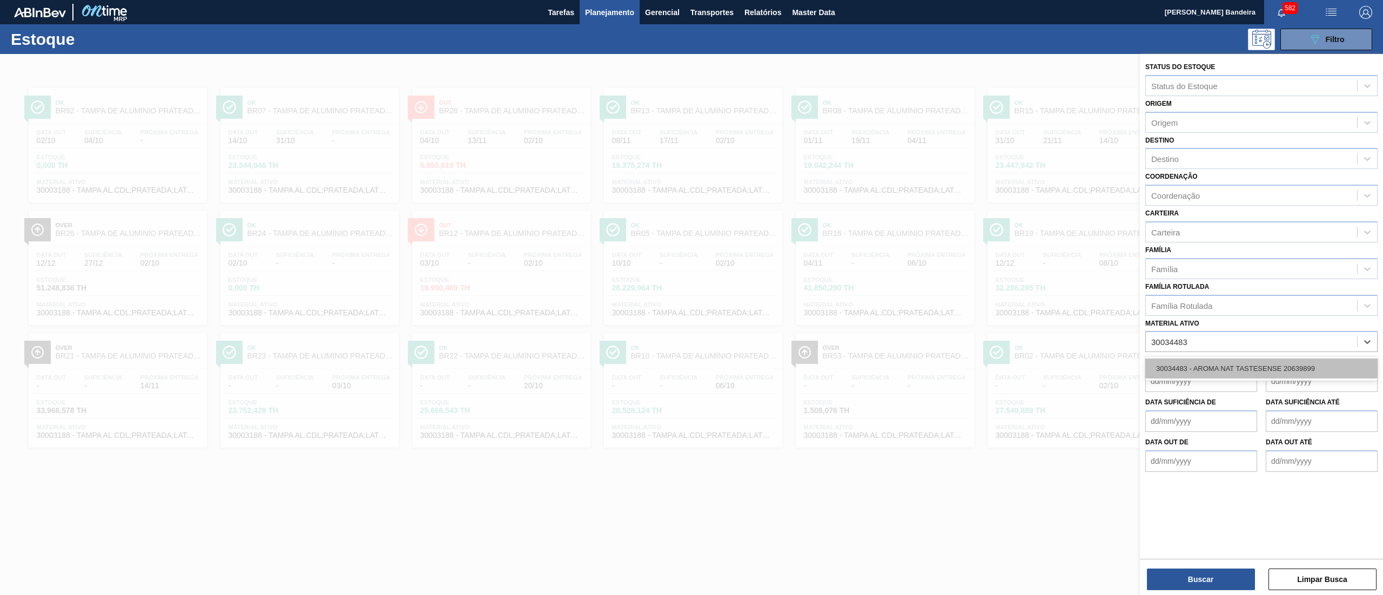
click at [1301, 370] on div "30034483 - AROMA NAT TASTESENSE 20639899" at bounding box center [1261, 369] width 232 height 20
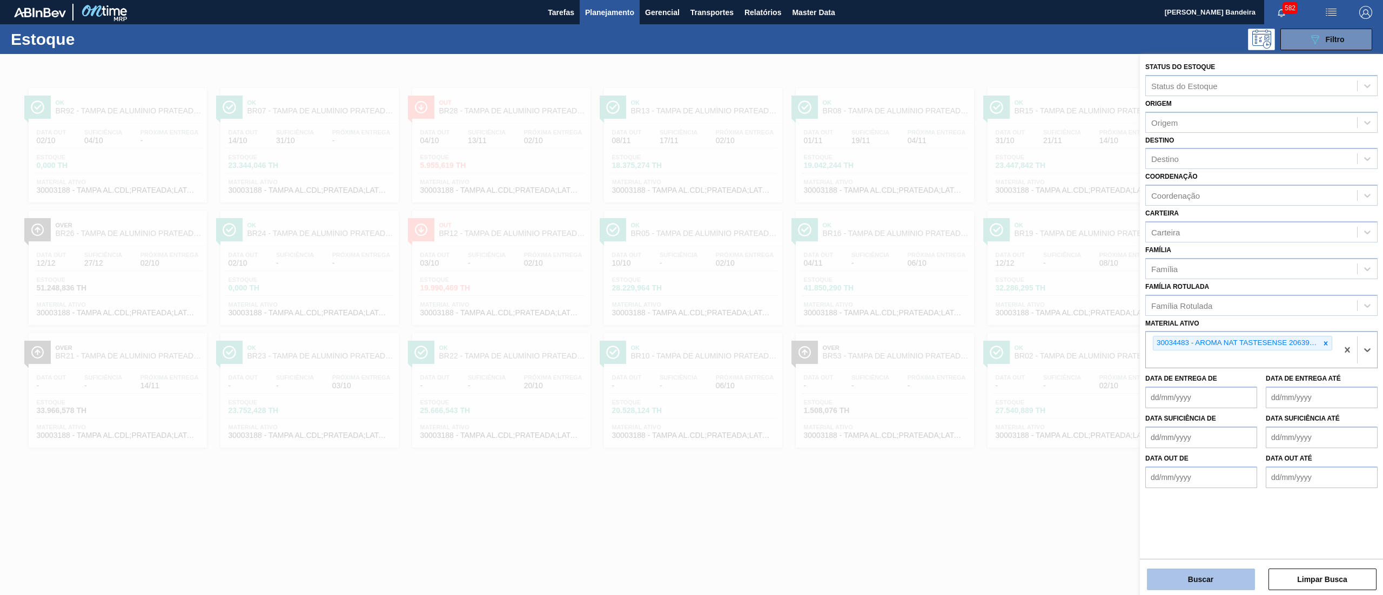
click at [1217, 582] on button "Buscar" at bounding box center [1201, 580] width 108 height 22
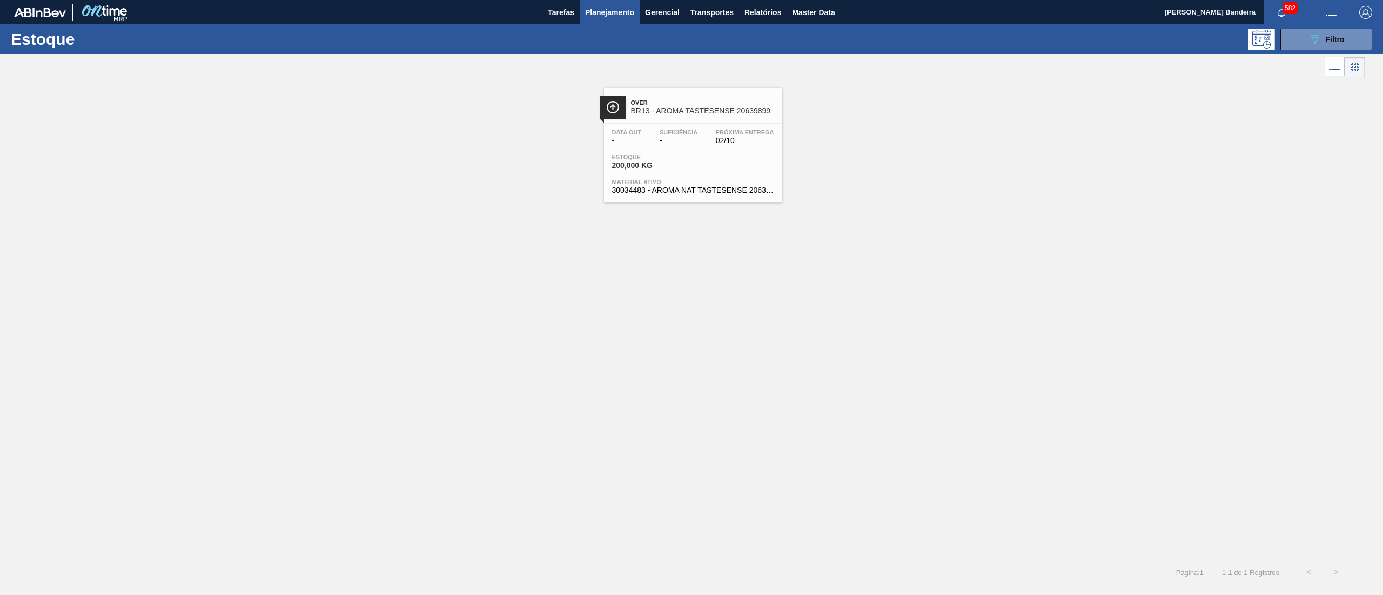
click at [653, 164] on span "200,000 KG" at bounding box center [650, 165] width 76 height 8
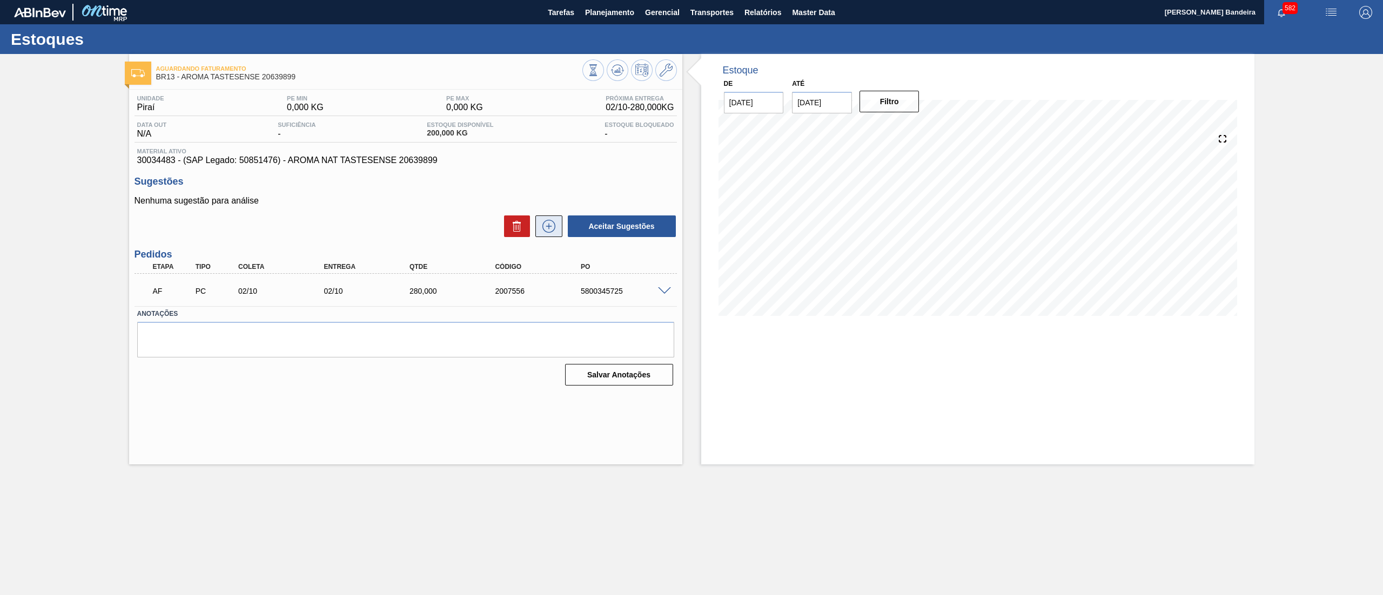
click at [549, 226] on icon at bounding box center [548, 227] width 1 height 6
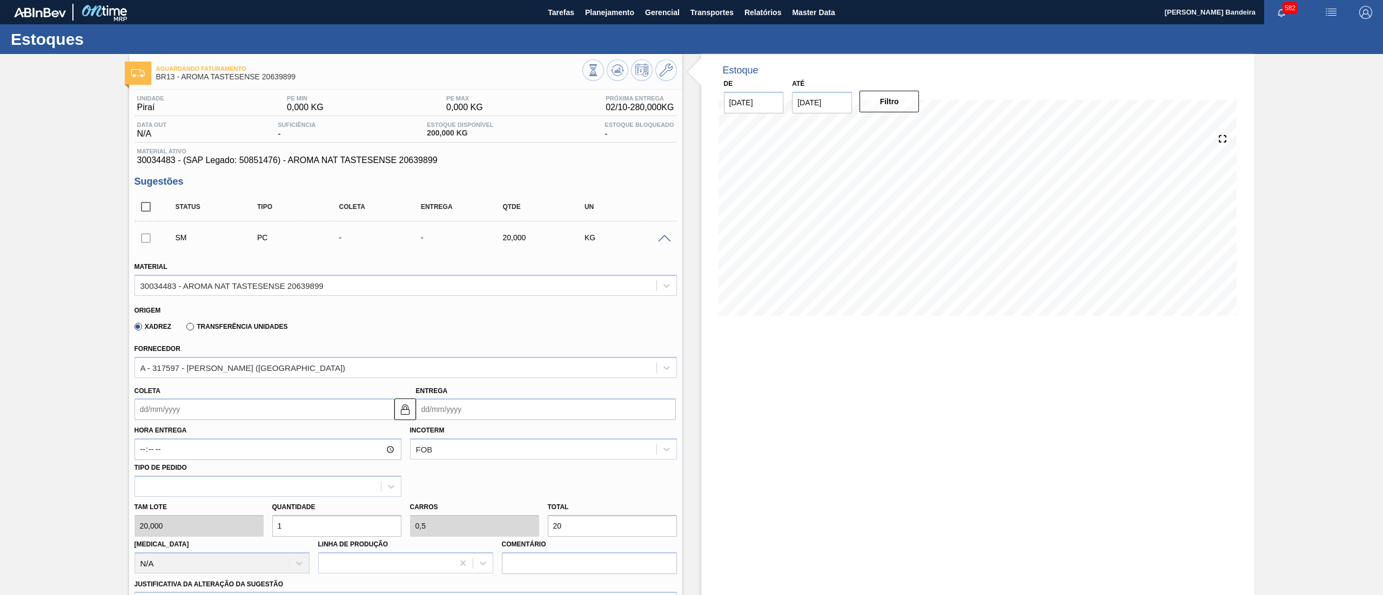
scroll to position [286, 0]
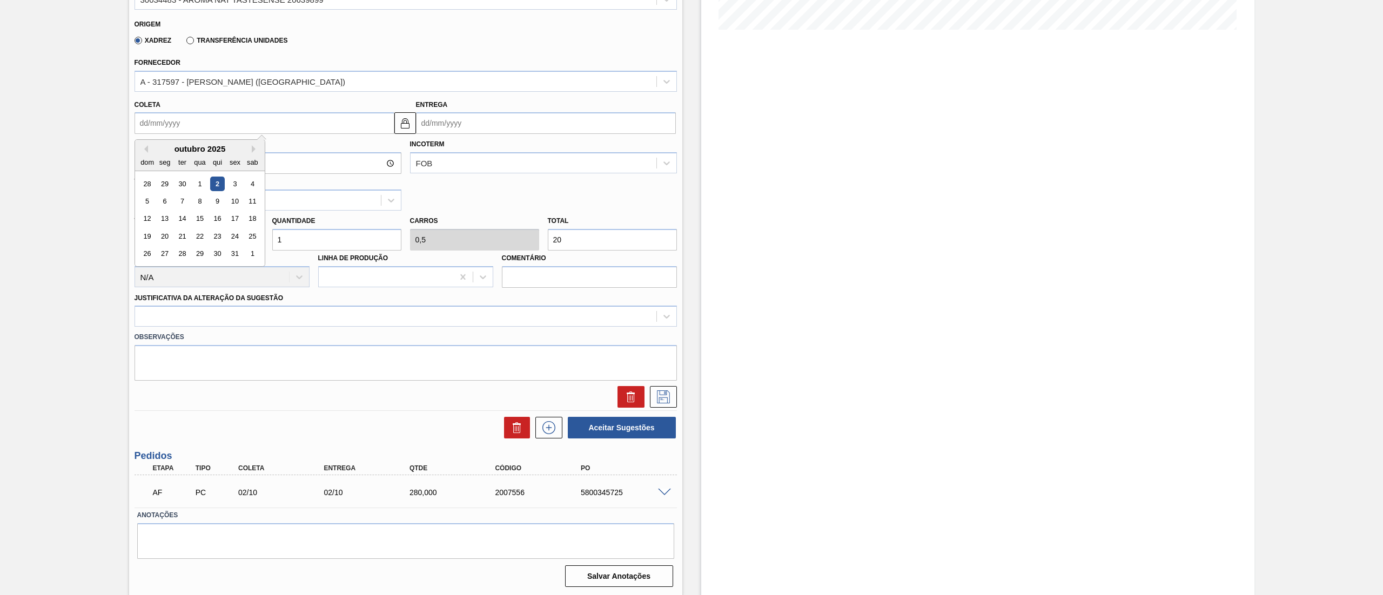
click at [235, 125] on input "Coleta" at bounding box center [264, 123] width 260 height 22
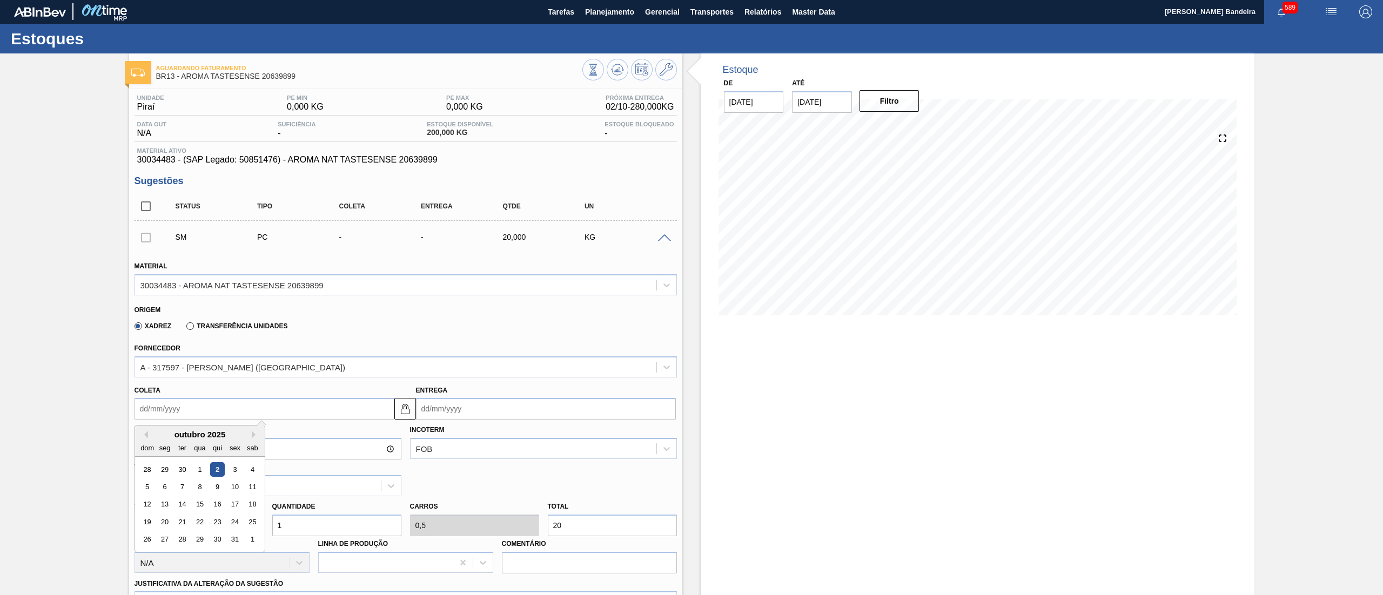
scroll to position [0, 0]
